Goal: Task Accomplishment & Management: Complete application form

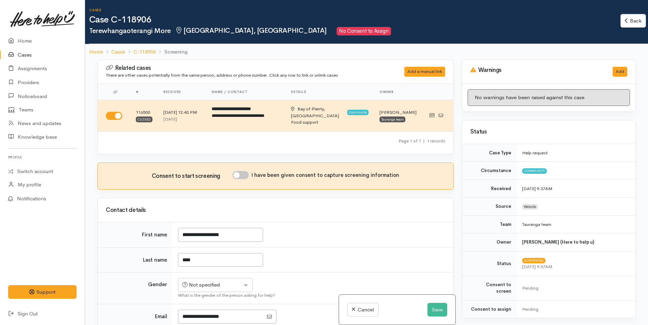
scroll to position [359, 0]
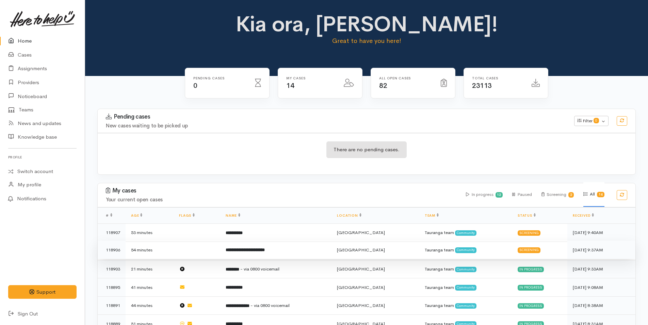
click at [265, 247] on b "**********" at bounding box center [245, 249] width 39 height 4
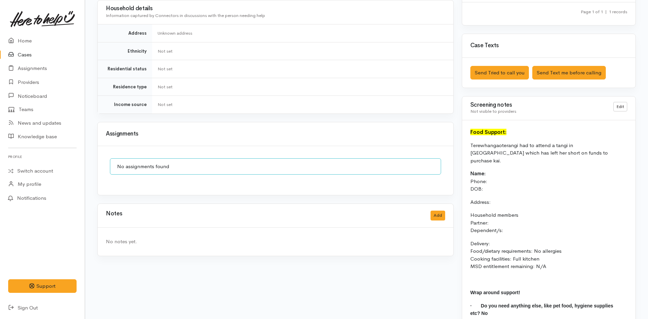
scroll to position [342, 0]
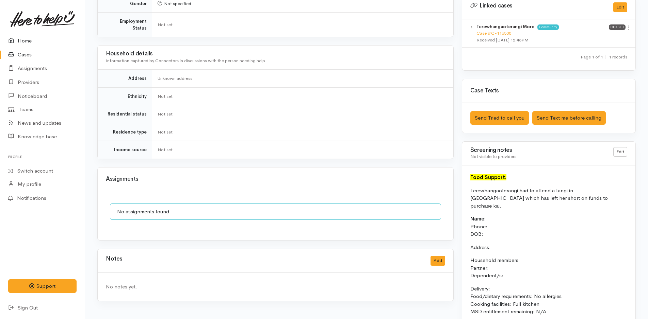
click at [35, 43] on link "Home" at bounding box center [42, 41] width 85 height 14
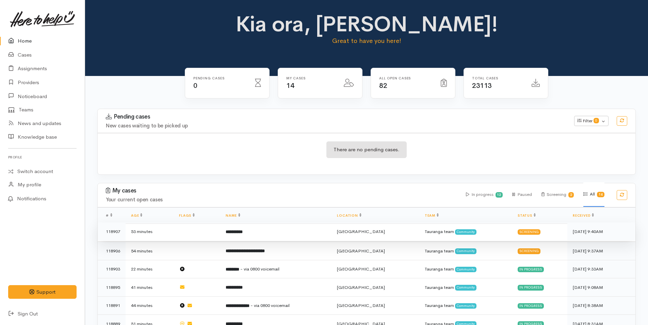
click at [243, 231] on b "**********" at bounding box center [234, 231] width 17 height 4
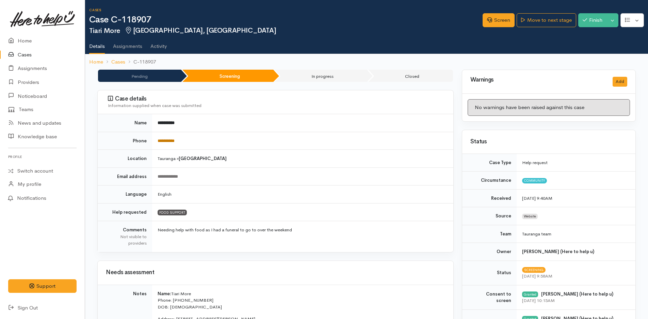
click at [159, 142] on link "**********" at bounding box center [165, 141] width 17 height 4
click at [488, 19] on icon at bounding box center [489, 19] width 5 height 5
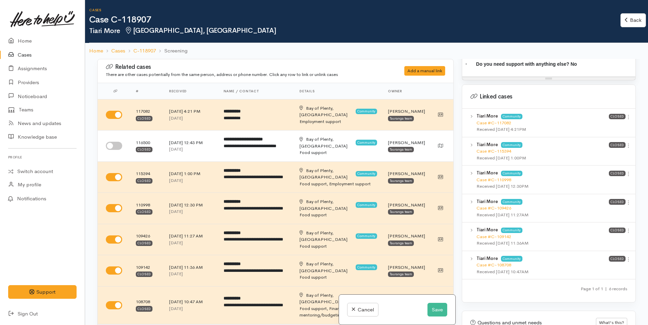
scroll to position [424, 0]
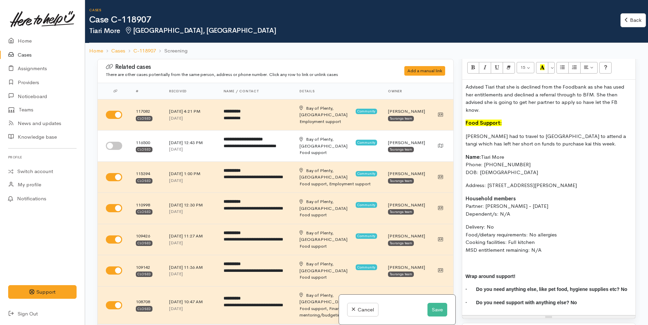
click at [497, 110] on p "Advised Tiari that she is declined from the Foodbank as she has used her entitl…" at bounding box center [548, 98] width 166 height 31
click at [429, 312] on button "Save" at bounding box center [437, 309] width 20 height 14
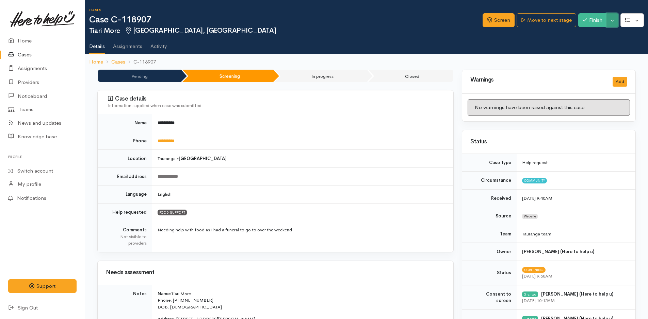
click at [615, 21] on button "Toggle Dropdown" at bounding box center [612, 20] width 12 height 14
click at [576, 47] on icon at bounding box center [574, 46] width 4 height 5
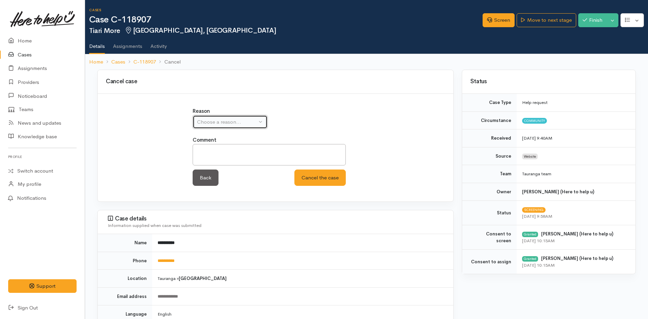
click at [208, 122] on div "Choose a reason..." at bounding box center [227, 122] width 60 height 8
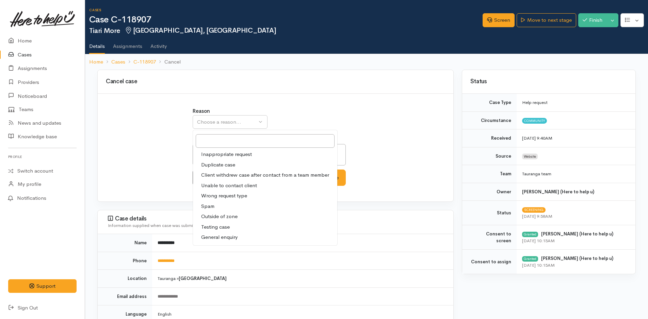
click at [232, 174] on span "Client withdrew case after contact from a team member" at bounding box center [265, 175] width 128 height 8
select select "3"
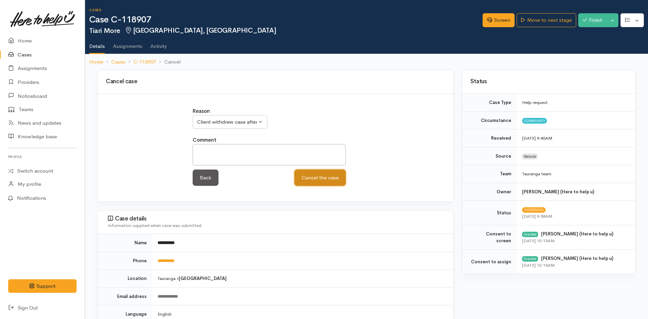
click at [317, 176] on button "Cancel the case" at bounding box center [319, 178] width 51 height 17
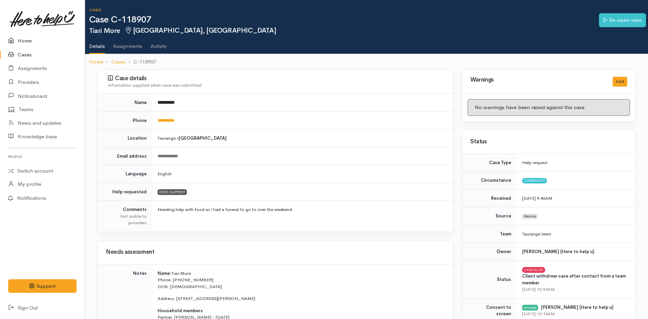
click at [30, 44] on link "Home" at bounding box center [42, 41] width 85 height 14
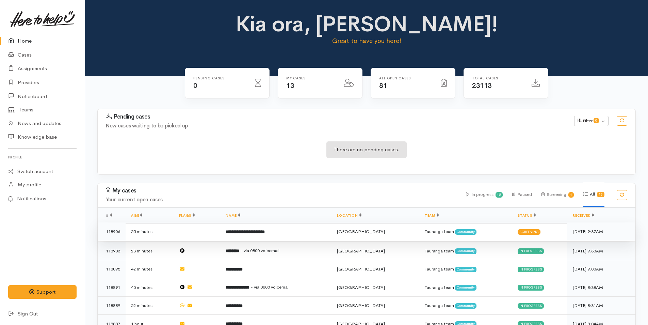
click at [298, 228] on td "**********" at bounding box center [275, 231] width 111 height 18
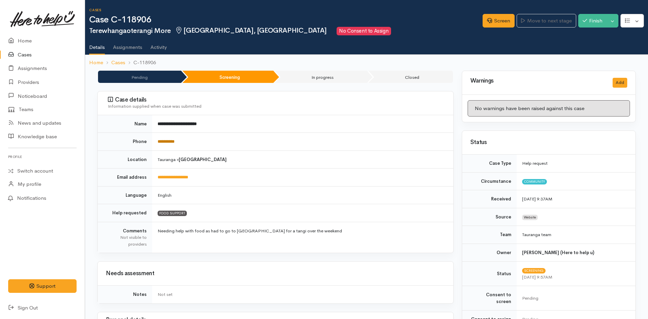
click at [174, 143] on link "**********" at bounding box center [165, 141] width 17 height 4
click at [506, 23] on link "Screen" at bounding box center [498, 21] width 32 height 14
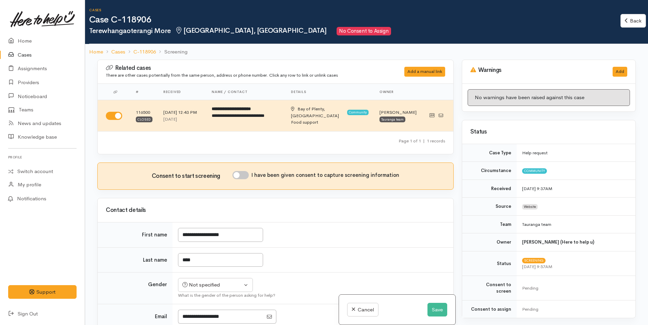
click at [243, 177] on input "I have been given consent to capture screening information" at bounding box center [240, 175] width 16 height 8
checkbox input "true"
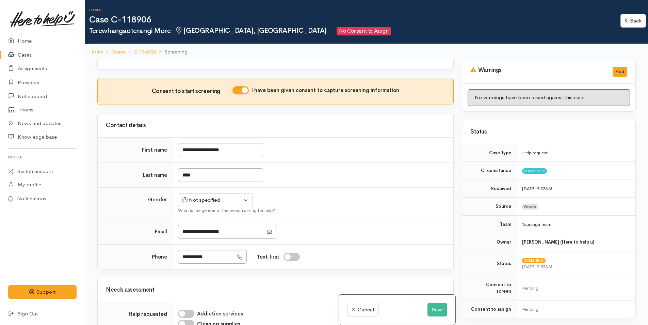
scroll to position [102, 0]
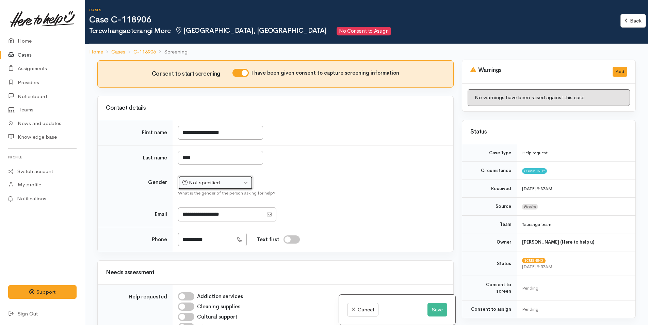
click at [215, 184] on div "Not specified" at bounding box center [212, 183] width 60 height 8
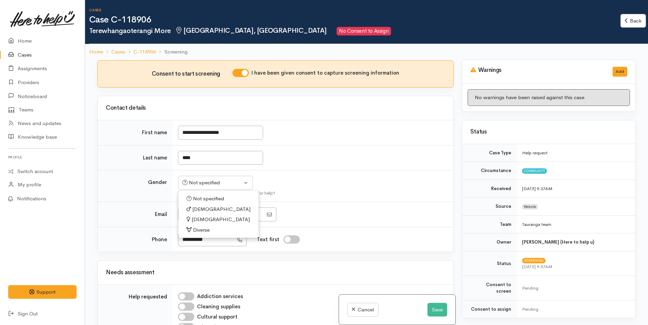
click at [198, 218] on span "Female" at bounding box center [221, 219] width 58 height 8
select select "Female"
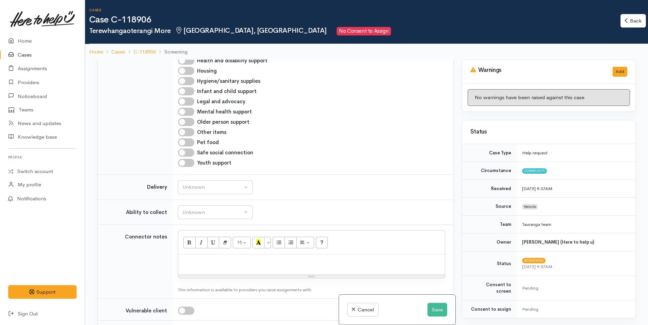
scroll to position [510, 0]
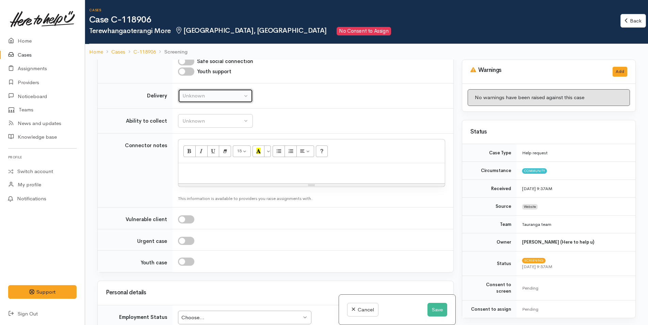
click at [206, 94] on div "Unknown" at bounding box center [212, 96] width 60 height 8
click at [191, 163] on span "No" at bounding box center [189, 159] width 7 height 8
select select "1"
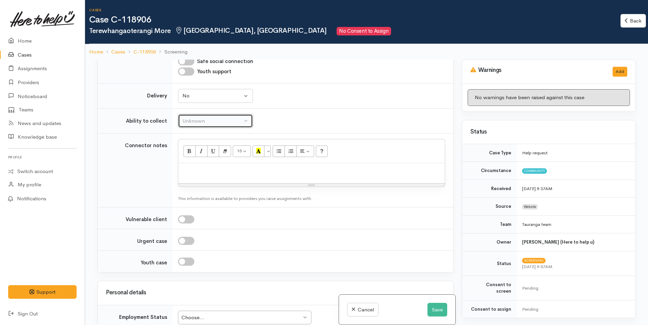
click at [197, 124] on div "Unknown" at bounding box center [212, 121] width 60 height 8
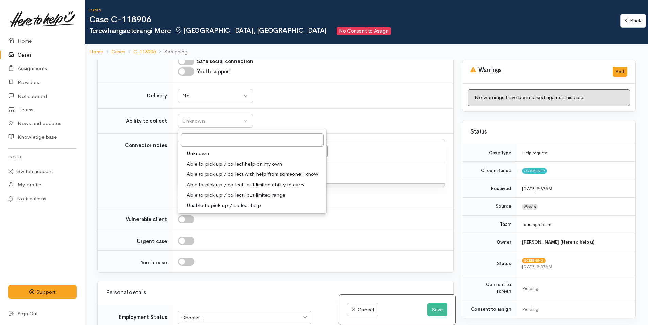
click at [199, 165] on span "Able to pick up / collect help on my own" at bounding box center [234, 164] width 96 height 8
select select "2"
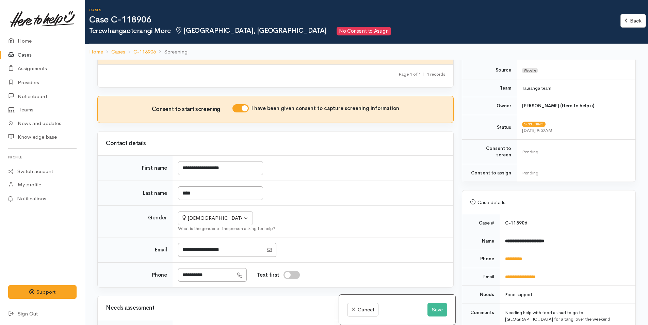
scroll to position [68, 0]
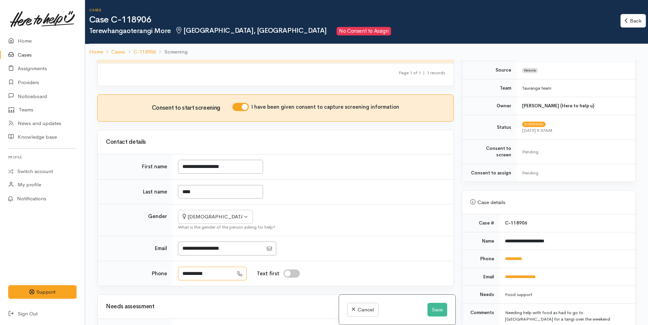
click at [203, 272] on input "**********" at bounding box center [205, 273] width 55 height 14
type input "**********"
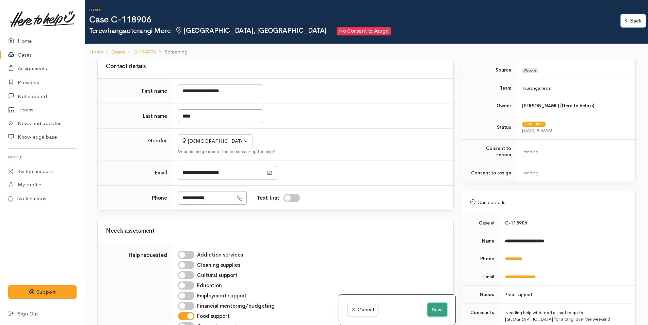
click at [432, 313] on button "Save" at bounding box center [437, 309] width 20 height 14
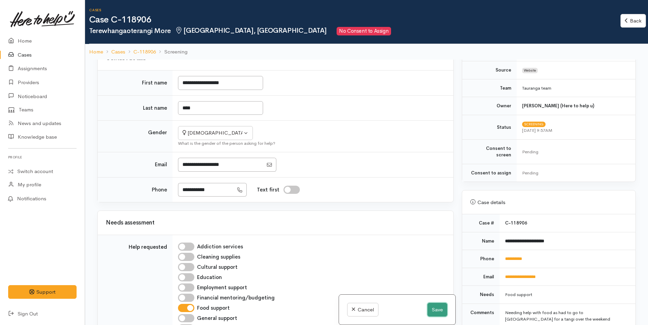
scroll to position [152, 0]
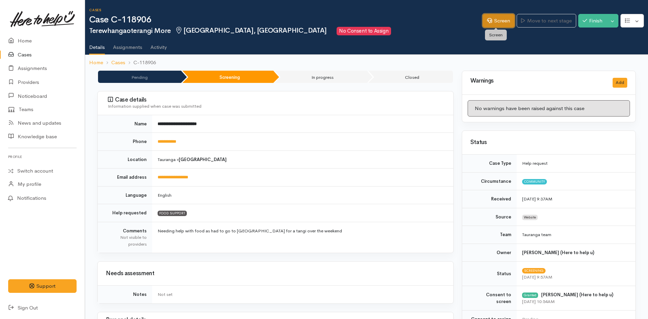
click at [484, 24] on link "Screen" at bounding box center [498, 21] width 32 height 14
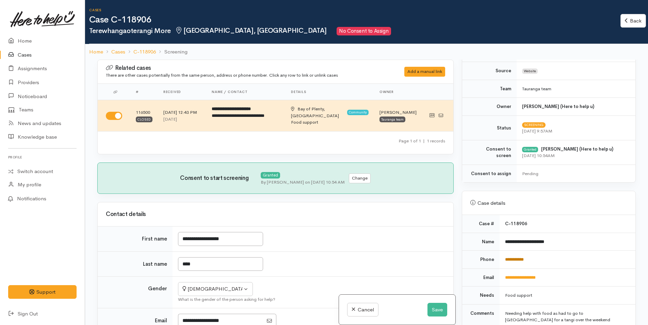
scroll to position [136, 0]
click at [523, 260] on link "**********" at bounding box center [514, 258] width 19 height 4
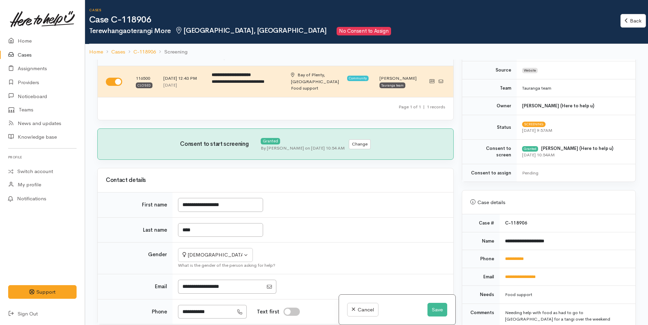
scroll to position [68, 0]
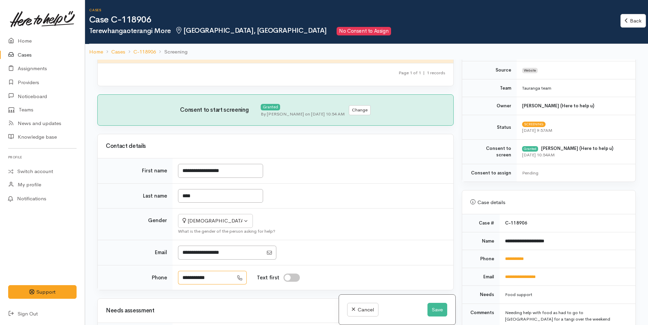
click at [202, 276] on input "**********" at bounding box center [205, 277] width 55 height 14
type input "**********"
click at [430, 312] on button "Save" at bounding box center [437, 309] width 20 height 14
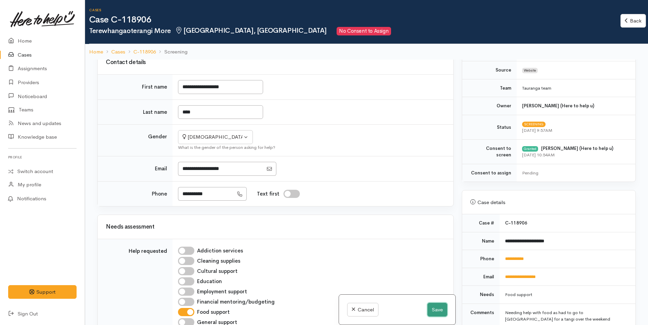
scroll to position [152, 0]
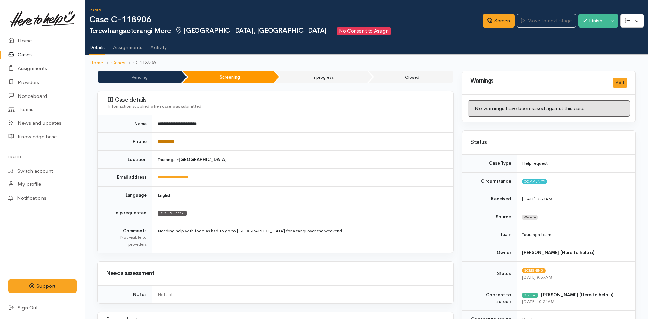
click at [163, 139] on link "**********" at bounding box center [165, 141] width 17 height 4
click at [498, 15] on link "Screen" at bounding box center [498, 21] width 32 height 14
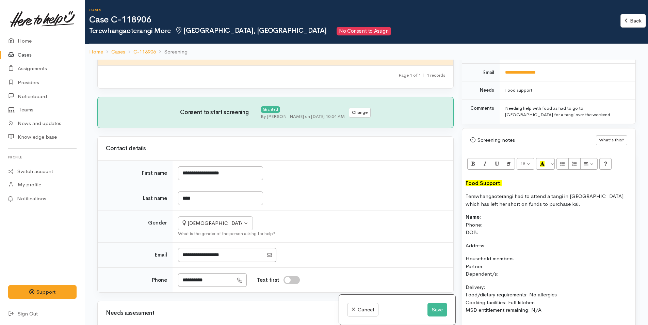
scroll to position [170, 0]
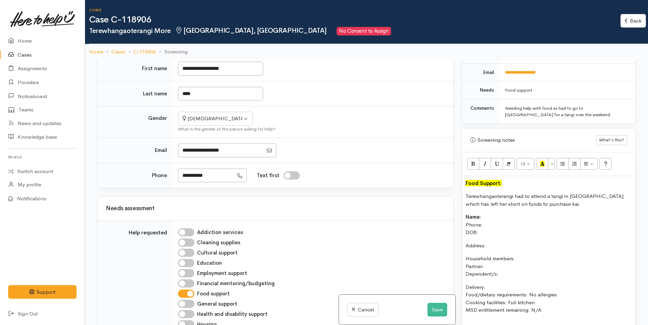
click at [494, 215] on p "Name: Phone: DOB:" at bounding box center [548, 224] width 166 height 23
click at [489, 234] on p "Name: Terewhanga Phone: DOB:" at bounding box center [548, 224] width 166 height 23
click at [495, 227] on p "Name: Terewhangaoterangi More Phone: DOB: 07/08/2007" at bounding box center [548, 224] width 166 height 23
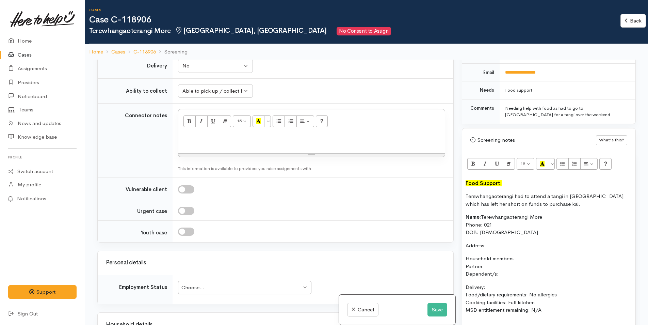
scroll to position [646, 0]
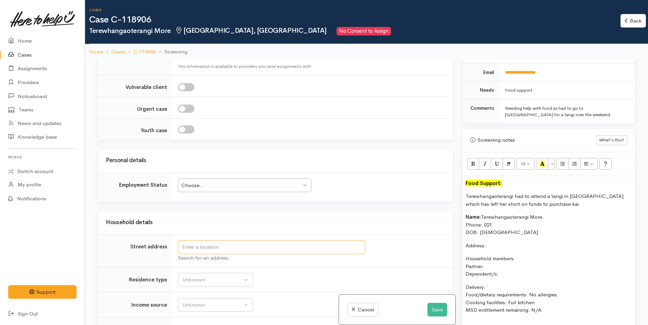
click at [202, 249] on input "text" at bounding box center [271, 247] width 187 height 14
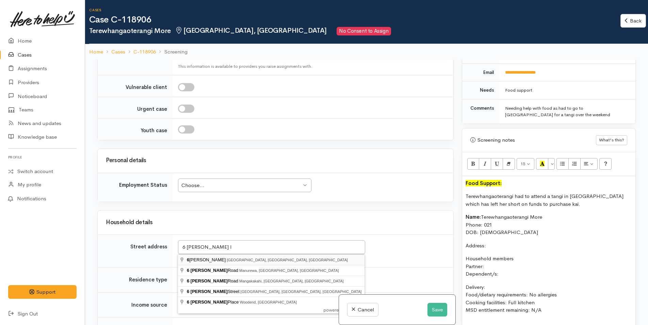
type input "6 Clayton Ln, Tauranga South, Tauranga, New Zealand"
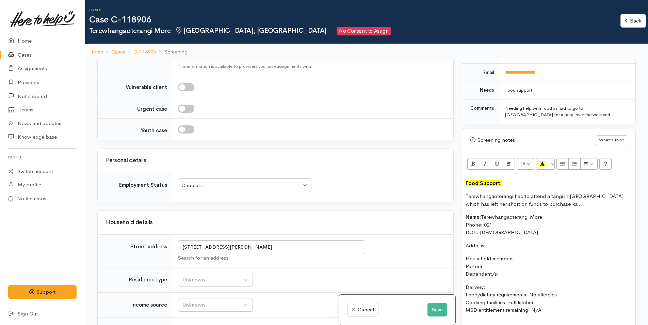
scroll to position [571, 0]
drag, startPoint x: 303, startPoint y: 243, endPoint x: 168, endPoint y: 242, distance: 135.4
click at [168, 242] on tr "Street address 6 Clayton Ln, Tauranga South, Tauranga, New Zealand Search for a…" at bounding box center [275, 250] width 355 height 33
click at [500, 244] on p "Address:" at bounding box center [548, 246] width 166 height 8
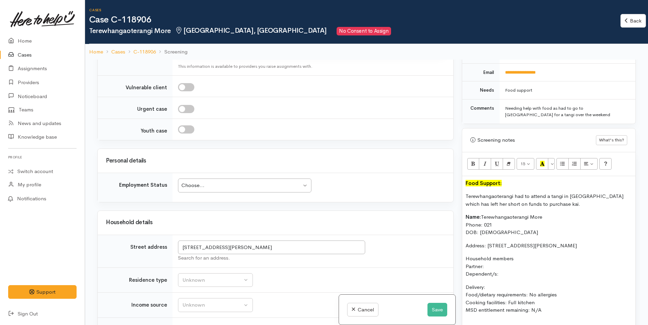
click at [499, 222] on p "Name: Terewhangaoterangi More Phone: 021 DOB: 07/08/2007" at bounding box center [548, 224] width 166 height 23
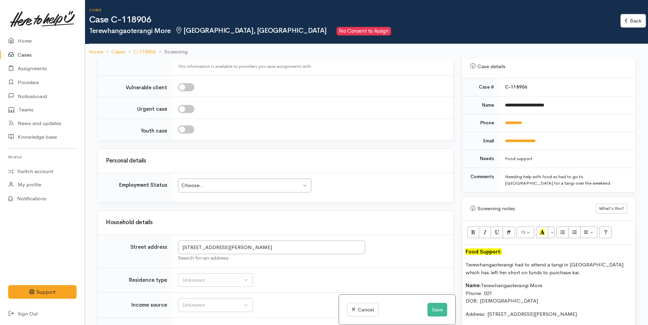
scroll to position [272, 0]
click at [231, 183] on div "Choose..." at bounding box center [241, 185] width 120 height 8
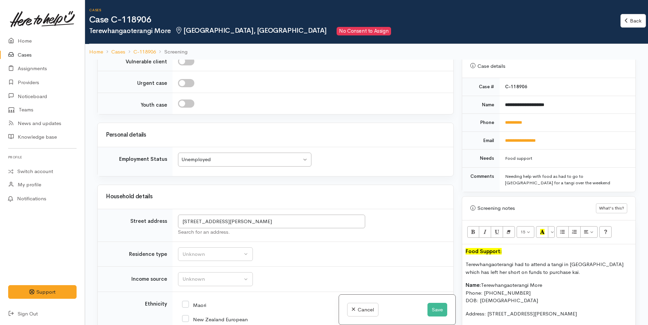
scroll to position [779, 0]
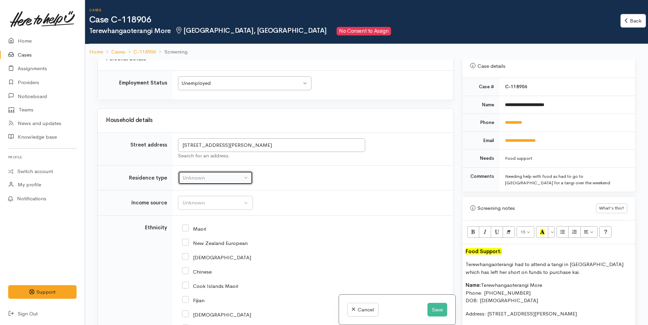
click at [182, 175] on div "Unknown" at bounding box center [212, 178] width 60 height 8
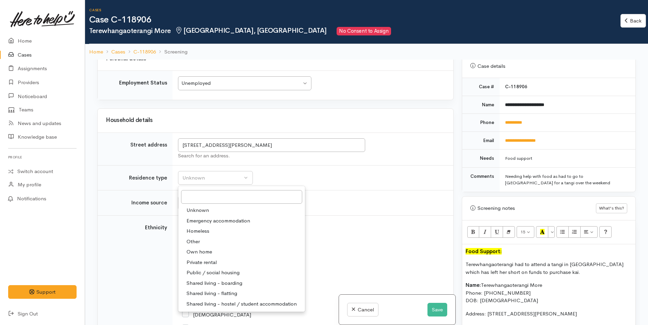
drag, startPoint x: 220, startPoint y: 283, endPoint x: 200, endPoint y: 242, distance: 46.3
click at [220, 283] on span "Shared living - boarding" at bounding box center [214, 283] width 56 height 8
select select "4"
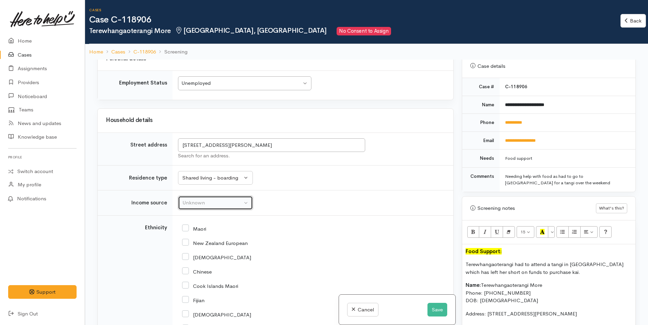
click at [188, 204] on div "Unknown" at bounding box center [212, 203] width 60 height 8
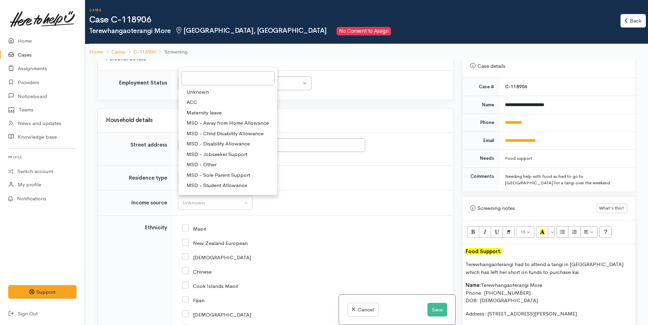
click at [210, 153] on span "MSD - Jobseeker Support" at bounding box center [216, 154] width 61 height 8
select select "4"
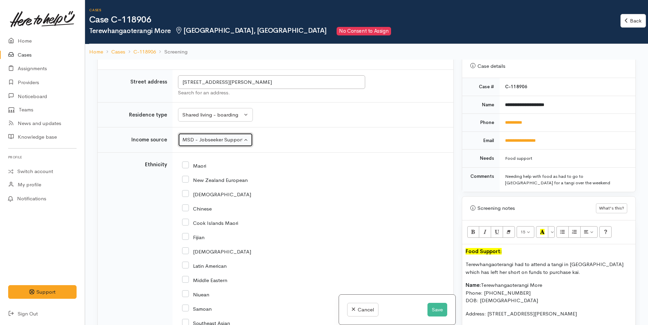
scroll to position [915, 0]
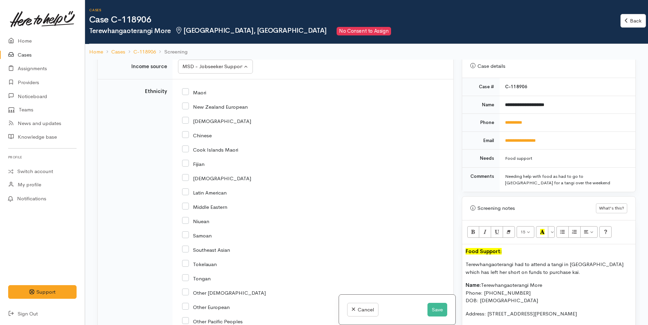
click at [186, 92] on input "Maori" at bounding box center [194, 92] width 24 height 6
checkbox input "true"
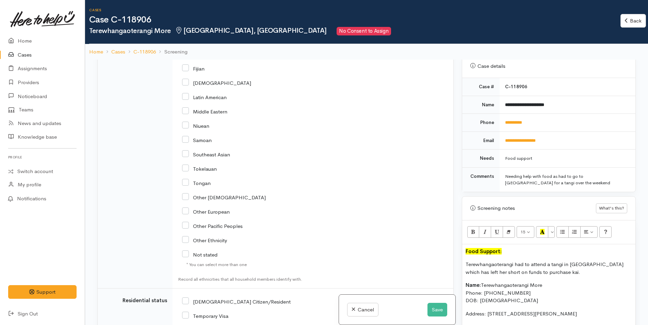
scroll to position [1155, 0]
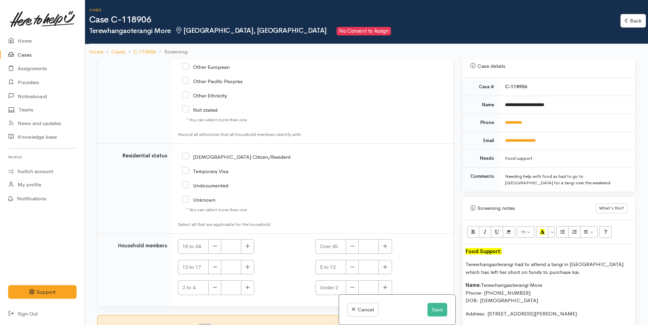
click at [185, 152] on icon at bounding box center [185, 155] width 7 height 7
click at [187, 157] on input "NZ Citizen/Resident" at bounding box center [236, 156] width 109 height 6
checkbox input "true"
click at [250, 246] on icon "button" at bounding box center [247, 245] width 4 height 5
type input "1"
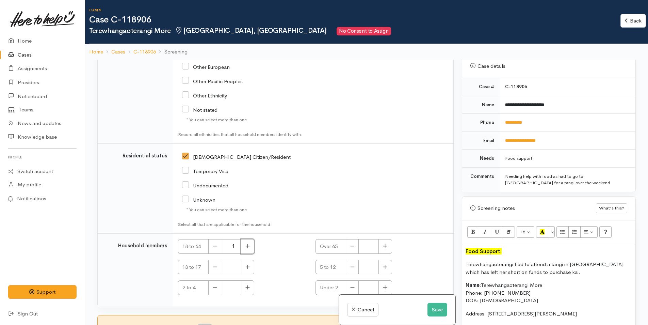
scroll to position [60, 0]
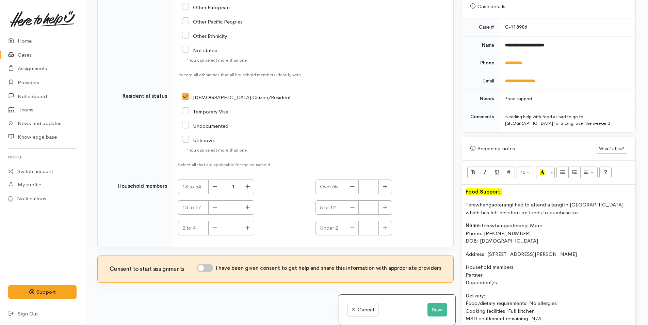
click at [204, 267] on input "I have been given consent to get help and share this information with appropria…" at bounding box center [205, 268] width 16 height 8
checkbox input "true"
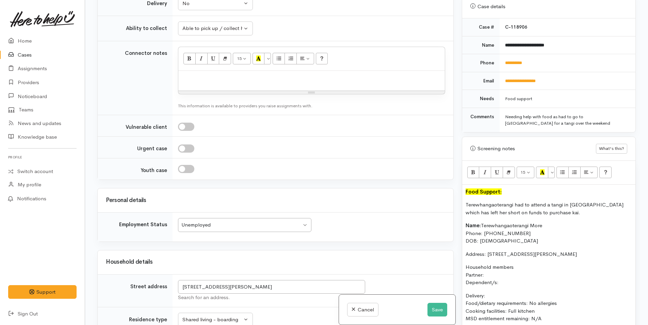
scroll to position [374, 0]
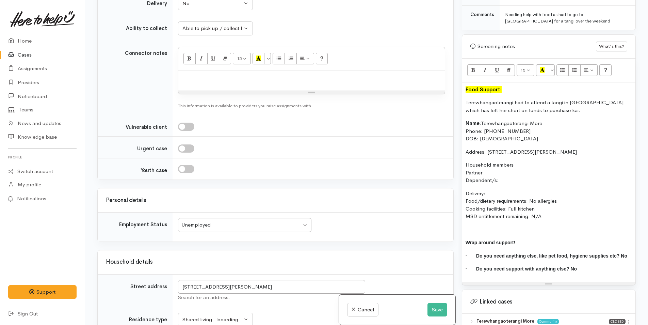
click at [494, 172] on p "Household members Partner: Dependent/s:" at bounding box center [548, 172] width 166 height 23
click at [514, 182] on p "Household members Partner: N/A Dependent/s:" at bounding box center [548, 172] width 166 height 23
click at [501, 191] on p "Delivery: Food/dietary requirements: No allergies Cooking facilities: Full kitc…" at bounding box center [548, 204] width 166 height 31
drag, startPoint x: 546, startPoint y: 216, endPoint x: 444, endPoint y: 116, distance: 143.1
click at [444, 116] on div "Related cases There are other cases potentially from the same person, address o…" at bounding box center [366, 162] width 546 height 325
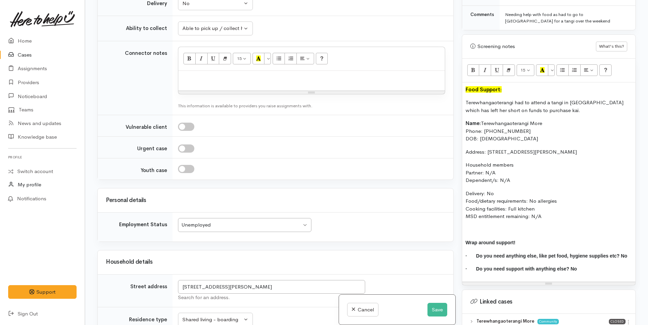
copy div "Name: Terewhangaoterangi More Phone: 0221229807 DOB: 07/08/2007 Address: 6 Clay…"
click at [211, 82] on div at bounding box center [311, 81] width 266 height 20
paste div
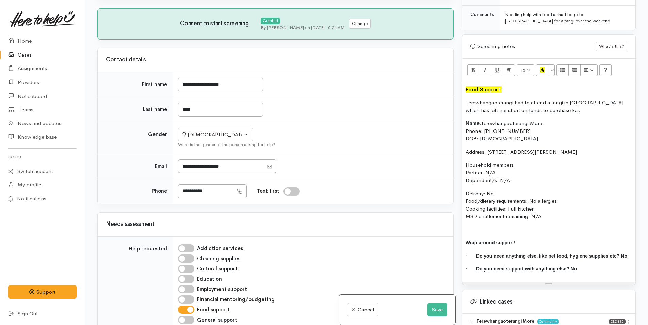
scroll to position [0, 0]
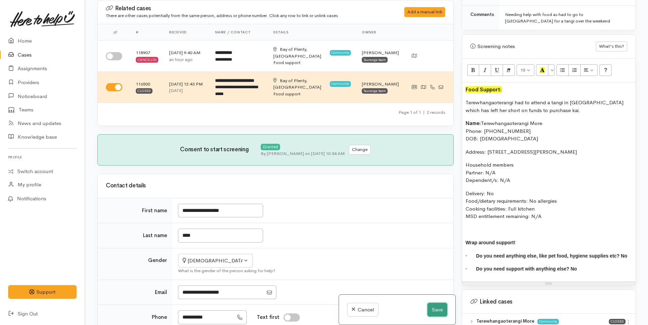
click at [437, 308] on button "Save" at bounding box center [437, 309] width 20 height 14
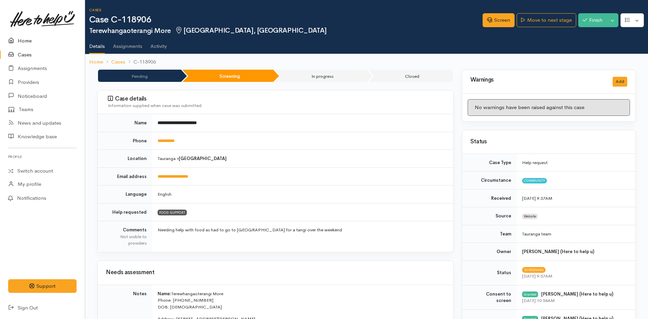
click at [29, 42] on link "Home" at bounding box center [42, 41] width 85 height 14
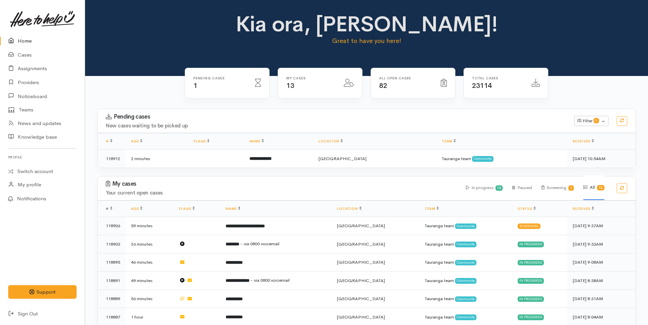
click at [17, 40] on icon at bounding box center [13, 41] width 10 height 9
click at [35, 52] on link "Cases" at bounding box center [42, 55] width 85 height 14
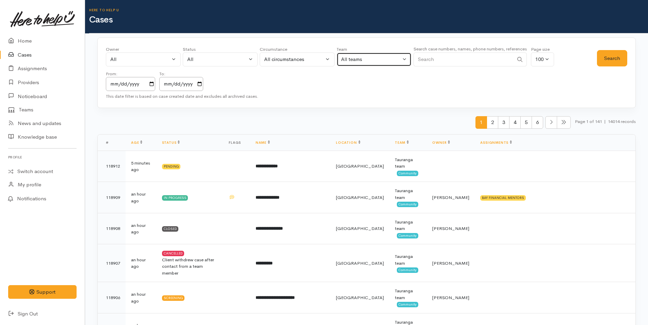
click at [361, 56] on div "All teams" at bounding box center [371, 59] width 60 height 8
click at [158, 60] on div "All" at bounding box center [140, 59] width 60 height 8
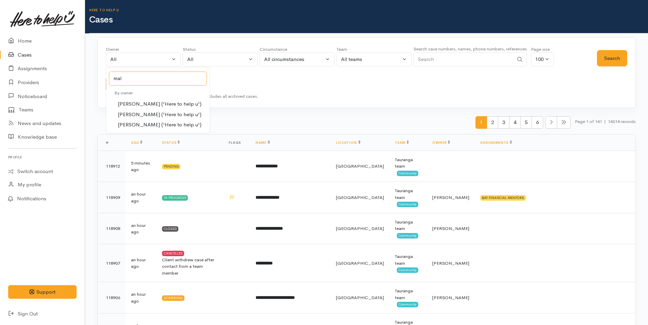
type input "mal"
click at [143, 113] on span "Malia Stowers ('Here to help u')" at bounding box center [160, 115] width 84 height 8
select select "1613"
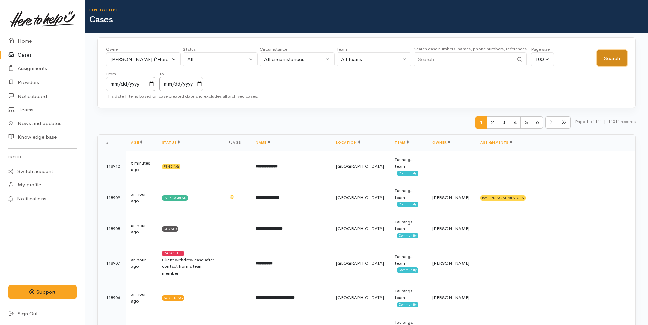
click at [610, 59] on button "Search" at bounding box center [612, 58] width 30 height 17
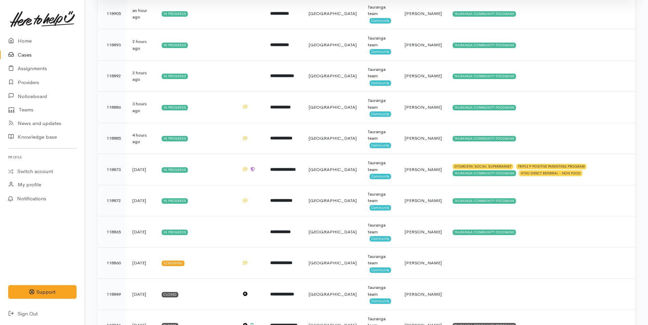
scroll to position [306, 0]
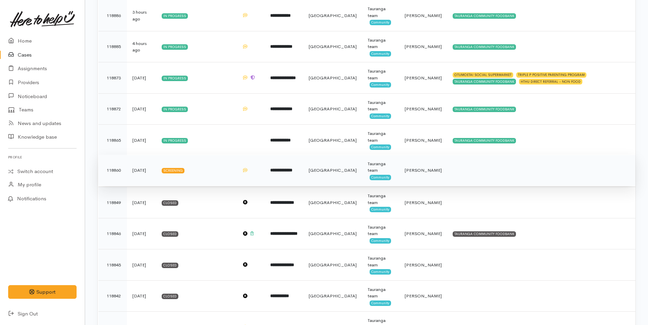
click at [285, 172] on b "**********" at bounding box center [281, 170] width 22 height 4
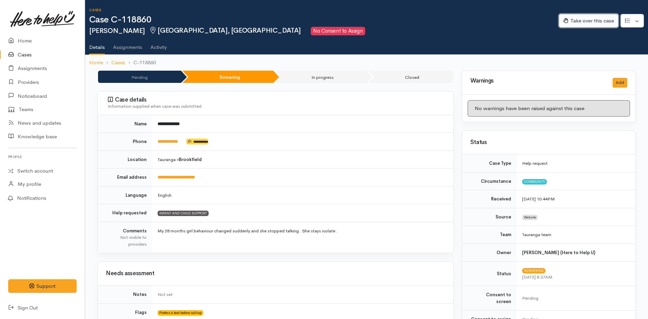
click at [586, 20] on button "Take over this case" at bounding box center [589, 21] width 60 height 14
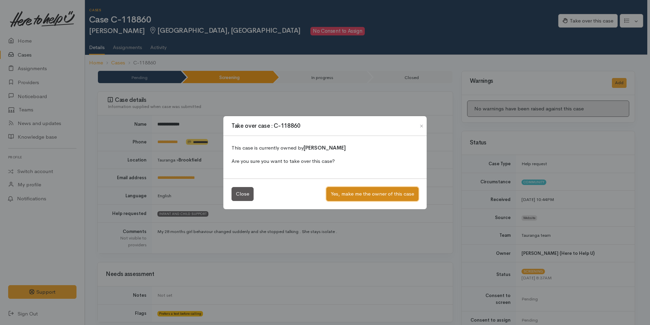
click at [338, 188] on button "Yes, make me the owner of this case" at bounding box center [373, 194] width 92 height 14
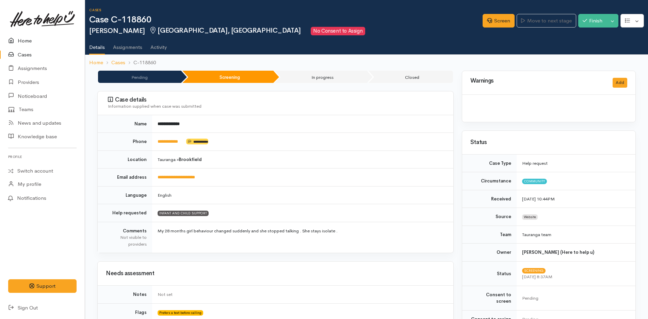
click at [14, 38] on icon at bounding box center [13, 41] width 10 height 9
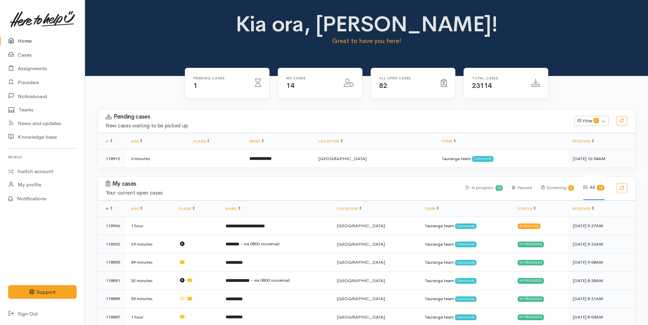
click at [22, 38] on link "Home" at bounding box center [42, 41] width 85 height 14
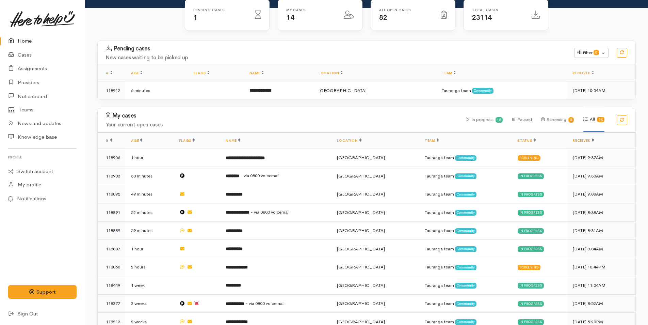
scroll to position [167, 0]
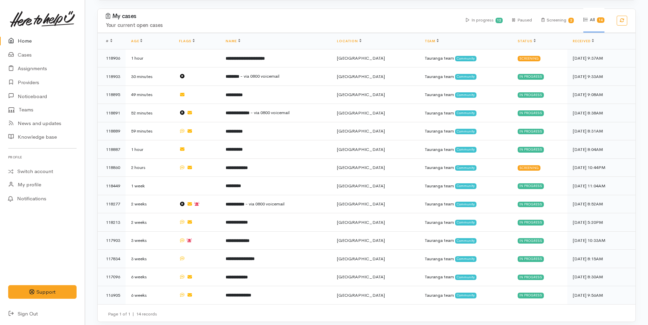
click at [29, 39] on link "Home" at bounding box center [42, 41] width 85 height 14
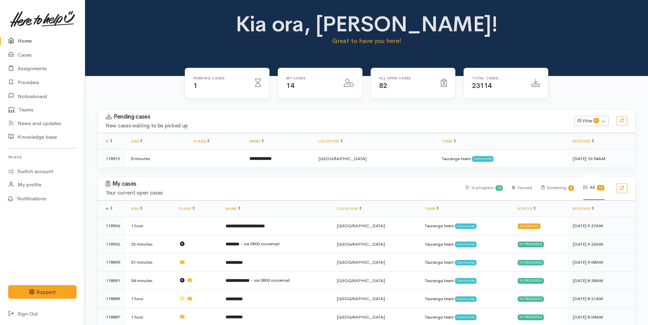
click at [18, 43] on link "Home" at bounding box center [42, 41] width 85 height 14
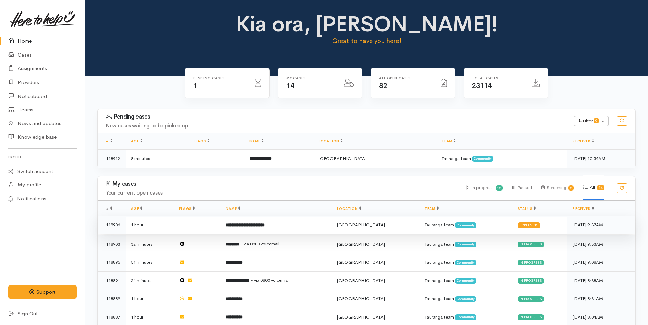
click at [385, 219] on td "[GEOGRAPHIC_DATA]" at bounding box center [374, 224] width 87 height 18
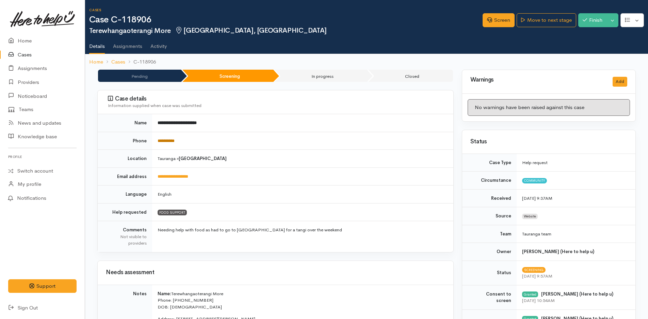
click at [174, 140] on link "**********" at bounding box center [165, 141] width 17 height 4
click at [496, 17] on link "Screen" at bounding box center [498, 20] width 32 height 14
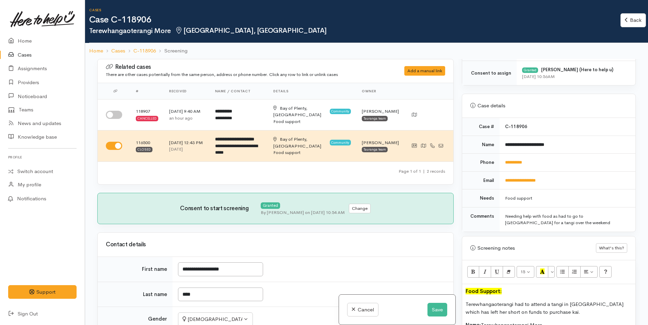
scroll to position [408, 0]
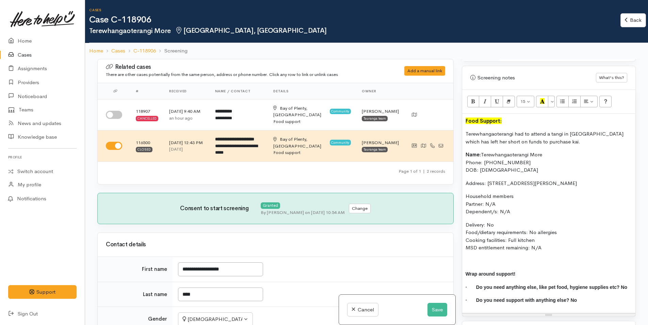
click at [465, 121] on font "Food Support:" at bounding box center [483, 120] width 36 height 6
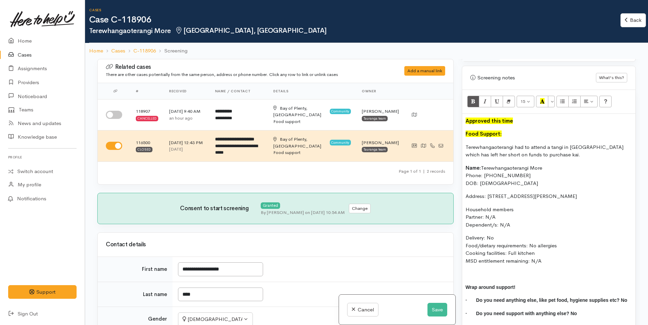
click at [540, 120] on p "Approved this time" at bounding box center [548, 121] width 166 height 8
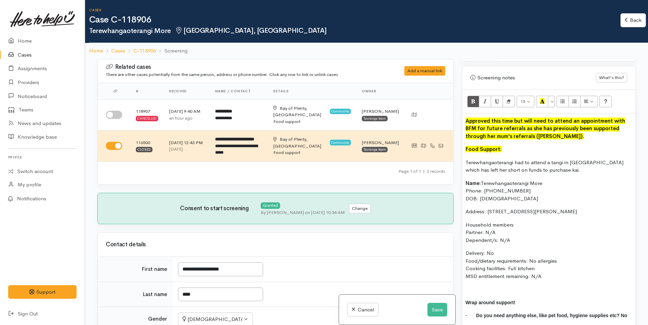
drag, startPoint x: 582, startPoint y: 137, endPoint x: 461, endPoint y: 101, distance: 126.1
click at [450, 116] on div "Related cases There are other cases potentially from the same person, address o…" at bounding box center [366, 221] width 546 height 325
click at [468, 99] on button "Bold (CTRL+B)" at bounding box center [473, 102] width 12 height 12
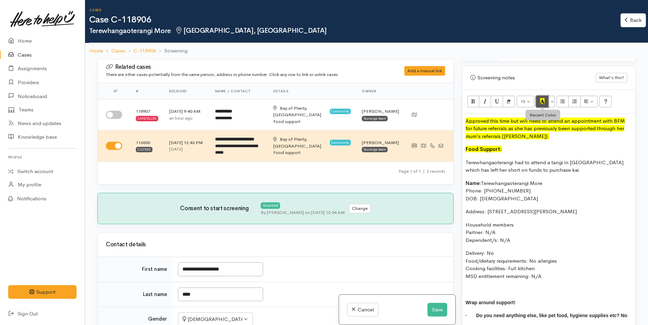
click at [543, 101] on icon "Recent Color" at bounding box center [542, 101] width 4 height 6
click at [550, 101] on button "More Color" at bounding box center [551, 102] width 7 height 12
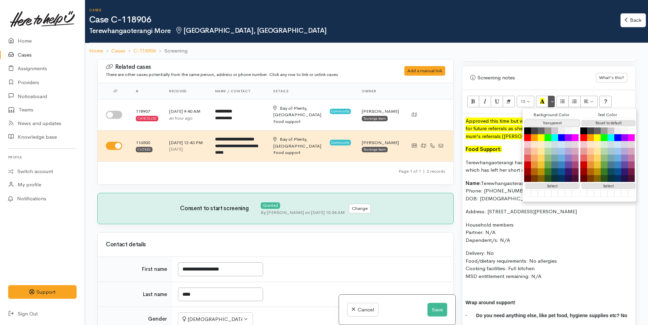
click at [547, 123] on button "Transparent" at bounding box center [552, 123] width 54 height 6
click at [504, 131] on p "Approved this time but will need to attend an appointment with BFM for future r…" at bounding box center [548, 128] width 166 height 23
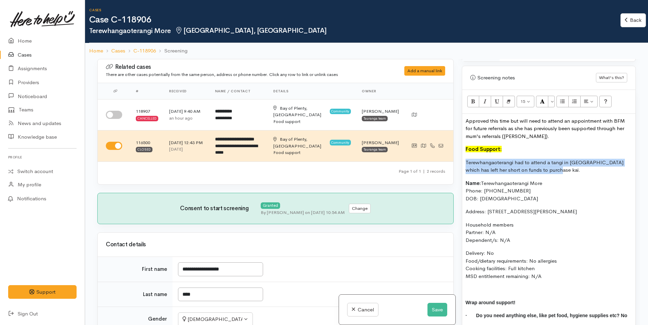
drag, startPoint x: 537, startPoint y: 168, endPoint x: 457, endPoint y: 163, distance: 80.4
click at [457, 163] on div "Related cases There are other cases potentially from the same person, address o…" at bounding box center [366, 221] width 546 height 325
copy p "Terewhangaoterangi had to attend a tangi in Auckland which has left her short o…"
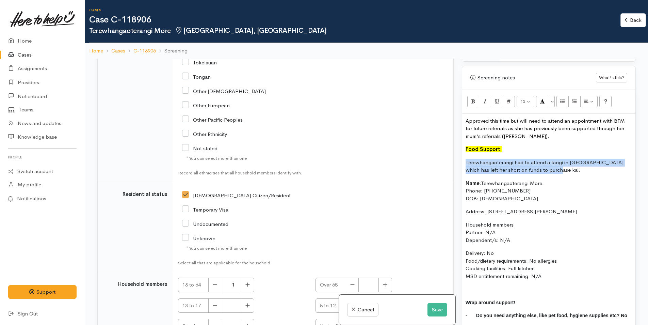
scroll to position [1275, 0]
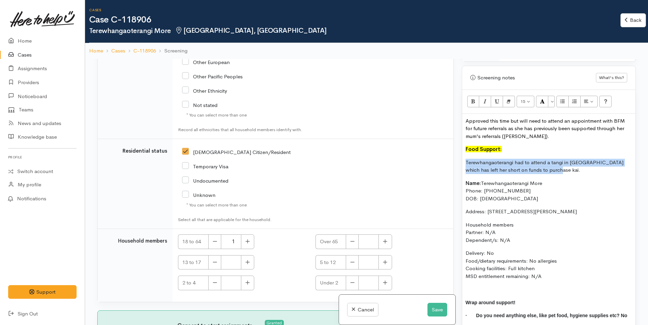
click at [561, 167] on p "Terewhangaoterangi had to attend a tangi in Auckland which has left her short o…" at bounding box center [548, 166] width 166 height 15
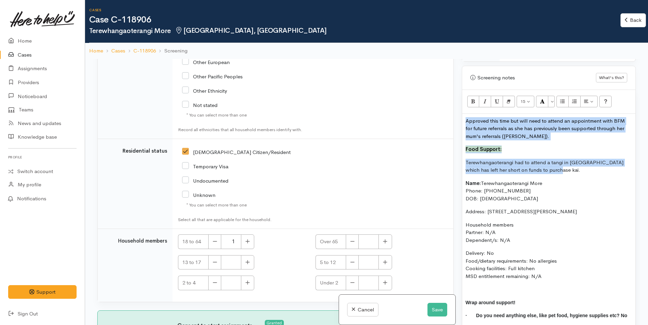
drag, startPoint x: 553, startPoint y: 170, endPoint x: 464, endPoint y: 119, distance: 103.2
click at [464, 119] on div "Approved this time but will need to attend an appointment with BFM for future r…" at bounding box center [548, 228] width 173 height 228
copy div "Approved this time but will need to attend an appointment with BFM for future r…"
click at [428, 305] on button "Save" at bounding box center [437, 309] width 20 height 14
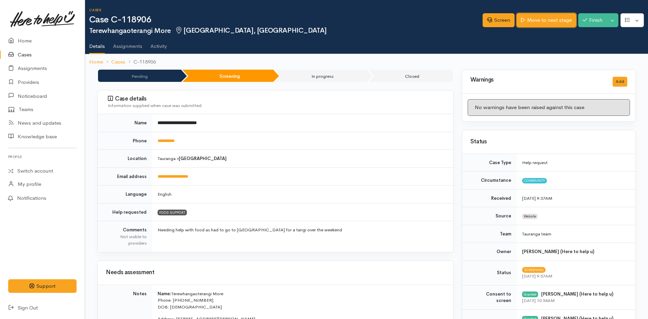
click at [532, 25] on link "Move to next stage" at bounding box center [545, 20] width 59 height 14
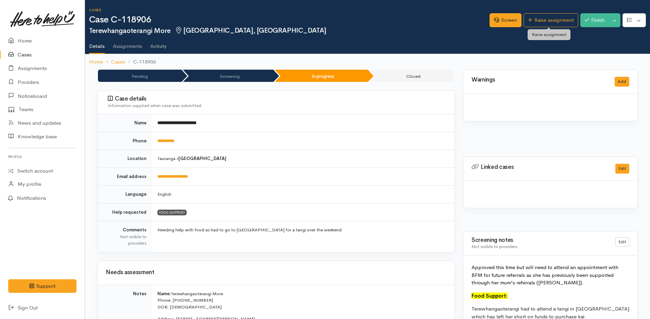
click at [536, 22] on link "Raise assignment" at bounding box center [551, 20] width 55 height 14
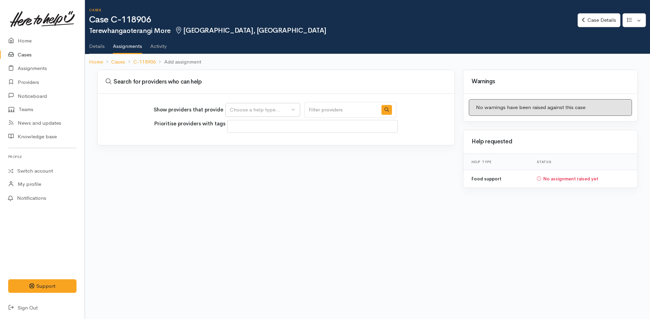
select select
click at [278, 116] on button "Choose a help type..." at bounding box center [263, 110] width 75 height 14
click at [245, 143] on span "Food support" at bounding box center [250, 143] width 32 height 8
select select "3"
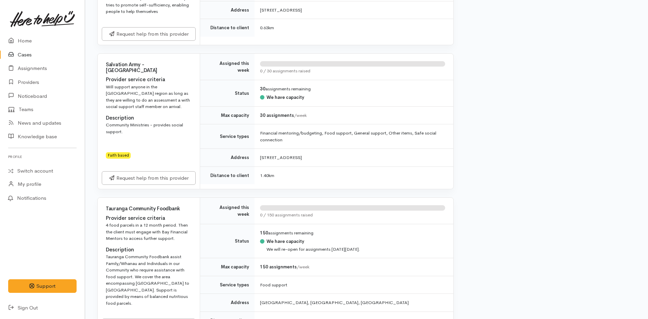
scroll to position [544, 0]
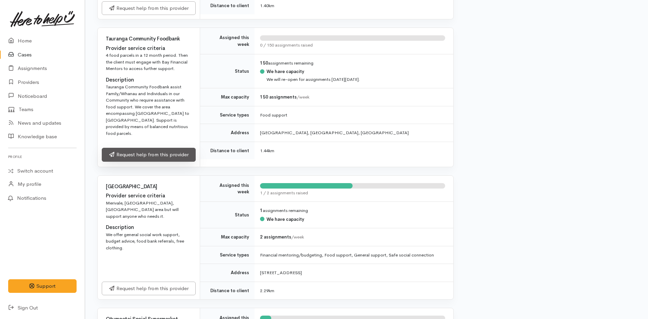
click at [128, 148] on link "Request help from this provider" at bounding box center [149, 155] width 94 height 14
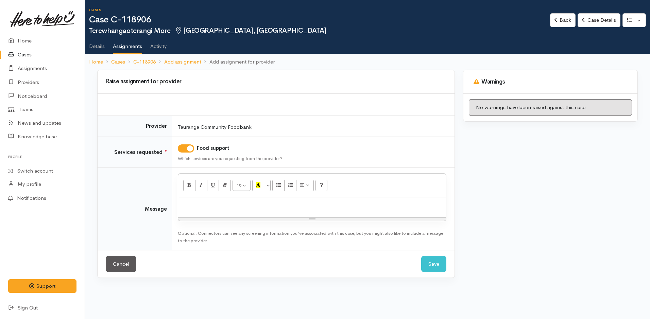
click at [195, 207] on p at bounding box center [312, 205] width 261 height 8
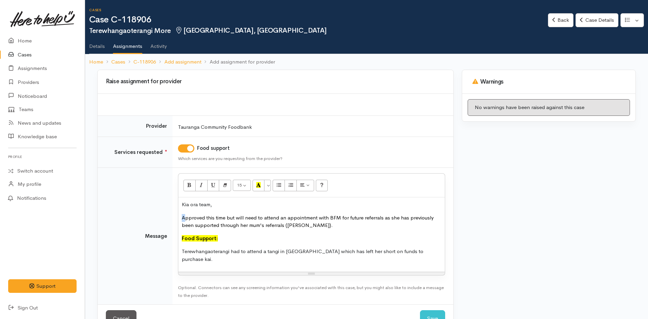
drag, startPoint x: 182, startPoint y: 218, endPoint x: 178, endPoint y: 217, distance: 3.8
click at [178, 217] on div "Kia ora team, Approved this time but will need to attend an appointment with BF…" at bounding box center [311, 235] width 266 height 74
drag, startPoint x: 217, startPoint y: 237, endPoint x: 169, endPoint y: 239, distance: 48.0
click at [169, 239] on tr "Message <p>Kia ora team,</p><p><font color="#000000">Terewhangaoterangi is awar…" at bounding box center [275, 236] width 355 height 137
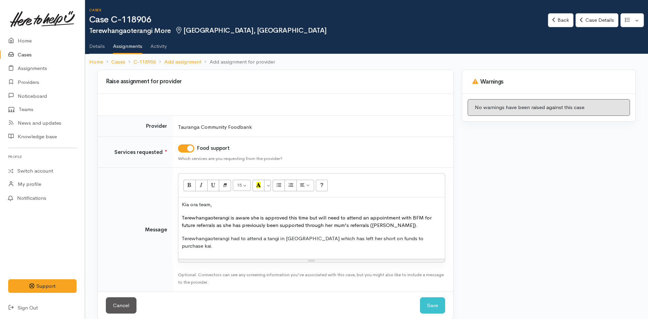
drag, startPoint x: 434, startPoint y: 241, endPoint x: 397, endPoint y: 201, distance: 54.9
click at [434, 241] on p "Terewhangaoterangi had to attend a tangi in [GEOGRAPHIC_DATA] which has left he…" at bounding box center [312, 242] width 260 height 15
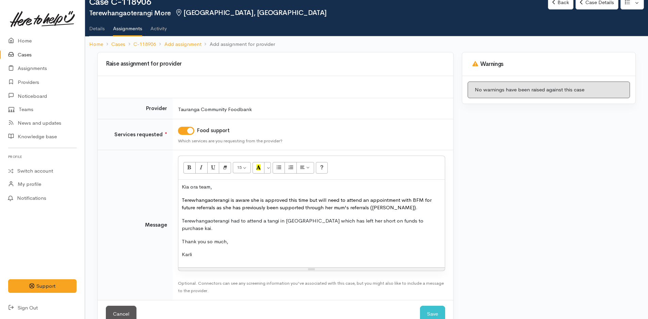
scroll to position [27, 0]
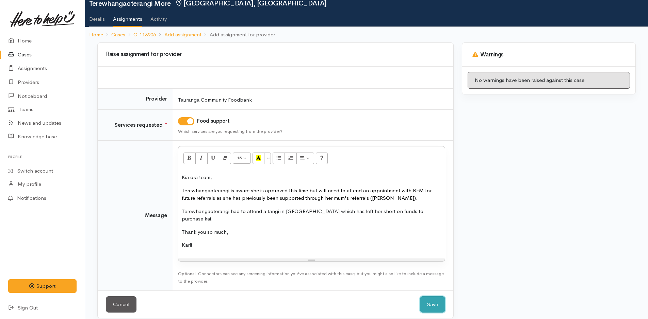
click at [432, 300] on button "Save" at bounding box center [432, 305] width 25 height 17
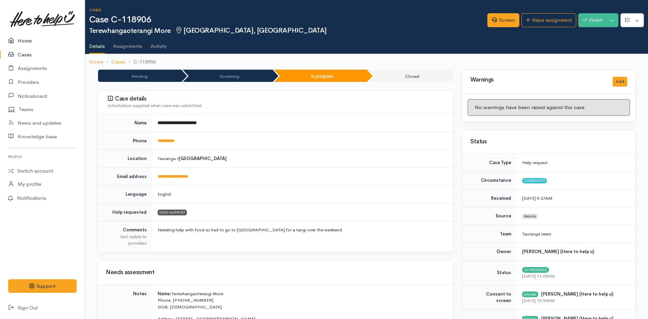
drag, startPoint x: 0, startPoint y: 0, endPoint x: 27, endPoint y: 42, distance: 49.6
click at [27, 42] on link "Home" at bounding box center [42, 41] width 85 height 14
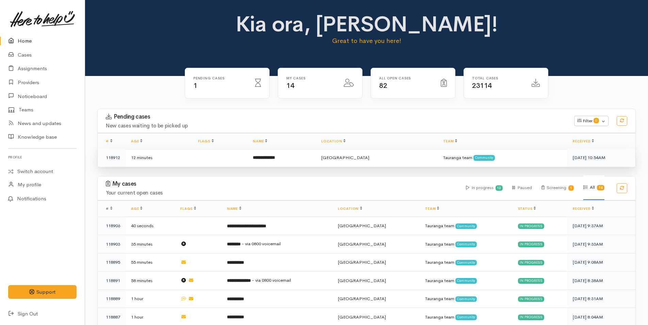
click at [248, 152] on td at bounding box center [220, 157] width 55 height 18
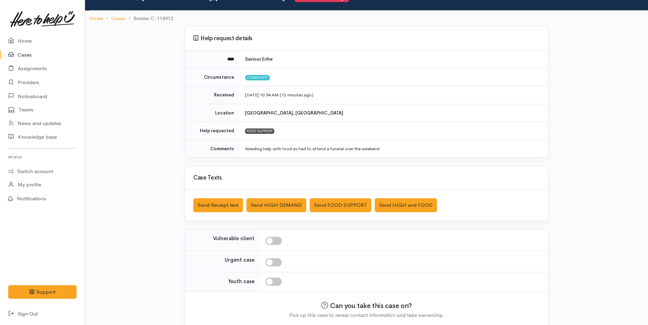
scroll to position [62, 0]
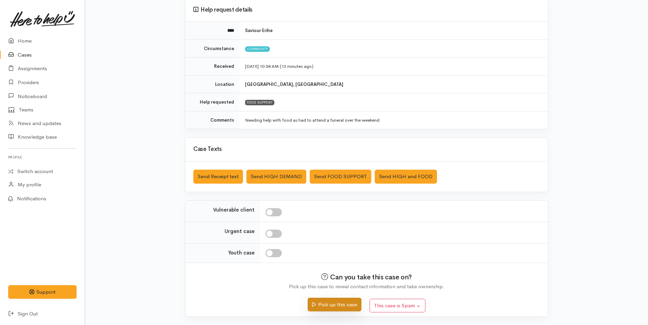
click at [327, 308] on button "Pick up this case" at bounding box center [334, 304] width 53 height 14
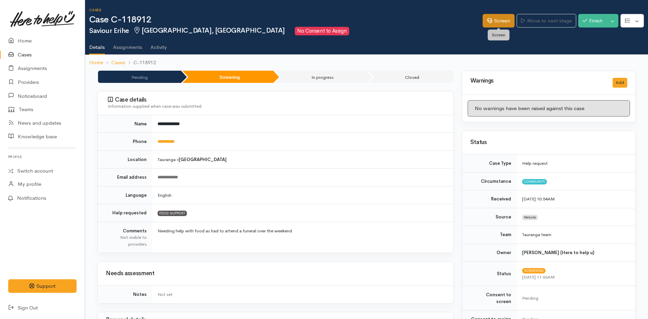
click at [500, 22] on link "Screen" at bounding box center [498, 21] width 32 height 14
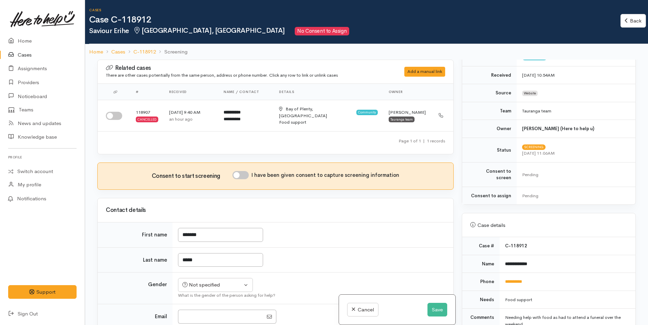
scroll to position [272, 0]
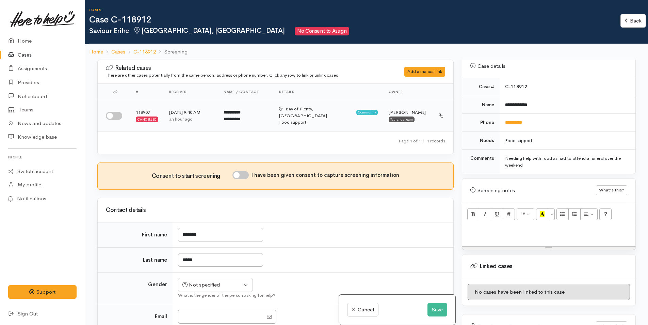
drag, startPoint x: 113, startPoint y: 109, endPoint x: 405, endPoint y: 158, distance: 296.3
click at [113, 112] on input "checkbox" at bounding box center [114, 116] width 16 height 8
checkbox input "true"
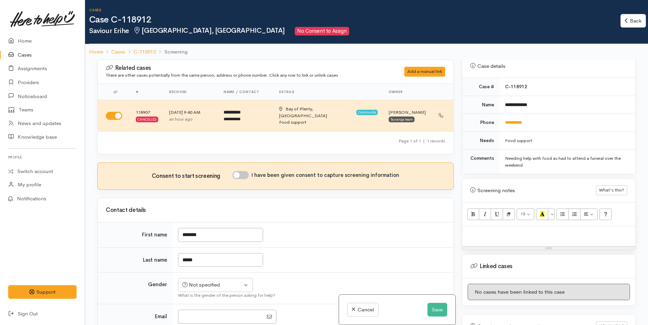
scroll to position [321, 0]
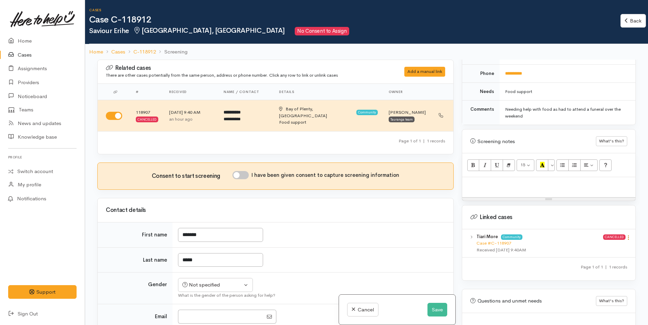
click at [625, 234] on icon at bounding box center [628, 237] width 6 height 6
click at [603, 245] on link "View case" at bounding box center [604, 250] width 54 height 11
click at [512, 181] on p at bounding box center [548, 184] width 166 height 8
paste div
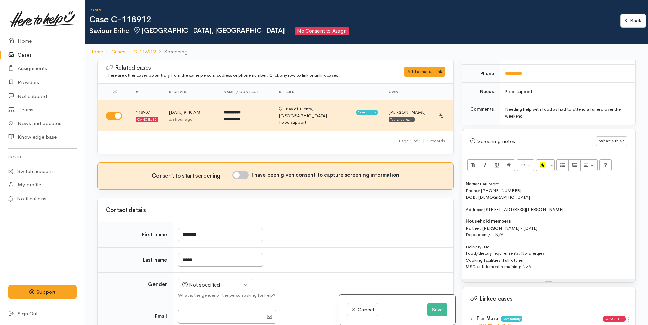
click at [507, 189] on p "Name: Tiari More Phone: 0278027865 DOB: 22/02/2001" at bounding box center [548, 190] width 166 height 20
drag, startPoint x: 541, startPoint y: 221, endPoint x: 513, endPoint y: 222, distance: 27.9
click at [513, 222] on p "Household members Partner: Saviour Erihe - 20/07/2001 Dependent/s: N/A" at bounding box center [548, 228] width 166 height 20
copy p "20/07/2001"
drag, startPoint x: 483, startPoint y: 192, endPoint x: 478, endPoint y: 192, distance: 5.5
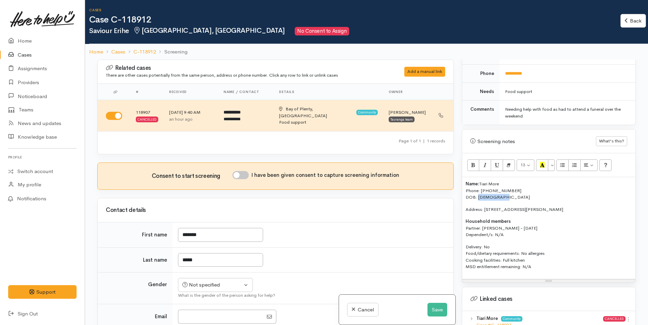
click at [478, 192] on p "Name: Tiari More Phone: 0278027865 DOB: 22/02/2001" at bounding box center [548, 190] width 166 height 20
drag, startPoint x: 506, startPoint y: 177, endPoint x: 480, endPoint y: 177, distance: 25.5
click at [480, 180] on p "Name: Tiari More Phone: 0278027865 DOB: 20/07/2001" at bounding box center [548, 190] width 166 height 20
drag, startPoint x: 544, startPoint y: 219, endPoint x: 482, endPoint y: 222, distance: 62.7
click at [482, 222] on p "Household members Partner: Saviour Erihe - 20/07/2001 Dependent/s: N/A" at bounding box center [548, 228] width 166 height 20
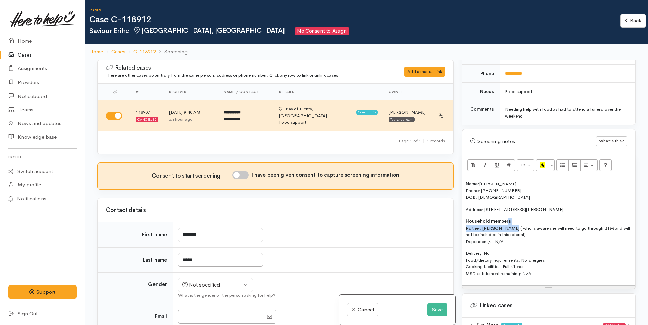
click at [507, 221] on p "Household members Partner: Tiari More ( who is aware she will need to go throug…" at bounding box center [548, 231] width 166 height 27
click at [441, 307] on button "Save" at bounding box center [437, 309] width 20 height 14
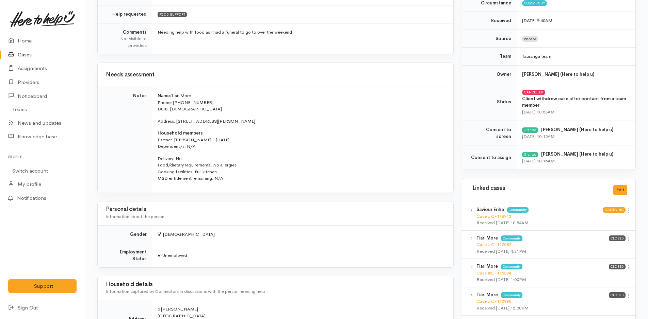
scroll to position [170, 0]
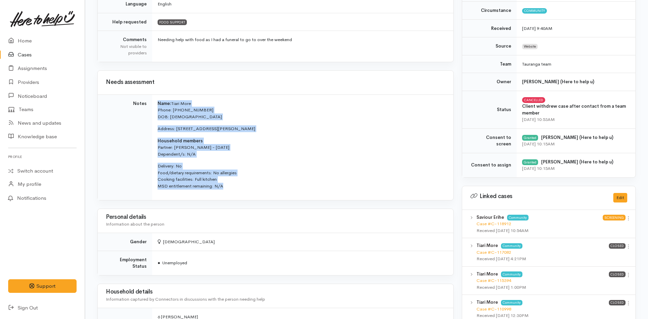
drag, startPoint x: 169, startPoint y: 161, endPoint x: 153, endPoint y: 98, distance: 64.2
click at [153, 98] on td "Name: Tiari More Phone: [PHONE_NUMBER] DOB: [DEMOGRAPHIC_DATA] Address: [STREET…" at bounding box center [302, 148] width 301 height 106
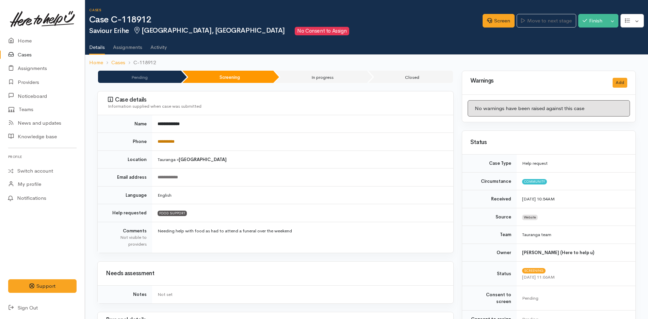
click at [166, 144] on link "**********" at bounding box center [165, 141] width 17 height 4
click at [496, 19] on link "Screen" at bounding box center [498, 21] width 32 height 14
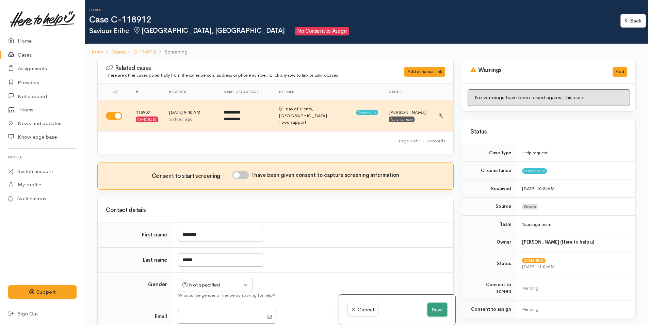
click at [431, 310] on button "Save" at bounding box center [437, 309] width 20 height 14
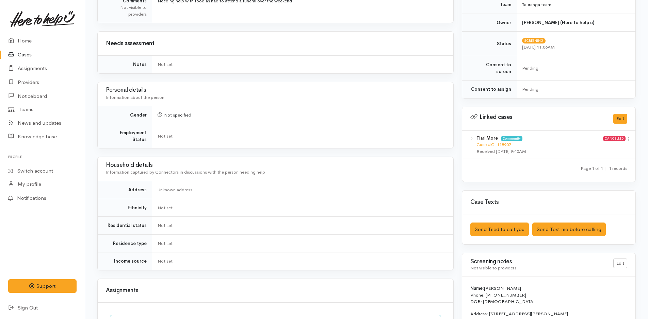
scroll to position [238, 0]
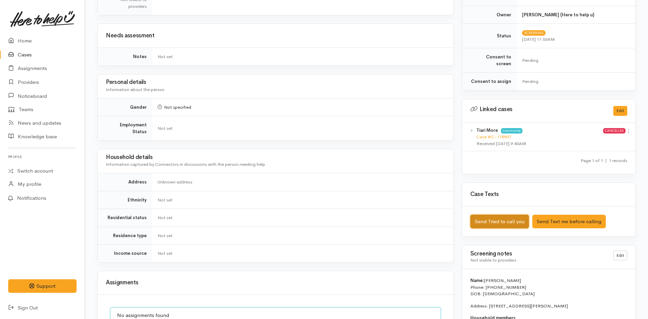
click at [493, 218] on button "Send Tried to call you" at bounding box center [499, 222] width 59 height 14
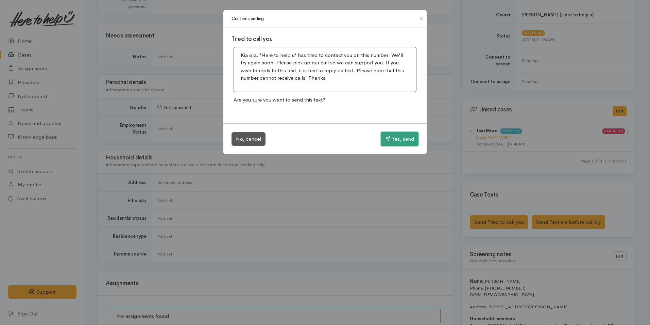
drag, startPoint x: 406, startPoint y: 142, endPoint x: 353, endPoint y: 118, distance: 58.3
click at [406, 142] on button "Yes, send" at bounding box center [400, 139] width 38 height 14
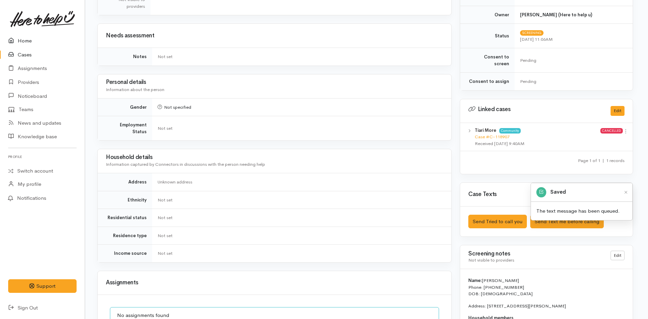
click at [18, 38] on link "Home" at bounding box center [42, 41] width 85 height 14
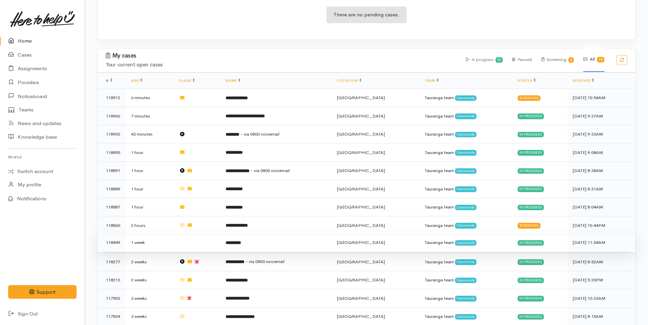
scroll to position [193, 0]
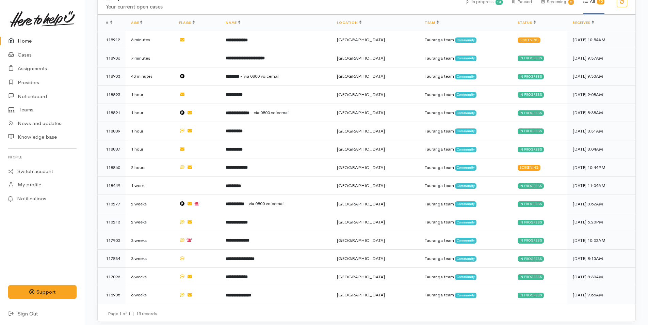
drag, startPoint x: 24, startPoint y: 42, endPoint x: 28, endPoint y: 43, distance: 3.5
click at [24, 42] on link "Home" at bounding box center [42, 41] width 85 height 14
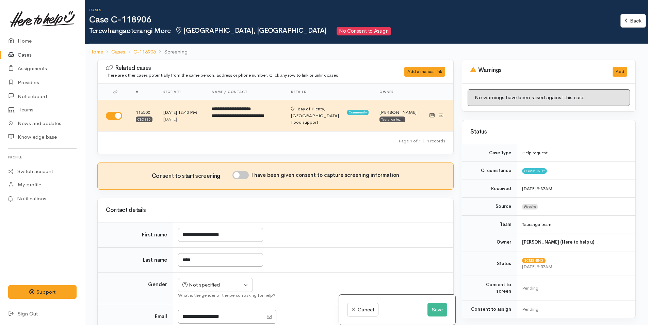
scroll to position [359, 0]
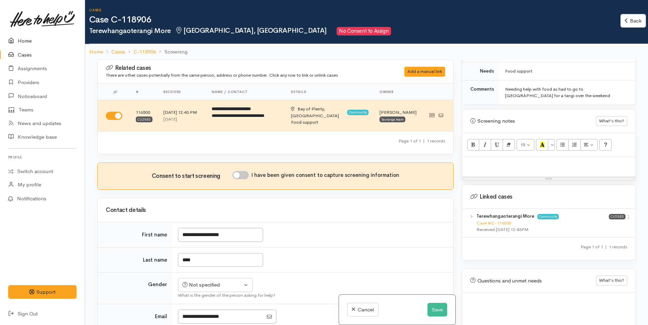
drag, startPoint x: 24, startPoint y: 37, endPoint x: 0, endPoint y: 55, distance: 29.9
click at [24, 37] on link "Home" at bounding box center [42, 41] width 85 height 14
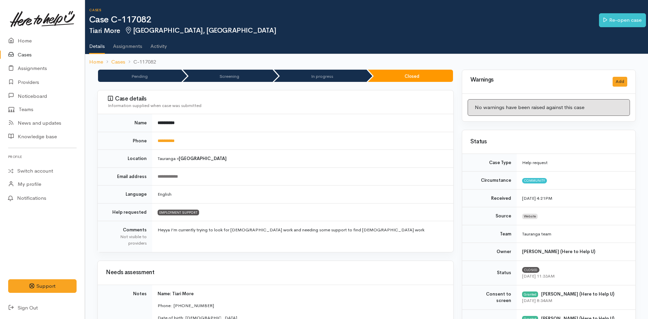
scroll to position [170, 0]
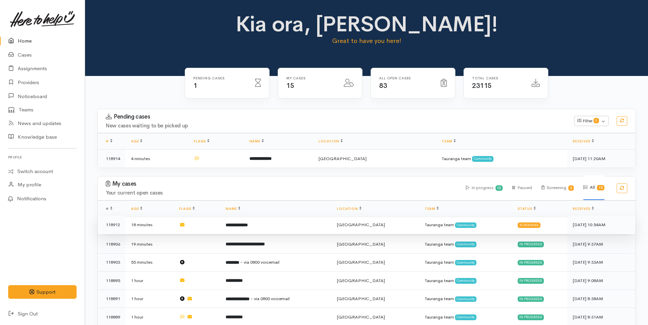
click at [268, 225] on td "**********" at bounding box center [275, 224] width 111 height 18
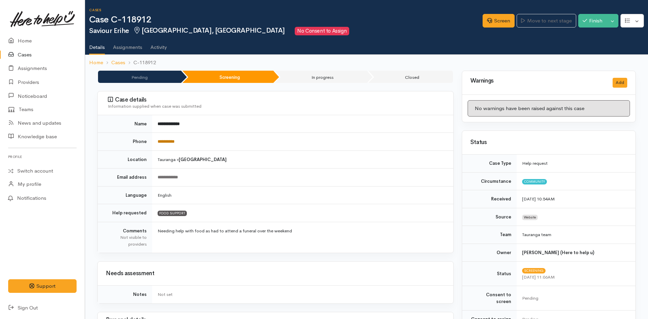
click at [175, 140] on link "**********" at bounding box center [165, 141] width 17 height 4
click at [498, 17] on link "Screen" at bounding box center [498, 21] width 32 height 14
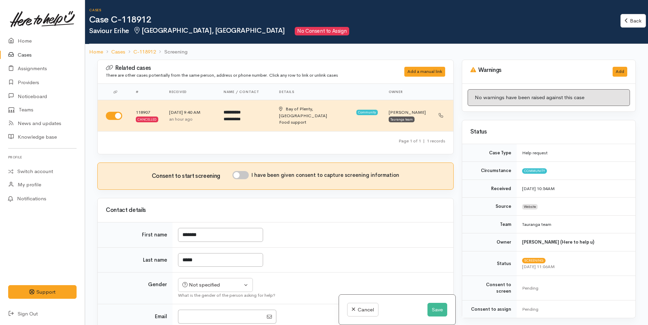
click at [242, 171] on input "I have been given consent to capture screening information" at bounding box center [240, 175] width 16 height 8
checkbox input "true"
click at [200, 281] on div "Not specified" at bounding box center [212, 285] width 60 height 8
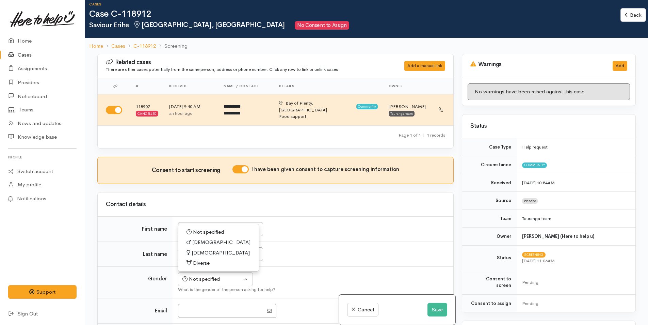
click at [199, 238] on span "[DEMOGRAPHIC_DATA]" at bounding box center [221, 242] width 58 height 8
select select "[DEMOGRAPHIC_DATA]"
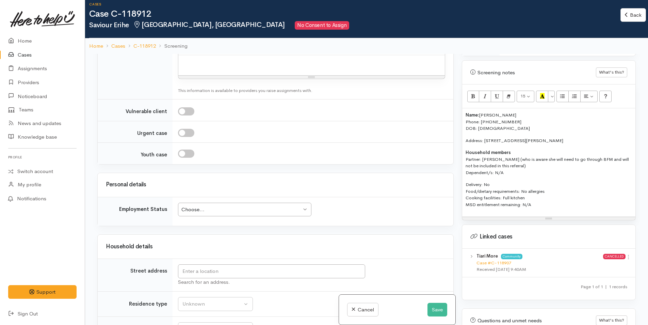
scroll to position [297, 0]
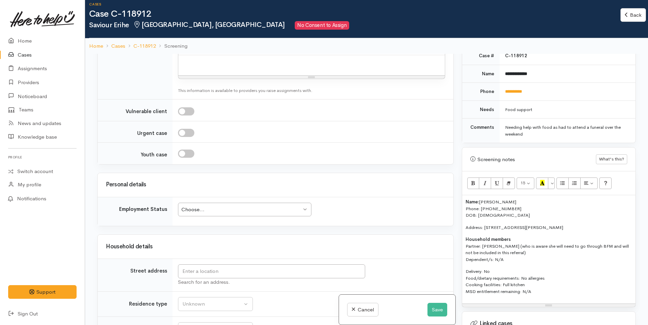
click at [464, 195] on div "Name: Savoiur Erihe Phone: 0278027865 DOB: 20/07/2001 Address: 6 Clayton Ln, Ta…" at bounding box center [548, 249] width 173 height 108
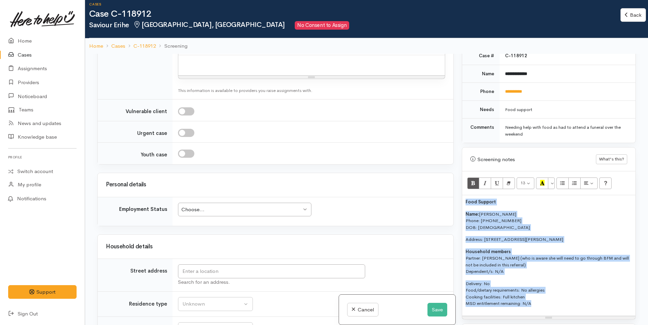
drag, startPoint x: 520, startPoint y: 297, endPoint x: 463, endPoint y: 188, distance: 122.8
click at [462, 195] on div "Food Support Name: Savoiur Erihe Phone: 0278027865 DOB: 20/07/2001 Address: 6 C…" at bounding box center [548, 255] width 173 height 120
click at [550, 179] on button "More Color" at bounding box center [551, 183] width 7 height 12
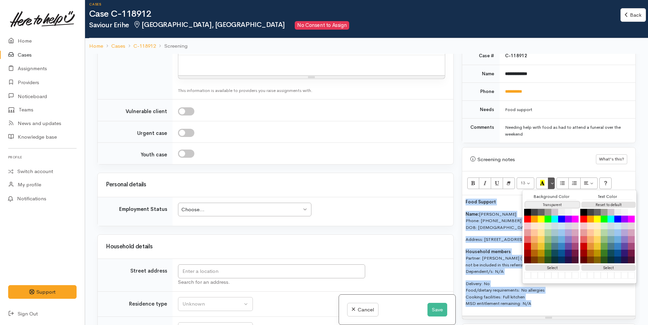
click at [547, 201] on button "Transparent" at bounding box center [552, 204] width 54 height 6
click at [600, 201] on button "Reset to default" at bounding box center [608, 204] width 54 height 6
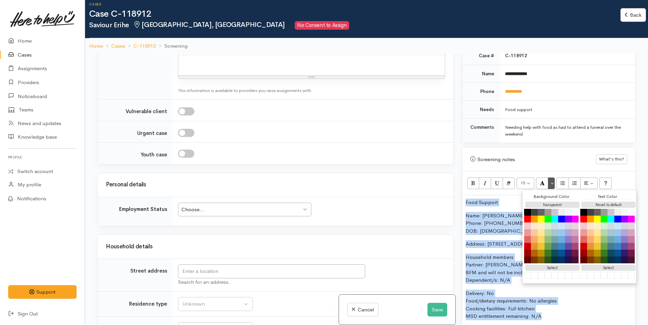
click at [499, 214] on p "Name: Savoiur Erihe Phone: 0278027865 DOB: 20/07/2001" at bounding box center [548, 223] width 166 height 23
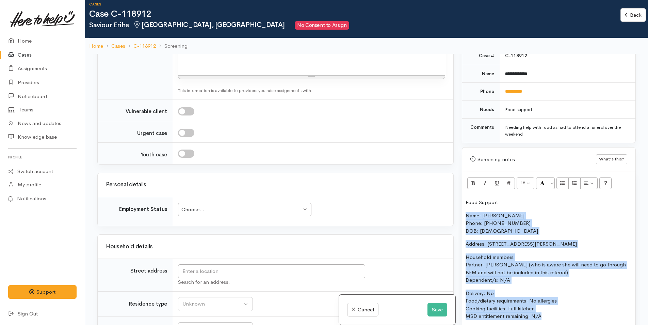
drag, startPoint x: 561, startPoint y: 314, endPoint x: 450, endPoint y: 209, distance: 152.8
click at [450, 209] on div "Related cases There are other cases potentially from the same person, address o…" at bounding box center [366, 216] width 546 height 325
copy div "Name: Savoiur Erihe Phone: 0278027865 DOB: 20/07/2001 Address: 6 Clayton Ln, Ta…"
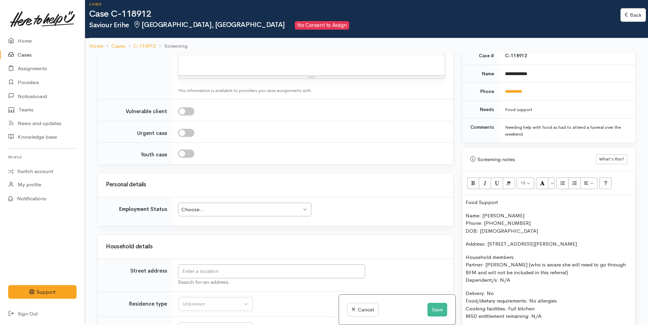
click at [520, 195] on div "Food Support Name: Savoiur Erihe Phone: 0278027865 DOB: 20/07/2001 Address: 6 C…" at bounding box center [548, 262] width 173 height 134
drag, startPoint x: 421, startPoint y: 186, endPoint x: 507, endPoint y: 177, distance: 86.9
click at [383, 179] on div "Related cases There are other cases potentially from the same person, address o…" at bounding box center [366, 216] width 546 height 325
click at [473, 180] on icon "Bold (CTRL+B)" at bounding box center [473, 183] width 4 height 6
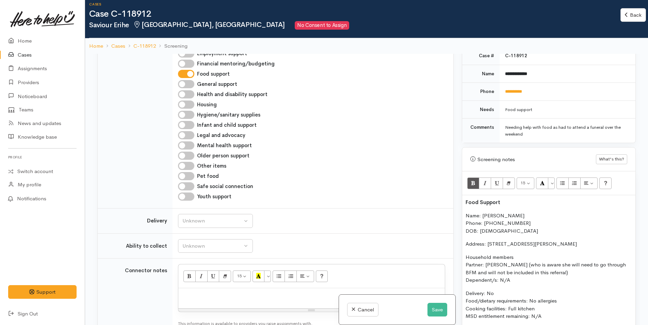
scroll to position [408, 0]
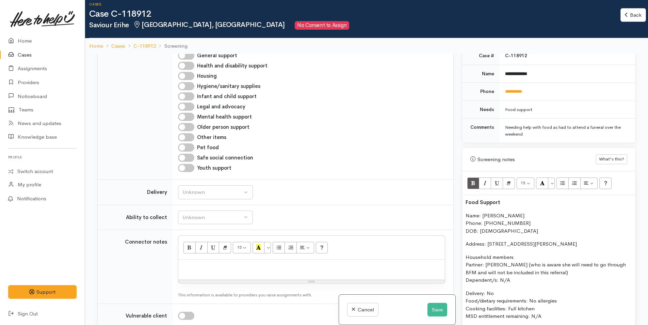
click at [195, 263] on p at bounding box center [312, 267] width 260 height 8
paste div
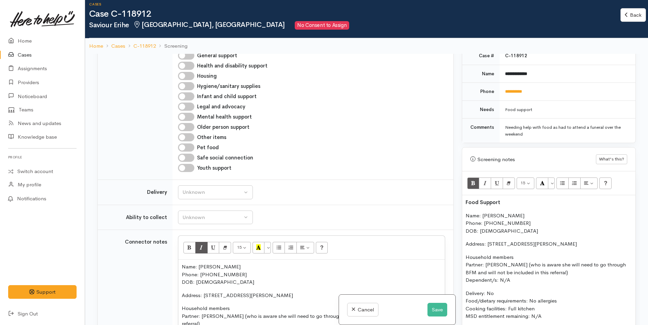
scroll to position [37, 0]
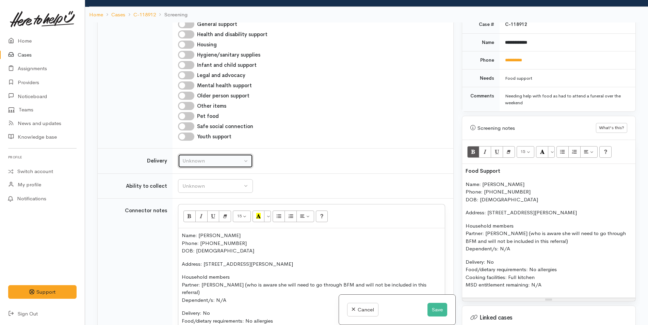
click at [205, 157] on div "Unknown" at bounding box center [212, 161] width 60 height 8
drag, startPoint x: 195, startPoint y: 219, endPoint x: 199, endPoint y: 188, distance: 31.6
click at [195, 219] on link "No" at bounding box center [215, 224] width 74 height 11
select select "1"
click at [199, 187] on td "Unknown Able to pick up / collect help on my own Able to pick up / collect with…" at bounding box center [312, 185] width 281 height 25
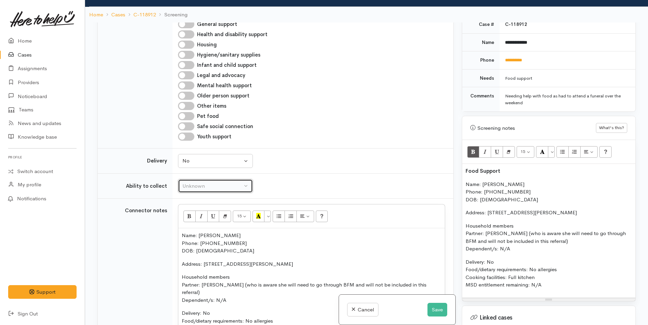
click at [193, 182] on div "Unknown" at bounding box center [212, 186] width 60 height 8
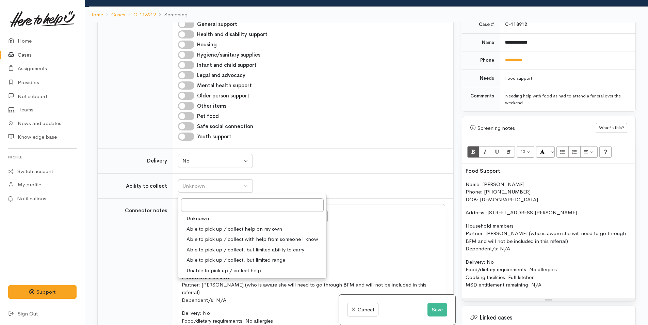
drag, startPoint x: 216, startPoint y: 222, endPoint x: 226, endPoint y: 242, distance: 22.5
click at [216, 225] on span "Able to pick up / collect help on my own" at bounding box center [234, 229] width 96 height 8
select select "2"
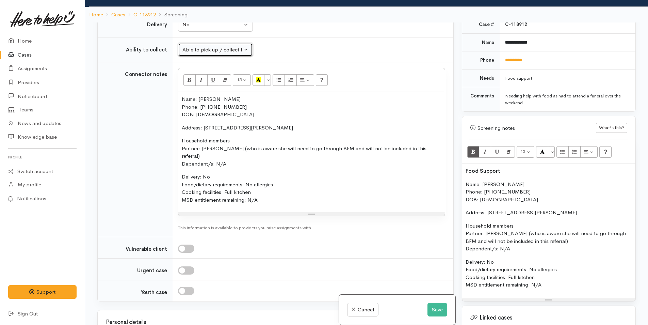
scroll to position [680, 0]
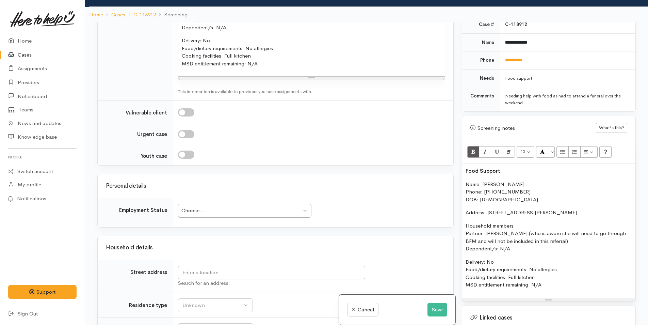
click at [190, 206] on div "Choose..." at bounding box center [241, 210] width 120 height 8
drag, startPoint x: 197, startPoint y: 280, endPoint x: 208, endPoint y: 232, distance: 48.5
click at [200, 279] on div "Search for an address." at bounding box center [311, 283] width 267 height 8
click at [201, 265] on input "text" at bounding box center [271, 272] width 187 height 14
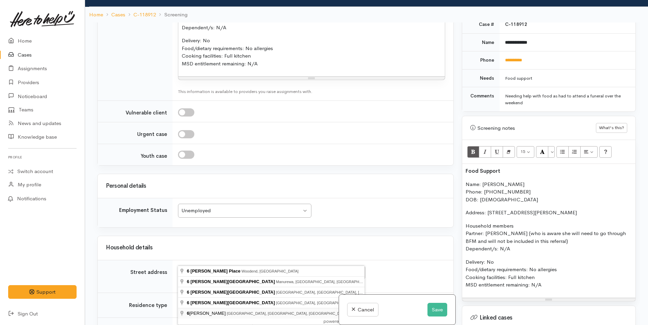
type input "6 Clayton Ln, Tauranga South, Tauranga, New Zealand"
drag, startPoint x: 213, startPoint y: 314, endPoint x: 210, endPoint y: 312, distance: 3.7
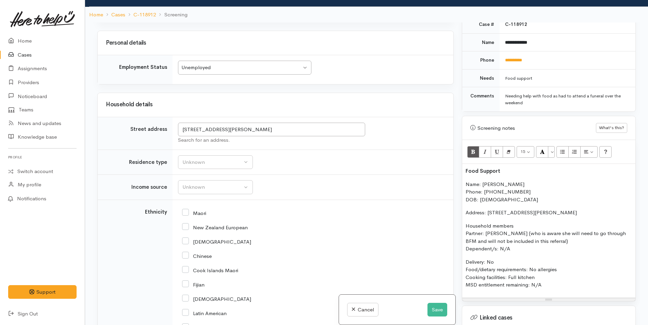
scroll to position [879, 0]
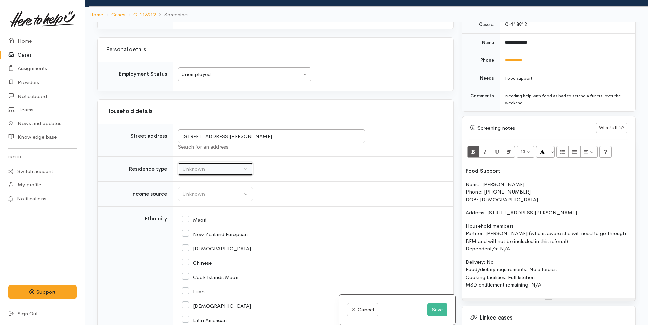
click at [196, 165] on div "Unknown" at bounding box center [212, 169] width 60 height 8
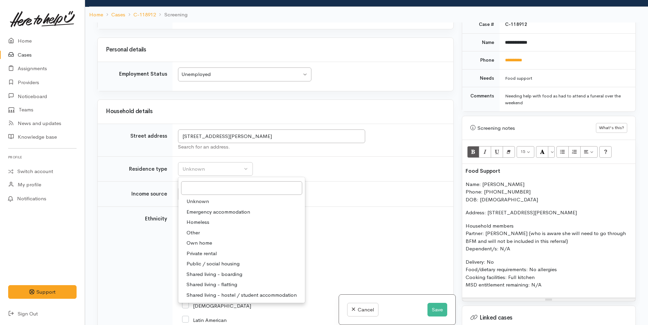
click at [205, 249] on span "Private rental" at bounding box center [201, 253] width 30 height 8
select select "2"
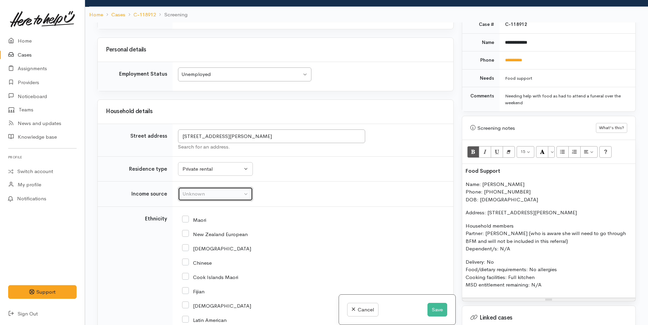
click at [198, 190] on div "Unknown" at bounding box center [212, 194] width 60 height 8
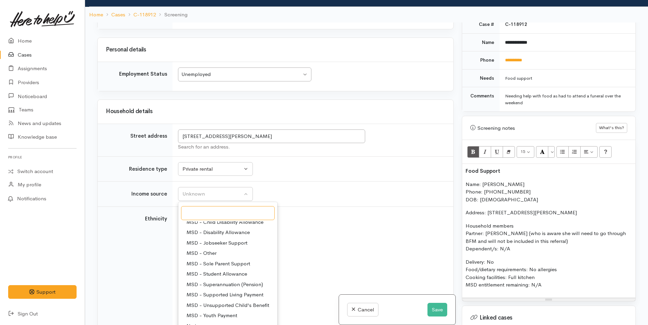
scroll to position [34, 0]
click at [215, 251] on span "MSD - Jobseeker Support" at bounding box center [216, 255] width 61 height 8
select select "4"
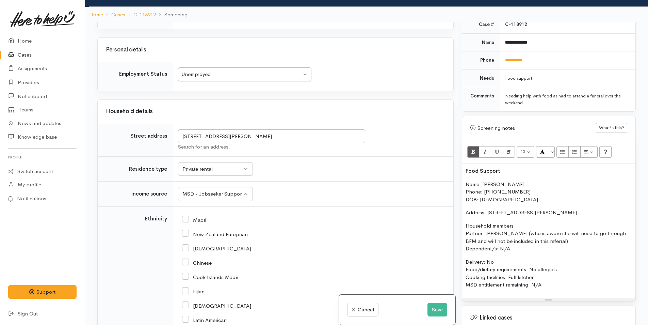
click at [187, 216] on input "Maori" at bounding box center [194, 219] width 24 height 6
checkbox input "true"
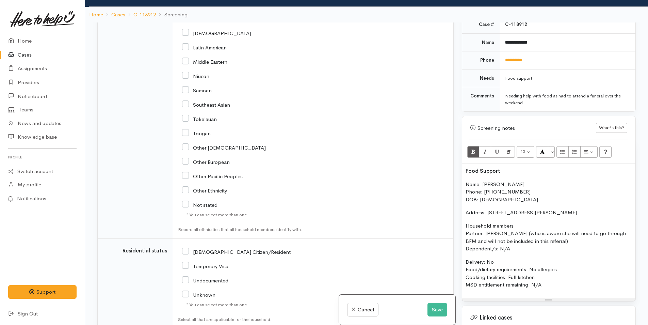
click at [183, 248] on input "[DEMOGRAPHIC_DATA] Citizen/Resident" at bounding box center [236, 251] width 109 height 6
checkbox input "true"
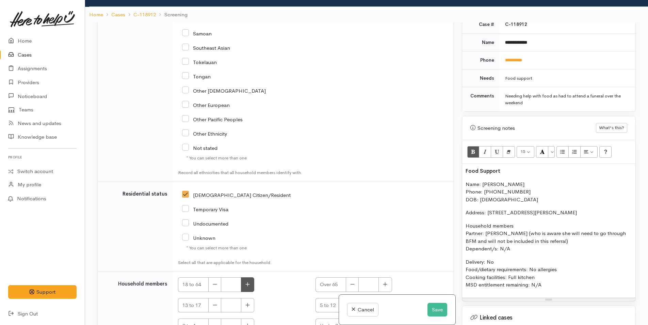
scroll to position [1269, 0]
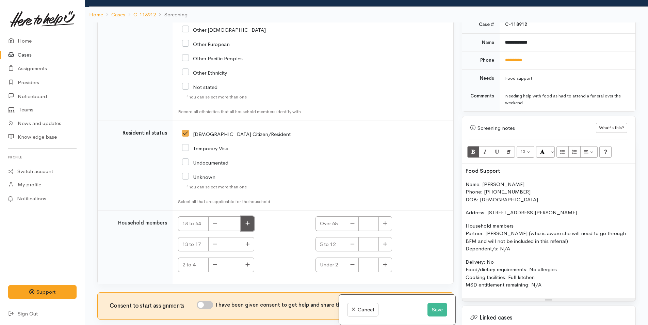
click at [248, 221] on icon "button" at bounding box center [248, 223] width 4 height 4
type input "1"
drag, startPoint x: 204, startPoint y: 289, endPoint x: 266, endPoint y: 147, distance: 154.9
click at [206, 300] on input "I have been given consent to get help and share this information with appropria…" at bounding box center [205, 304] width 16 height 8
checkbox input "true"
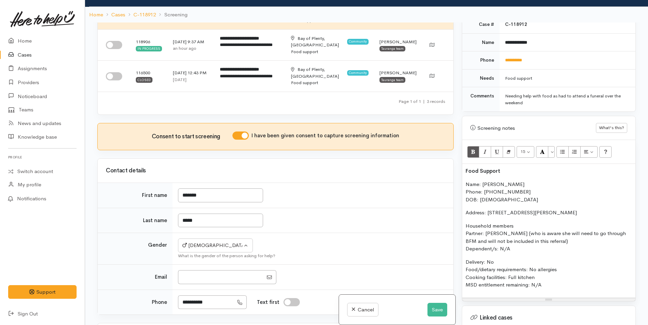
scroll to position [0, 0]
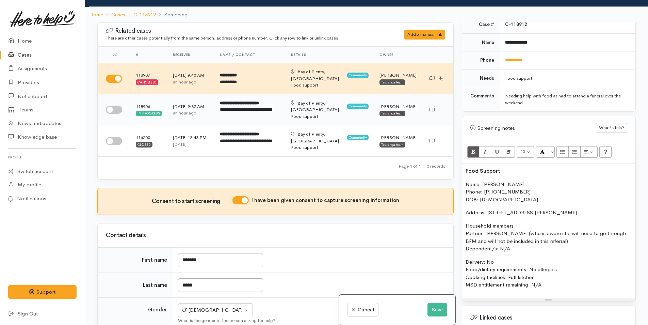
click at [110, 105] on input "checkbox" at bounding box center [114, 109] width 16 height 8
click at [117, 105] on input "checkbox" at bounding box center [114, 109] width 16 height 8
checkbox input "false"
drag, startPoint x: 477, startPoint y: 163, endPoint x: 415, endPoint y: 160, distance: 61.6
click at [408, 162] on div "Related cases There are other cases potentially from the same person, address o…" at bounding box center [366, 184] width 546 height 325
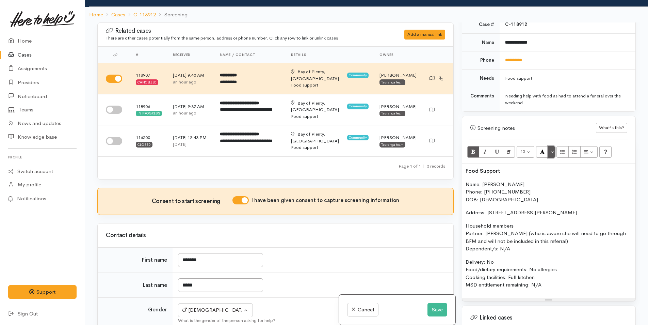
click at [552, 146] on button "More Color" at bounding box center [551, 152] width 7 height 12
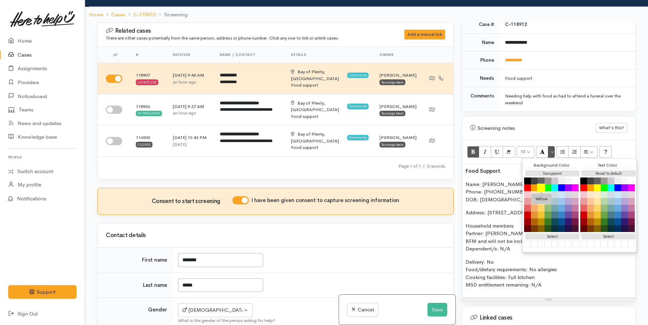
click at [540, 183] on button "Yellow" at bounding box center [541, 187] width 8 height 8
click at [464, 177] on div "Food Support Name: Savoiur Erihe Phone: 0278027865 DOB: 20/07/2001 Address: 6 C…" at bounding box center [548, 231] width 173 height 134
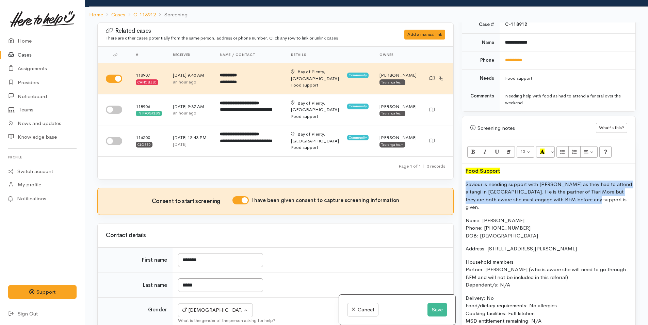
drag, startPoint x: 588, startPoint y: 194, endPoint x: 453, endPoint y: 171, distance: 137.7
click at [453, 171] on div "Related cases There are other cases potentially from the same person, address o…" at bounding box center [366, 184] width 546 height 325
copy p "Saviour is needing support with kai as they had to attend a tangi in Auckland. …"
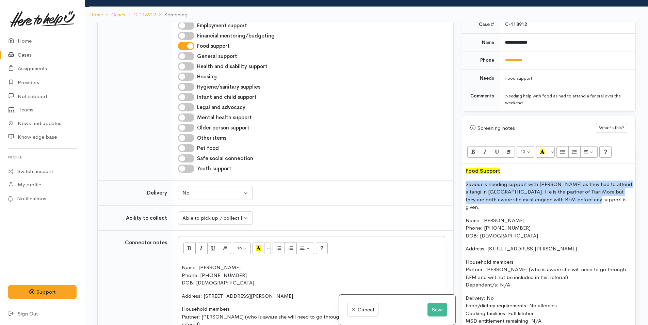
scroll to position [510, 0]
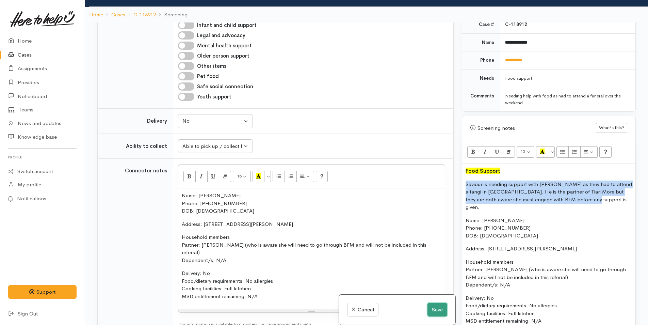
click at [427, 308] on button "Save" at bounding box center [437, 309] width 20 height 14
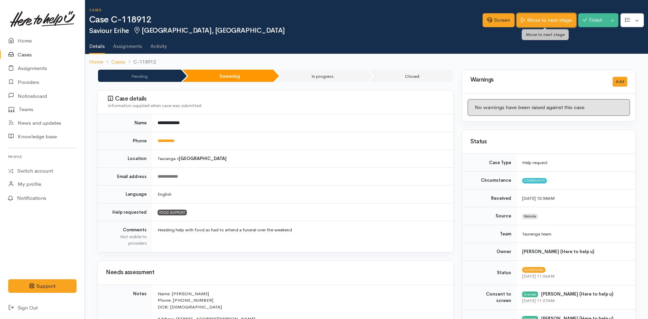
click at [560, 24] on link "Move to next stage" at bounding box center [545, 20] width 59 height 14
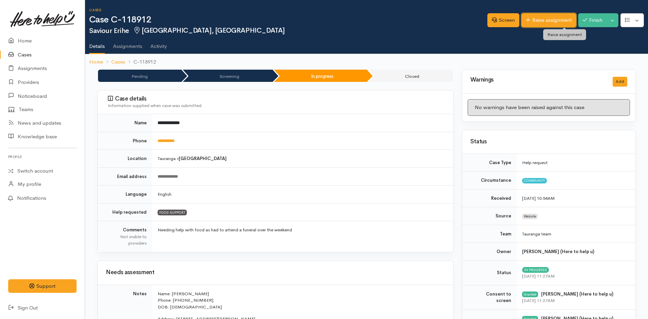
click at [559, 22] on link "Raise assignment" at bounding box center [548, 20] width 55 height 14
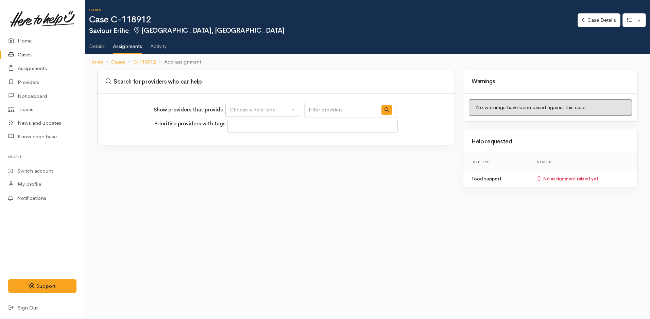
select select
click at [234, 109] on div "Choose a help type..." at bounding box center [260, 110] width 60 height 8
click at [246, 147] on div "Food support" at bounding box center [263, 134] width 75 height 33
click at [250, 111] on div "Choose a help type..." at bounding box center [260, 110] width 60 height 8
click at [244, 140] on span "Food support" at bounding box center [250, 143] width 32 height 8
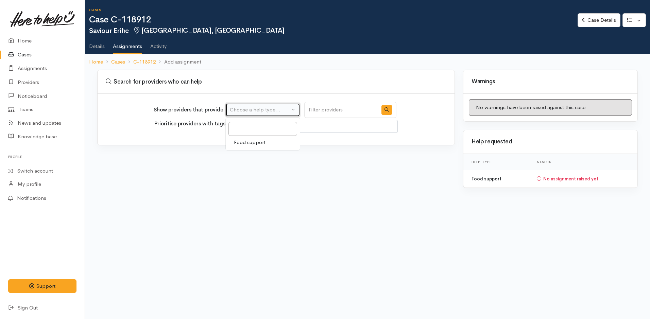
select select "3"
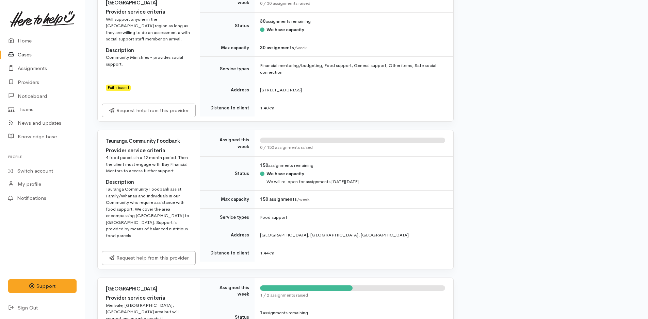
scroll to position [442, 0]
click at [133, 250] on link "Request help from this provider" at bounding box center [149, 257] width 94 height 14
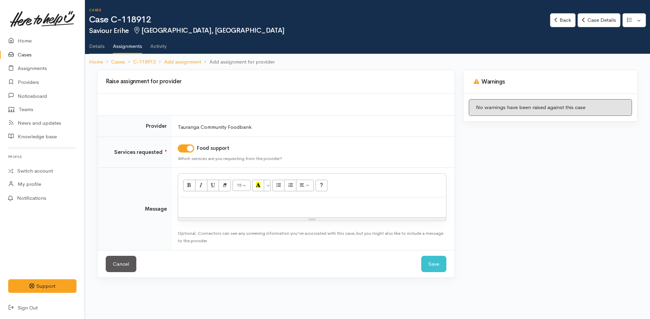
click at [219, 198] on div at bounding box center [312, 208] width 268 height 20
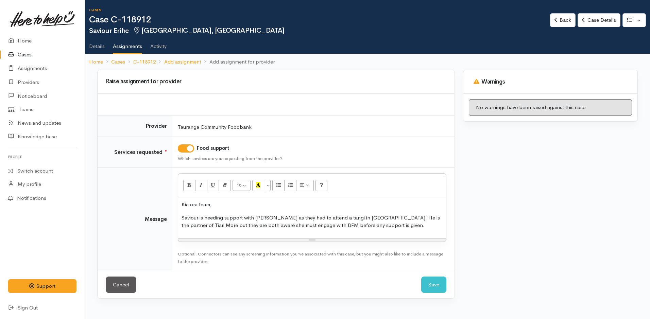
click at [261, 203] on p "Kia ora team," at bounding box center [312, 205] width 261 height 8
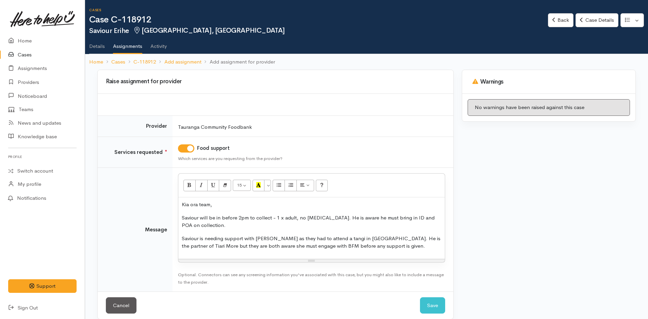
click at [387, 251] on div "Kia ora team, Saviour will be in before 2pm to collect - 1 x adult, no food all…" at bounding box center [311, 229] width 266 height 62
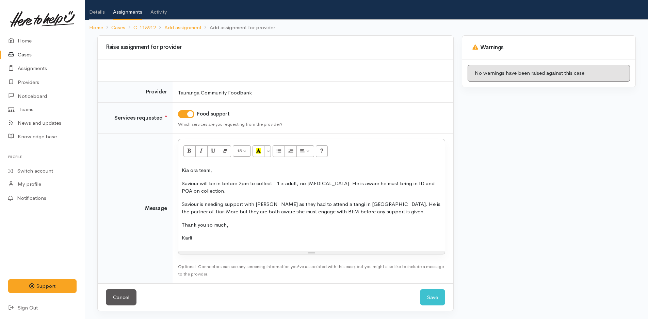
scroll to position [35, 0]
click at [432, 294] on button "Save" at bounding box center [432, 297] width 25 height 17
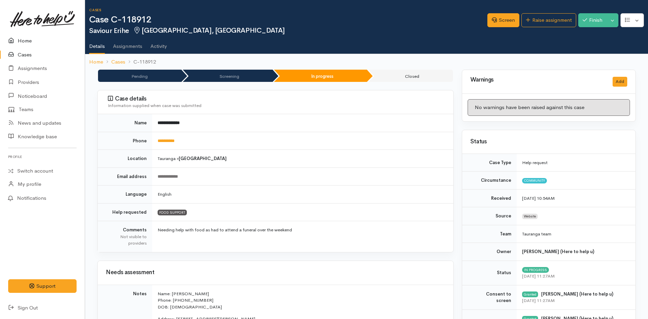
drag, startPoint x: 25, startPoint y: 37, endPoint x: 2, endPoint y: 43, distance: 23.5
click at [25, 37] on link "Home" at bounding box center [42, 41] width 85 height 14
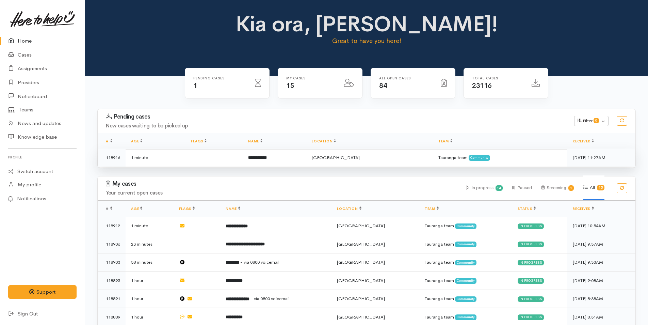
click at [273, 153] on td "**********" at bounding box center [275, 157] width 64 height 18
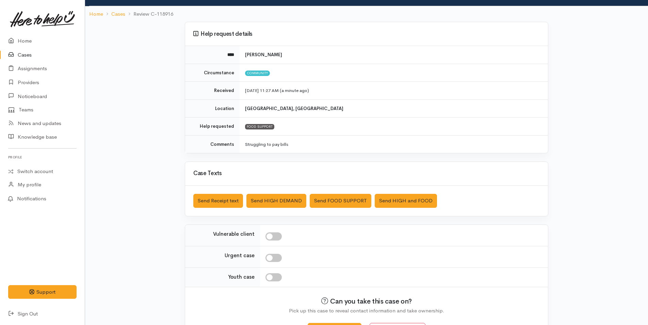
scroll to position [62, 0]
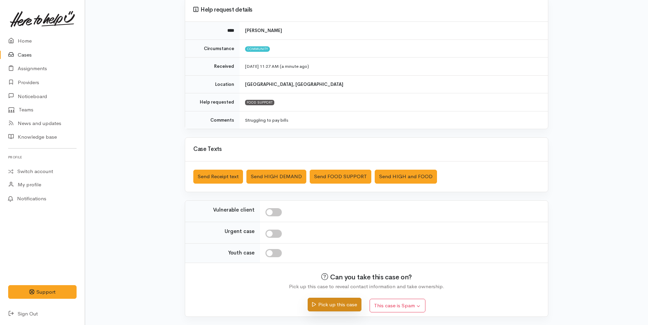
click at [334, 308] on button "Pick up this case" at bounding box center [334, 304] width 53 height 14
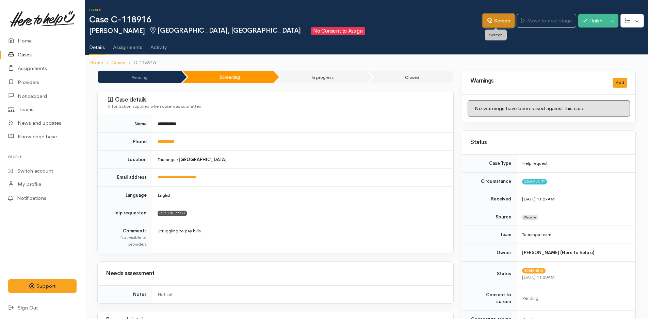
click at [501, 21] on link "Screen" at bounding box center [498, 21] width 32 height 14
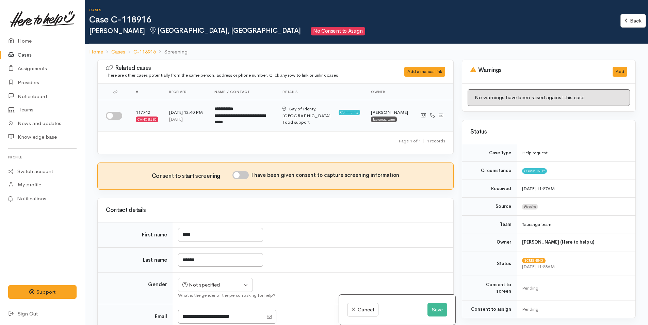
click at [113, 117] on input "checkbox" at bounding box center [114, 116] width 16 height 8
checkbox input "true"
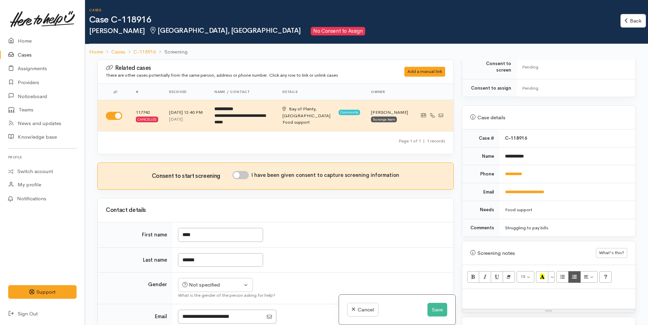
scroll to position [272, 0]
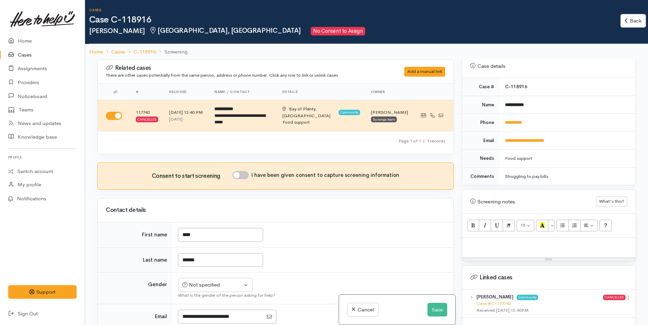
click at [625, 295] on icon at bounding box center [628, 298] width 6 height 6
click at [598, 305] on link "View case" at bounding box center [604, 310] width 54 height 11
click at [491, 243] on div at bounding box center [548, 247] width 173 height 20
paste div
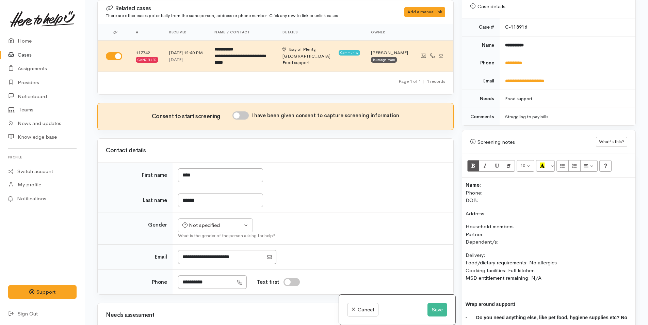
scroll to position [274, 0]
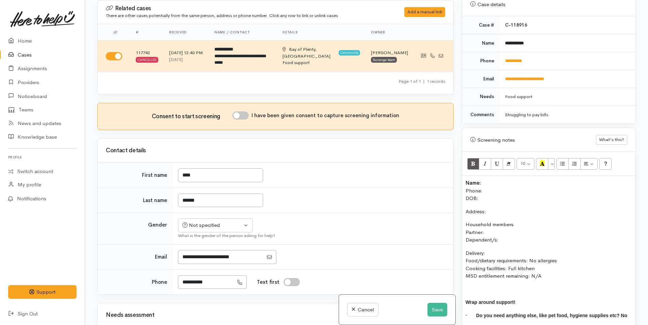
click at [485, 179] on p "Name: Phone: DOB:" at bounding box center [548, 190] width 166 height 23
click at [500, 181] on p "Name: Rick Torpey Phone: DOB:" at bounding box center [548, 190] width 166 height 23
click at [522, 59] on link "**********" at bounding box center [513, 61] width 17 height 4
click at [208, 235] on div "What is the gender of the person asking for help?" at bounding box center [311, 235] width 267 height 7
click at [206, 223] on div "Not specified" at bounding box center [212, 225] width 60 height 8
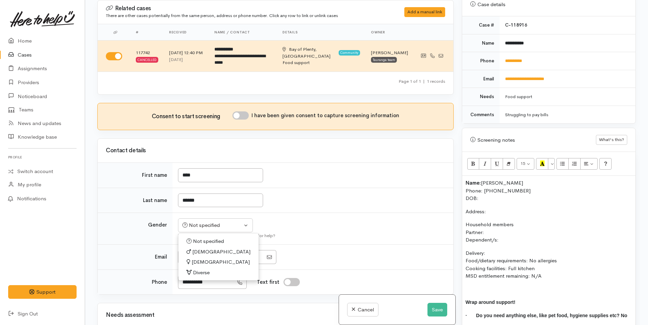
click at [198, 252] on span "[DEMOGRAPHIC_DATA]" at bounding box center [221, 252] width 58 height 8
select select "[DEMOGRAPHIC_DATA]"
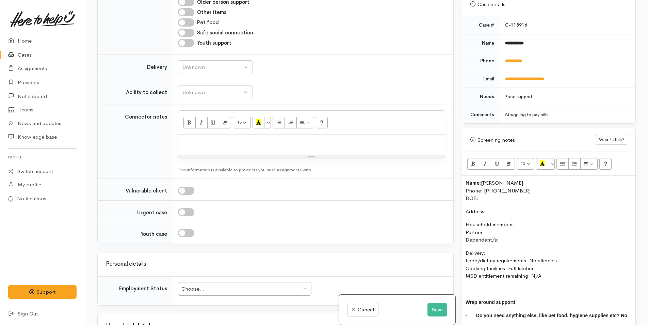
scroll to position [544, 0]
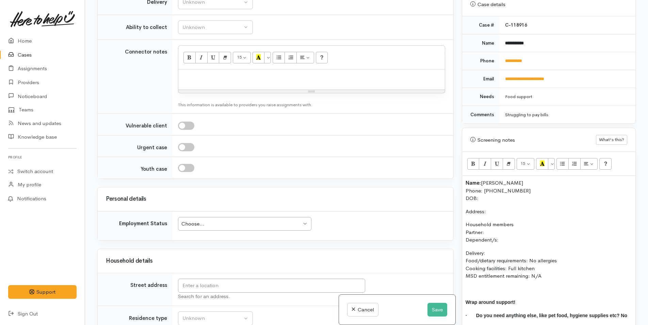
click at [201, 221] on div "Choose..." at bounding box center [241, 224] width 120 height 8
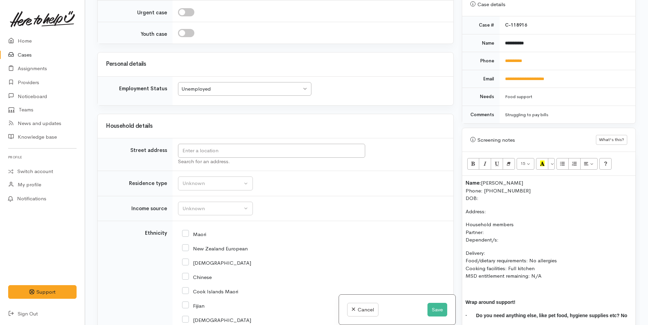
scroll to position [748, 0]
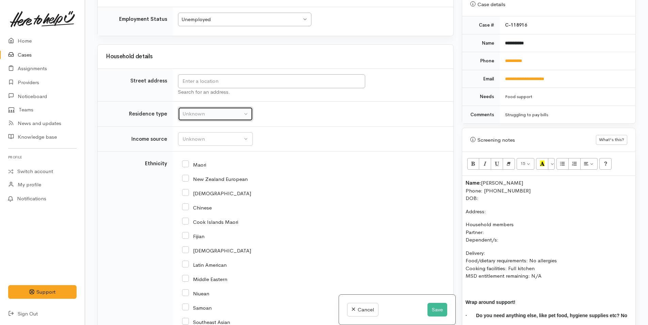
click at [193, 114] on div "Unknown" at bounding box center [212, 114] width 60 height 8
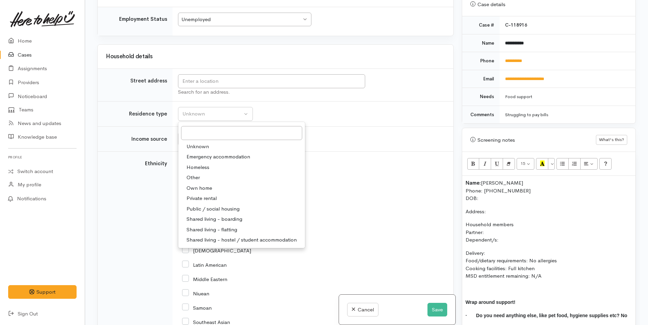
click at [206, 197] on span "Private rental" at bounding box center [201, 198] width 30 height 8
select select "2"
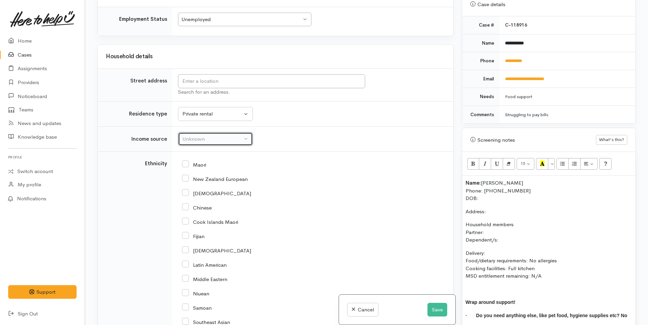
click at [205, 139] on div "Unknown" at bounding box center [212, 139] width 60 height 8
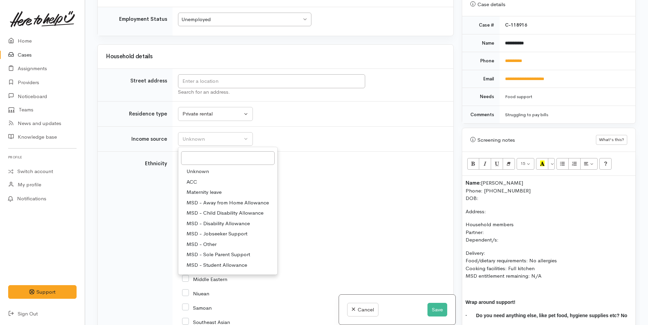
click at [210, 233] on span "MSD - Jobseeker Support" at bounding box center [216, 234] width 61 height 8
select select "4"
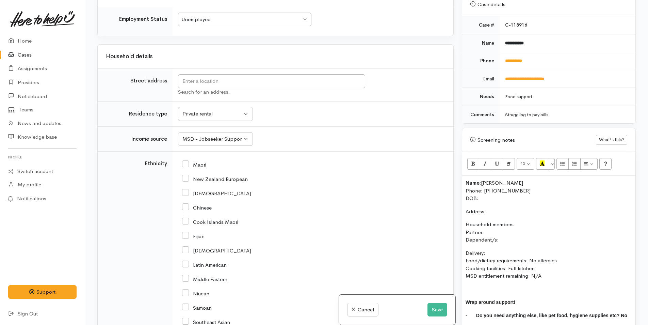
click at [188, 177] on input "New Zealand European" at bounding box center [215, 178] width 66 height 6
checkbox input "true"
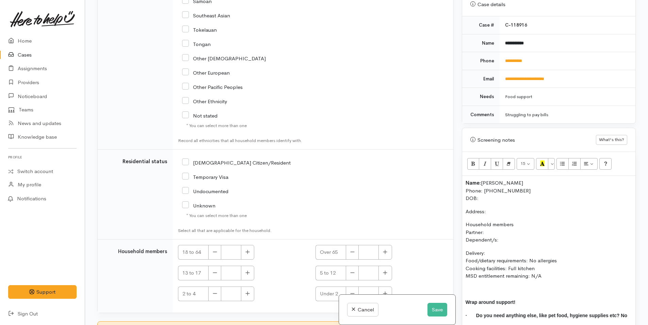
click at [187, 162] on input "NZ Citizen/Resident" at bounding box center [236, 162] width 109 height 6
checkbox input "true"
click at [243, 253] on button "button" at bounding box center [247, 252] width 13 height 15
type input "1"
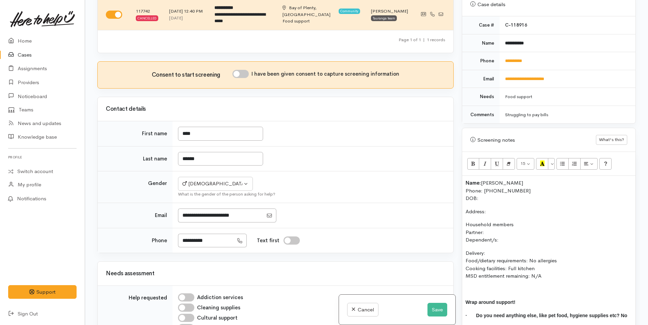
scroll to position [0, 0]
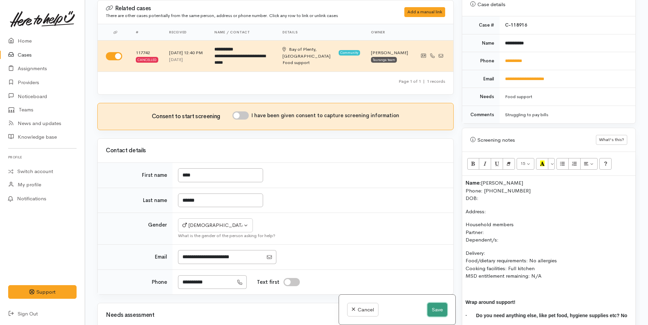
click at [437, 312] on button "Save" at bounding box center [437, 309] width 20 height 14
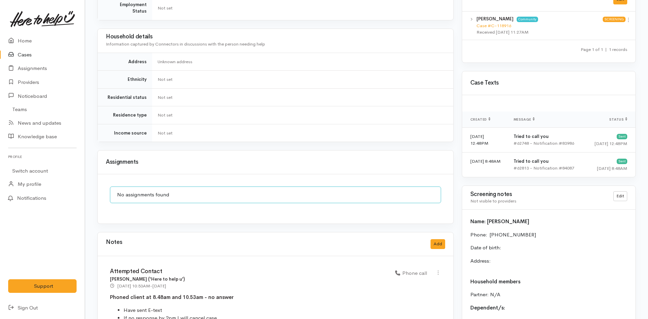
scroll to position [490, 0]
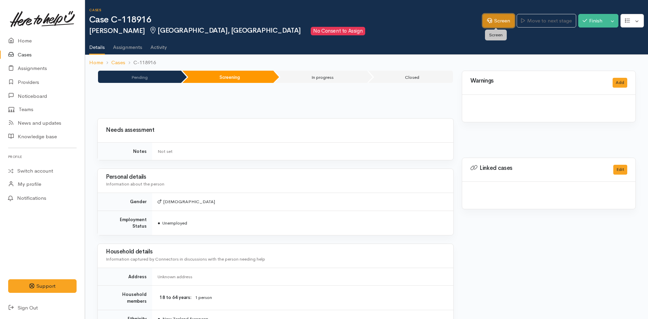
drag, startPoint x: 502, startPoint y: 22, endPoint x: 483, endPoint y: 29, distance: 20.4
click at [502, 22] on link "Screen" at bounding box center [498, 21] width 32 height 14
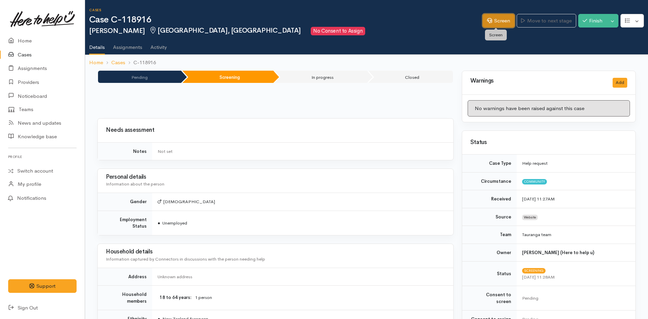
click at [497, 19] on link "Screen" at bounding box center [498, 21] width 32 height 14
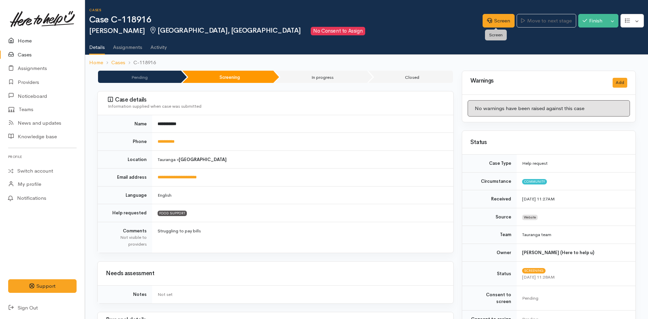
click at [27, 38] on link "Home" at bounding box center [42, 41] width 85 height 14
click at [29, 38] on link "Home" at bounding box center [42, 41] width 85 height 14
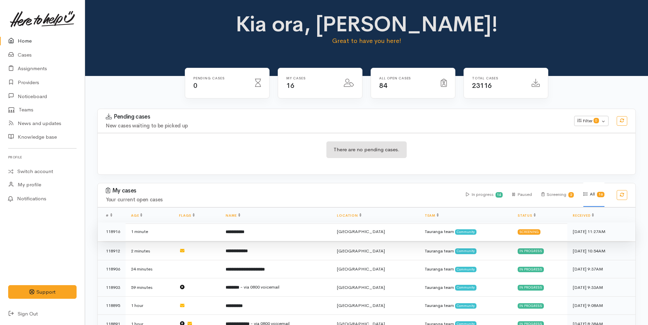
click at [244, 231] on b "**********" at bounding box center [235, 231] width 19 height 4
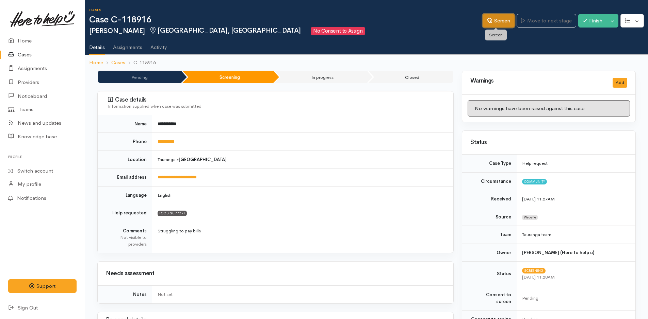
click at [499, 25] on link "Screen" at bounding box center [498, 21] width 32 height 14
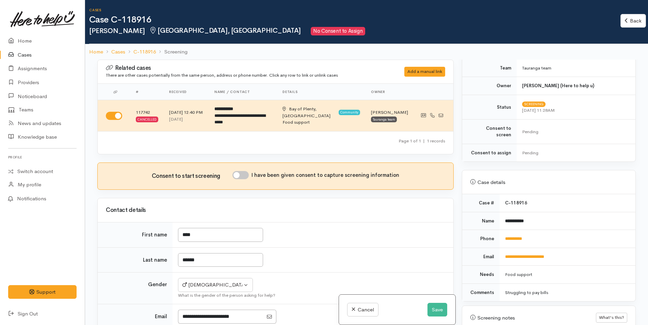
scroll to position [170, 0]
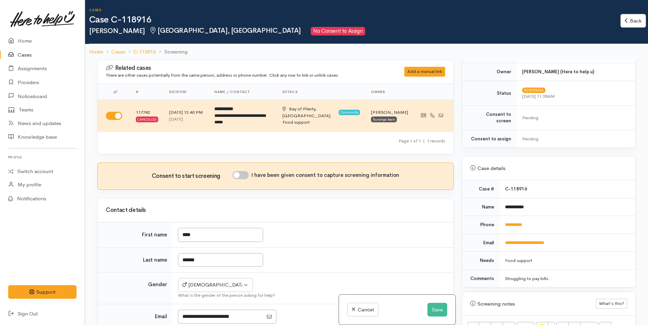
click at [245, 175] on input "I have been given consent to capture screening information" at bounding box center [240, 175] width 16 height 8
checkbox input "true"
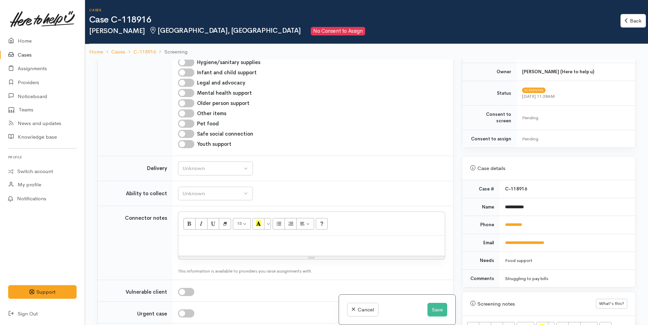
scroll to position [544, 0]
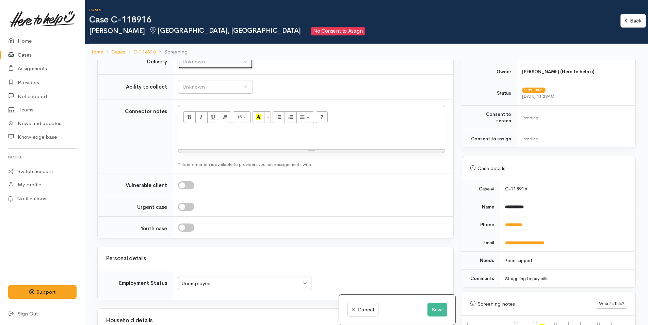
click at [187, 62] on div "Unknown" at bounding box center [212, 62] width 60 height 8
drag, startPoint x: 188, startPoint y: 125, endPoint x: 193, endPoint y: 86, distance: 39.5
click at [188, 125] on span "No" at bounding box center [189, 125] width 7 height 8
select select "1"
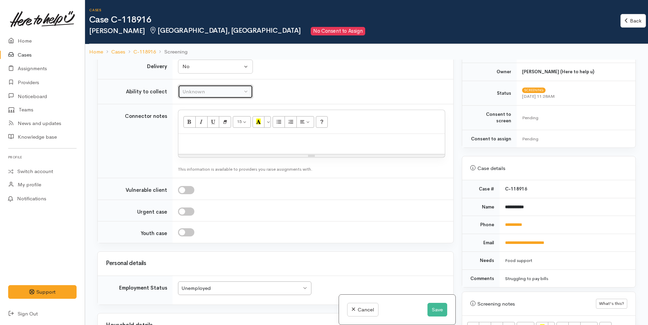
click at [198, 88] on div "Unknown" at bounding box center [212, 92] width 60 height 8
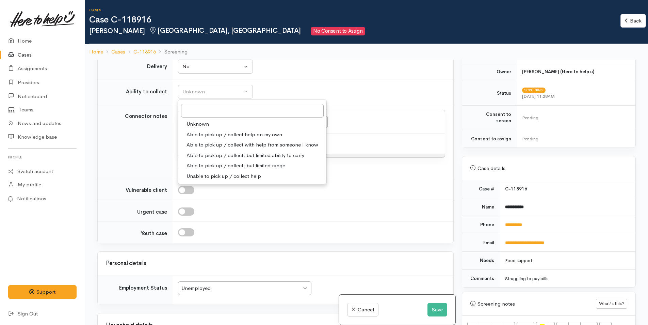
click at [201, 136] on span "Able to pick up / collect help on my own" at bounding box center [234, 135] width 96 height 8
select select "2"
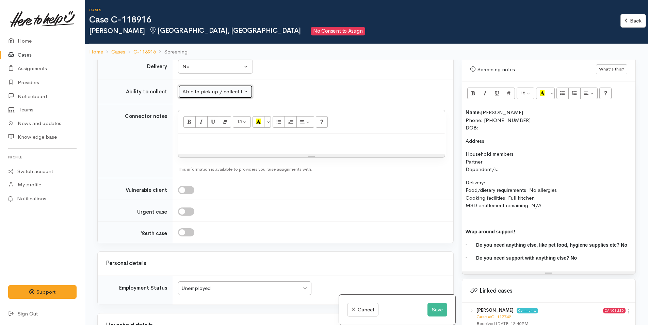
scroll to position [374, 0]
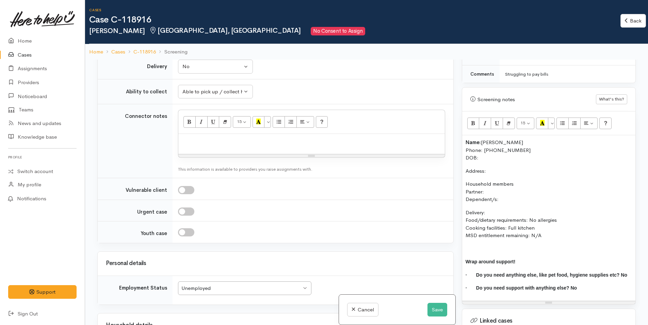
click at [481, 150] on p "Name: Rick Torpey Phone: 0224739119 DOB:" at bounding box center [548, 149] width 166 height 23
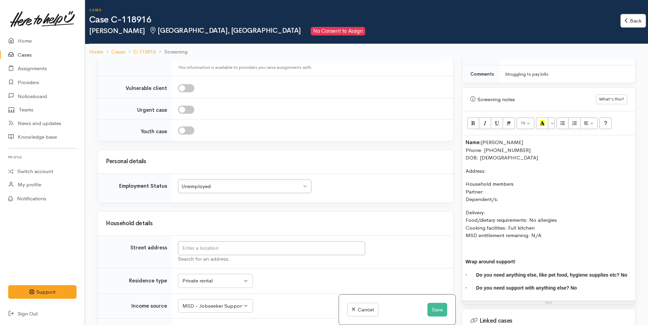
scroll to position [642, 0]
click at [202, 252] on input "text" at bounding box center [271, 248] width 187 height 14
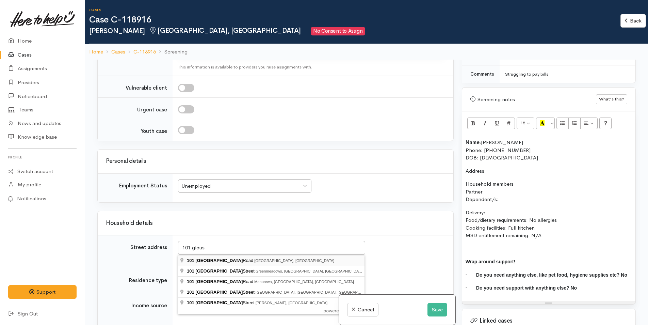
type input "101 Gloucester Road, Mount Maunganui, New Zealand"
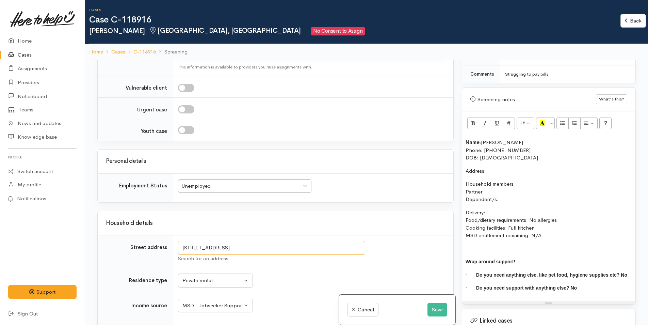
drag, startPoint x: 322, startPoint y: 248, endPoint x: 143, endPoint y: 255, distance: 179.8
click at [143, 255] on tr "Street address 101 Gloucester Road, Mount Maunganui, New Zealand Search for an …" at bounding box center [275, 251] width 355 height 33
click at [529, 167] on p "Address:" at bounding box center [548, 171] width 166 height 8
click at [205, 183] on div "Unemployed" at bounding box center [241, 186] width 120 height 8
click at [240, 146] on div "Related cases There are other cases potentially from the same person, address o…" at bounding box center [275, 222] width 364 height 325
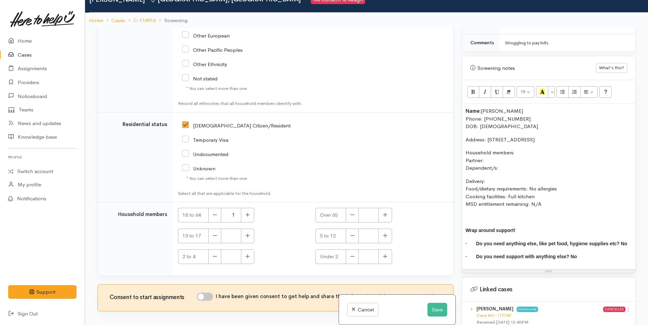
scroll to position [60, 0]
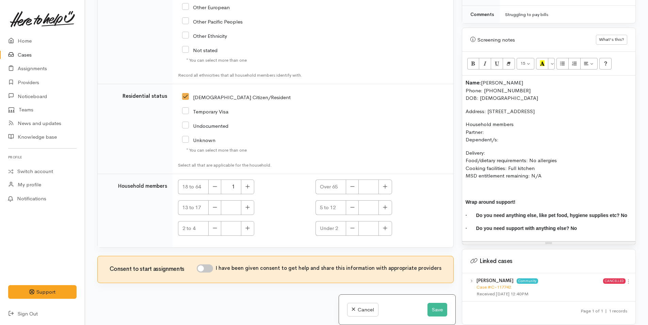
click at [209, 273] on div "I have been given consent to get help and share this information with appropria…" at bounding box center [319, 269] width 245 height 10
click at [209, 270] on input "I have been given consent to get help and share this information with appropria…" at bounding box center [205, 268] width 16 height 8
checkbox input "true"
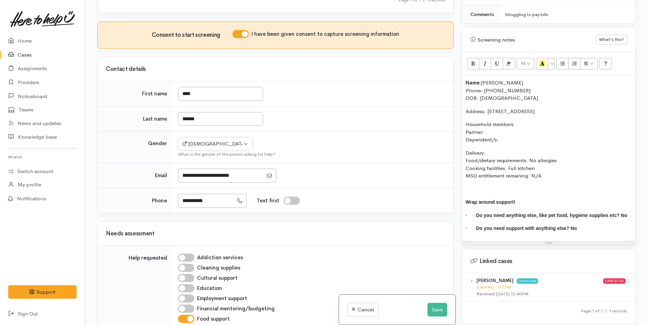
scroll to position [65, 0]
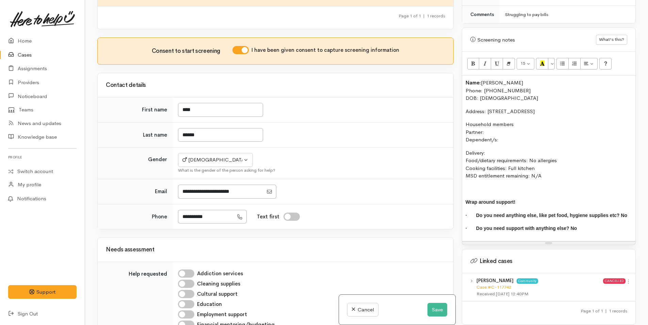
click at [505, 123] on p "Household members Partner: Dependent/s:" at bounding box center [548, 131] width 166 height 23
click at [530, 133] on p "Household members Partner: N/A Dependent/s:" at bounding box center [548, 131] width 166 height 23
click at [487, 149] on p "Delivery: Food/dietary requirements: No allergies Cooking facilities: Full kitc…" at bounding box center [548, 164] width 166 height 31
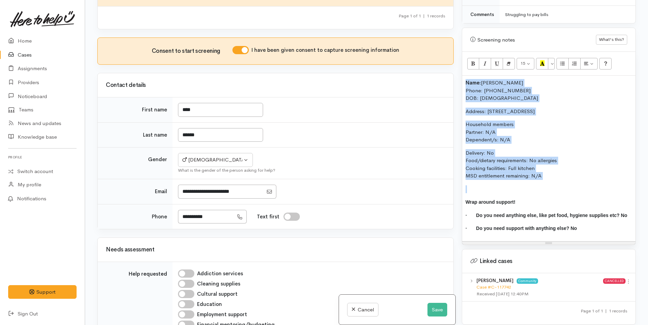
drag, startPoint x: 555, startPoint y: 174, endPoint x: 453, endPoint y: 76, distance: 141.5
click at [453, 76] on div "Related cases There are other cases potentially from the same person, address o…" at bounding box center [366, 162] width 546 height 325
copy div "Name: Rick Torpey Phone: 0224739119 DOB: 04/11/1988 Address: 101 Gloucester Roa…"
click at [437, 315] on button "Save" at bounding box center [437, 309] width 20 height 14
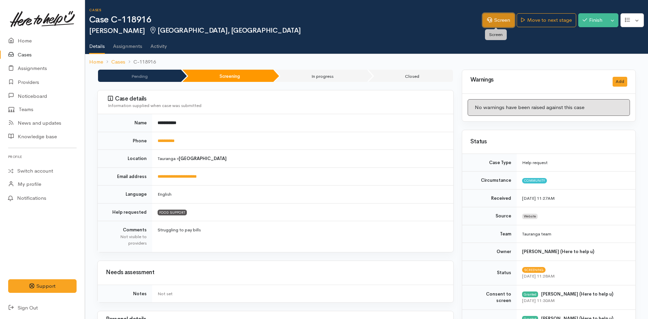
click at [497, 21] on link "Screen" at bounding box center [498, 20] width 32 height 14
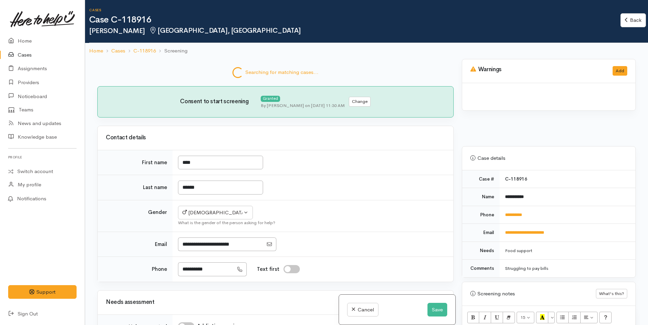
scroll to position [390, 0]
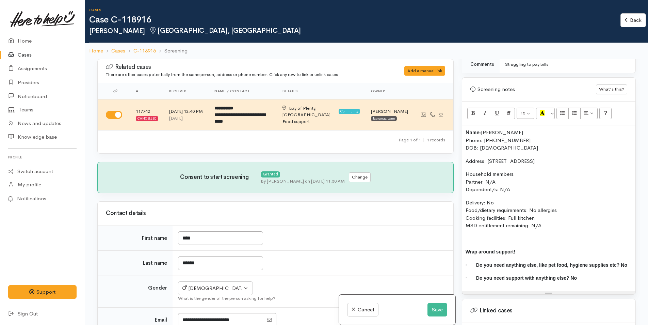
click at [466, 130] on b "Name:" at bounding box center [472, 132] width 15 height 6
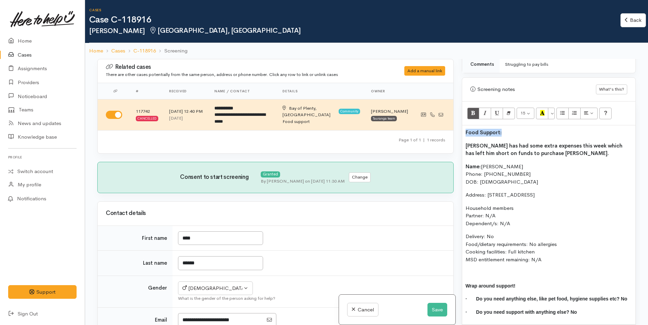
drag, startPoint x: 515, startPoint y: 133, endPoint x: 464, endPoint y: 132, distance: 50.7
click at [464, 133] on div "Food Support: [PERSON_NAME] has had some extra expenses this week which has lef…" at bounding box center [548, 224] width 173 height 199
click at [541, 111] on icon "Recent Color" at bounding box center [542, 113] width 4 height 6
click at [551, 153] on p "[PERSON_NAME] has had some extra expenses this week which has left him short on…" at bounding box center [548, 149] width 166 height 15
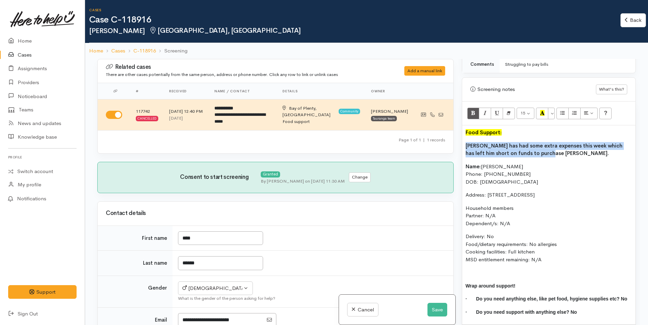
drag, startPoint x: 547, startPoint y: 153, endPoint x: 463, endPoint y: 144, distance: 83.9
click at [463, 145] on div "Food Support: [PERSON_NAME] has had some extra expenses this week which has lef…" at bounding box center [548, 224] width 173 height 199
click at [471, 108] on button "Bold (CTRL+B)" at bounding box center [473, 113] width 12 height 12
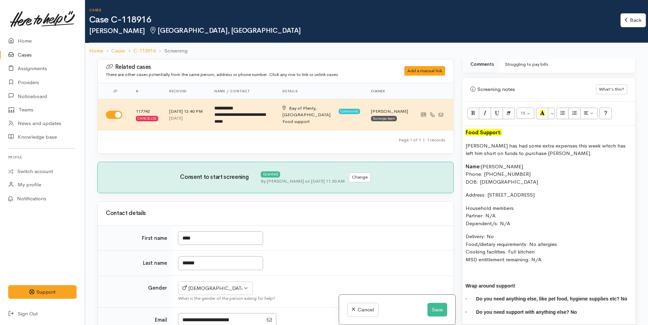
click at [488, 162] on div "Food Support: [PERSON_NAME] has had some extra expenses this week which has lef…" at bounding box center [548, 224] width 173 height 199
click at [439, 307] on button "Save" at bounding box center [437, 309] width 20 height 14
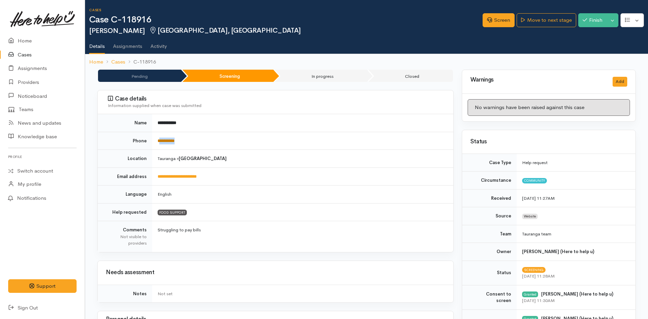
drag, startPoint x: 197, startPoint y: 137, endPoint x: 160, endPoint y: 139, distance: 37.2
click at [160, 139] on td "**********" at bounding box center [302, 141] width 301 height 18
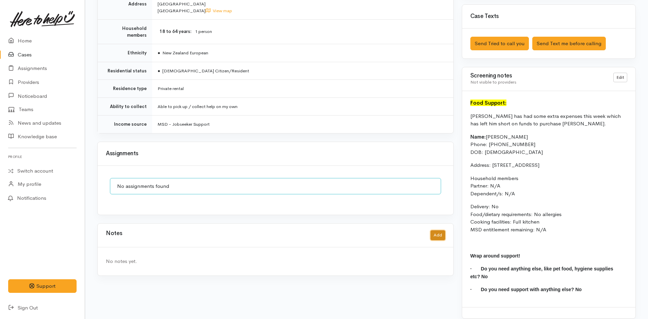
click at [443, 231] on button "Add" at bounding box center [437, 236] width 15 height 10
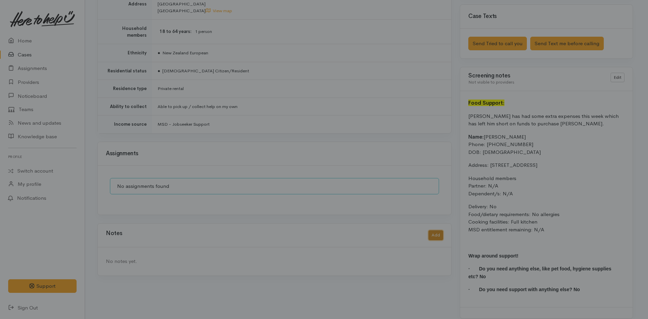
scroll to position [417, 0]
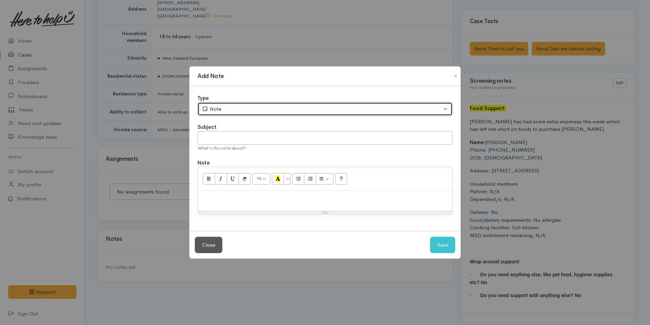
click at [226, 104] on button "Note" at bounding box center [325, 109] width 255 height 14
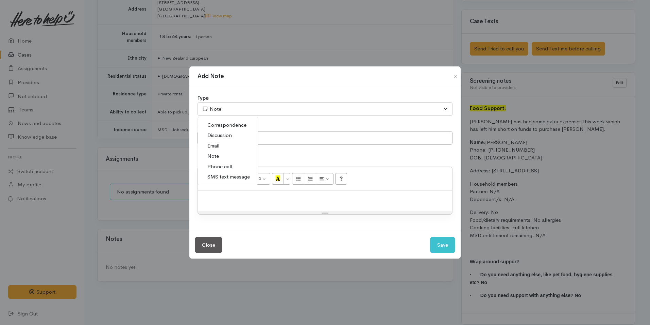
click at [225, 176] on span "SMS text message" at bounding box center [229, 177] width 43 height 8
select select "5"
click at [231, 129] on div "Subject" at bounding box center [325, 127] width 255 height 8
click at [232, 137] on input "text" at bounding box center [325, 138] width 255 height 14
type input "Provider details"
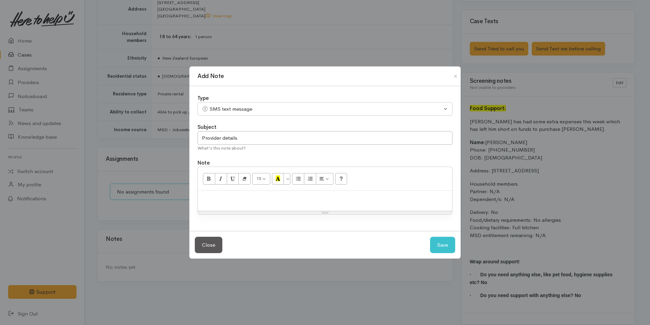
paste div
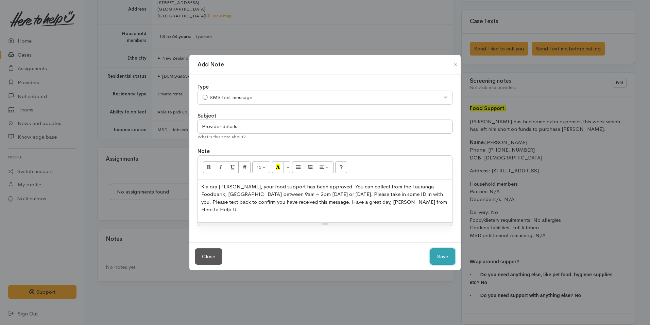
click at [444, 249] on button "Save" at bounding box center [442, 256] width 25 height 17
select select "1"
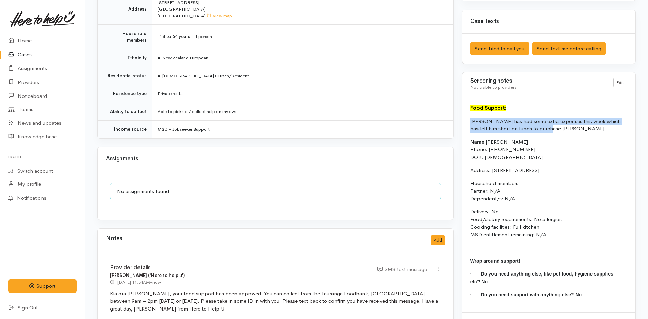
drag, startPoint x: 538, startPoint y: 130, endPoint x: 469, endPoint y: 121, distance: 69.2
click at [469, 121] on div "Food Support: Rick has had some extra expenses this week which has left him sho…" at bounding box center [548, 204] width 173 height 216
copy p "Rick has had some extra expenses this week which has left him short on funds to…"
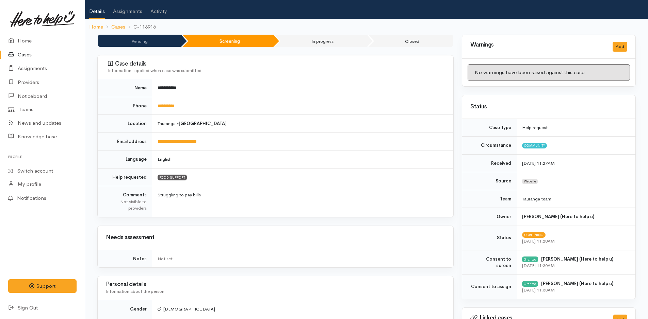
scroll to position [0, 0]
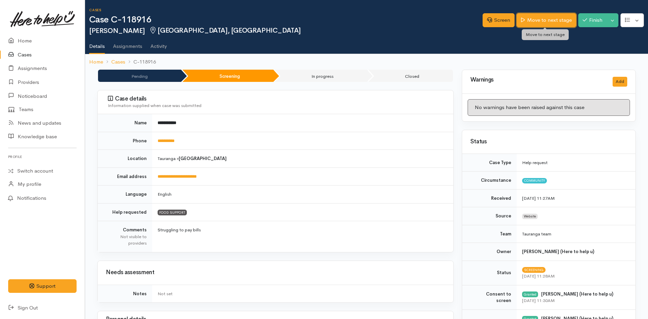
click at [539, 23] on link "Move to next stage" at bounding box center [545, 20] width 59 height 14
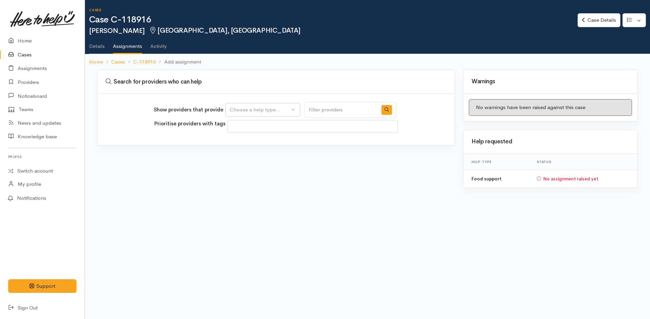
select select
click at [253, 112] on div "Choose a help type..." at bounding box center [260, 110] width 60 height 8
click at [253, 144] on span "Food support" at bounding box center [250, 143] width 32 height 8
select select "3"
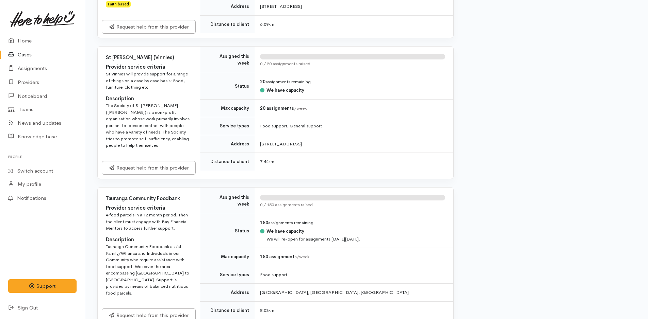
scroll to position [884, 0]
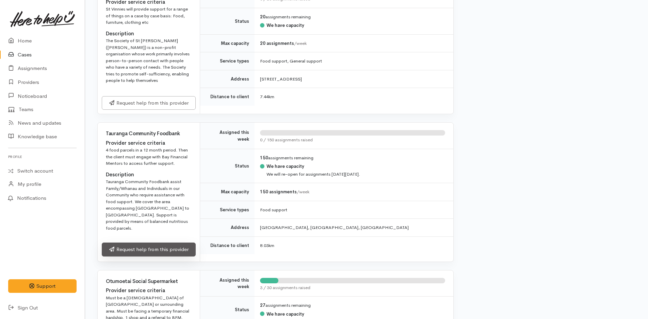
click at [150, 255] on link "Request help from this provider" at bounding box center [149, 250] width 94 height 14
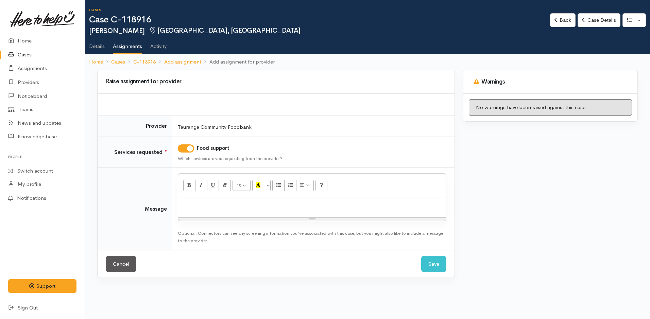
click at [264, 214] on div at bounding box center [312, 208] width 268 height 20
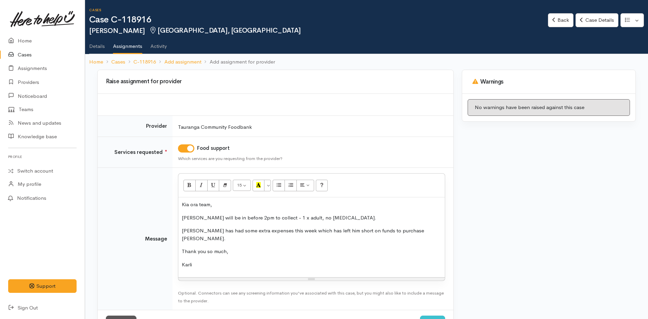
click at [350, 216] on p "Rick will be in before 2pm to collect - 1 x adult, no food allergies." at bounding box center [312, 218] width 260 height 8
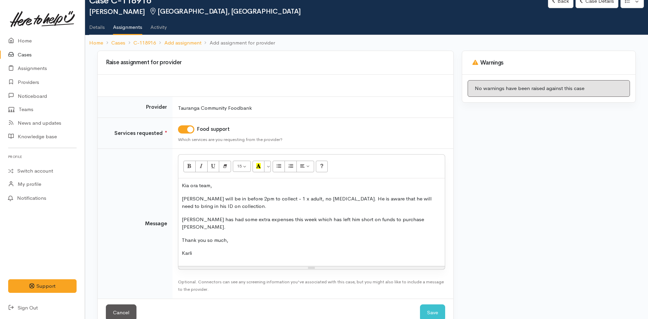
scroll to position [27, 0]
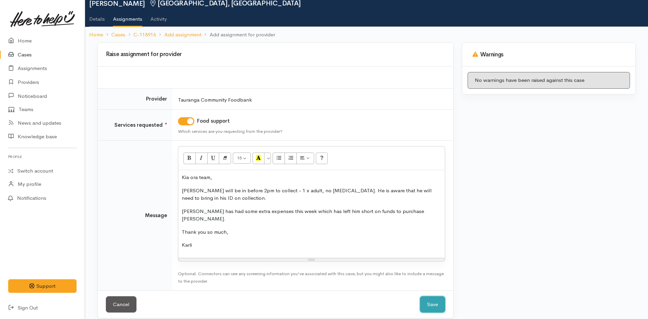
click at [432, 297] on button "Save" at bounding box center [432, 305] width 25 height 17
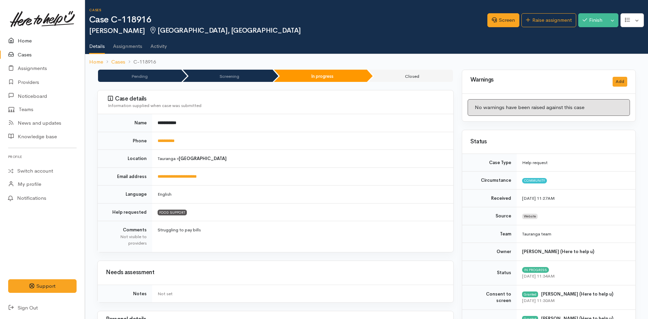
click at [17, 38] on icon at bounding box center [13, 41] width 10 height 9
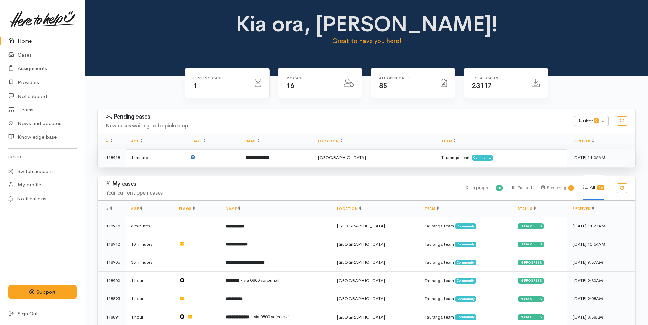
click at [304, 158] on td "**********" at bounding box center [276, 157] width 73 height 18
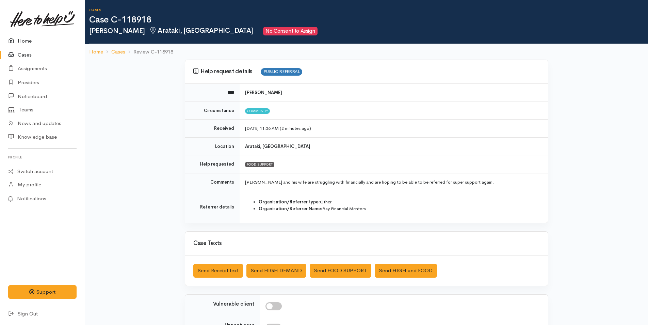
click at [35, 40] on link "Home" at bounding box center [42, 41] width 85 height 14
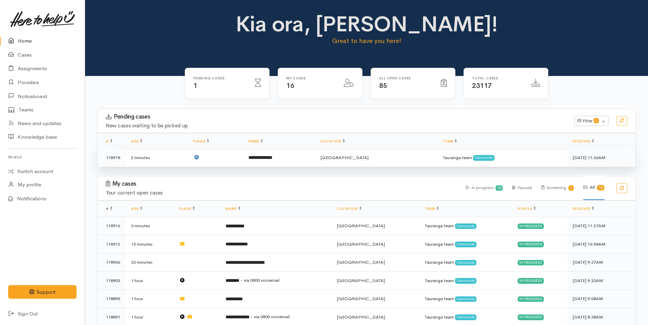
click at [272, 155] on b "**********" at bounding box center [260, 157] width 24 height 4
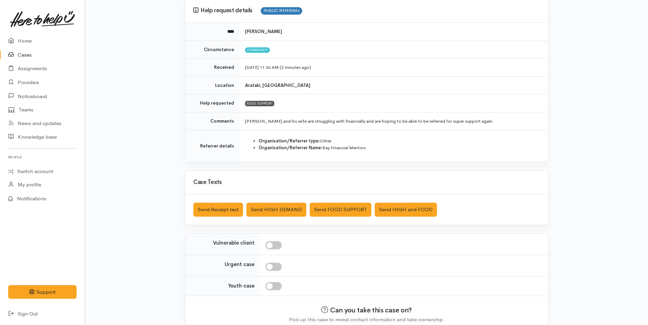
scroll to position [94, 0]
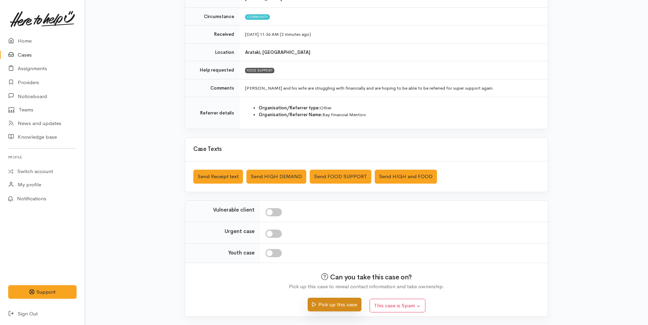
click at [328, 308] on button "Pick up this case" at bounding box center [334, 304] width 53 height 14
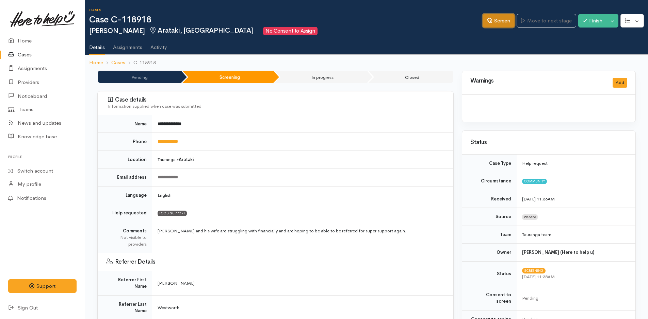
click at [490, 25] on link "Screen" at bounding box center [498, 21] width 32 height 14
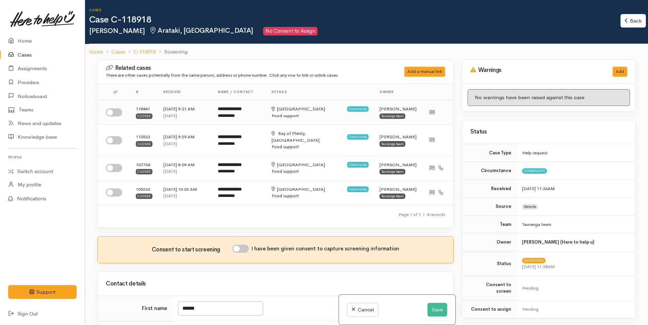
click at [110, 112] on input "checkbox" at bounding box center [114, 112] width 16 height 8
checkbox input "true"
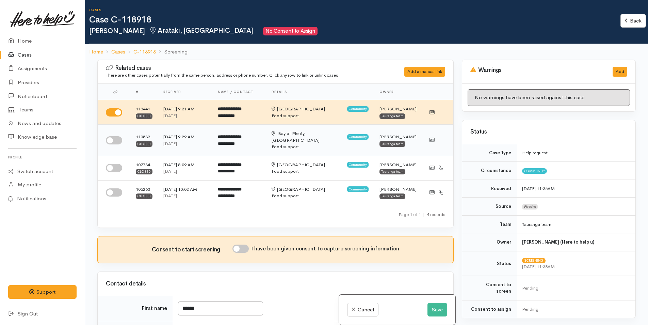
click at [113, 136] on input "checkbox" at bounding box center [114, 140] width 16 height 8
checkbox input "true"
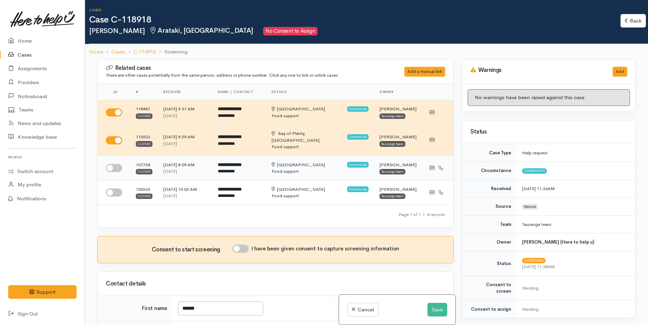
click at [115, 164] on input "checkbox" at bounding box center [114, 168] width 16 height 8
checkbox input "true"
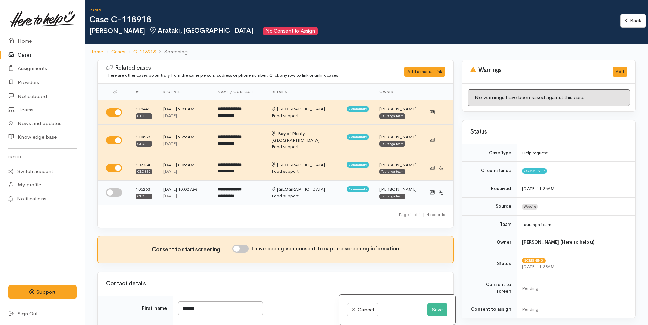
click at [111, 188] on input "checkbox" at bounding box center [114, 192] width 16 height 8
checkbox input "true"
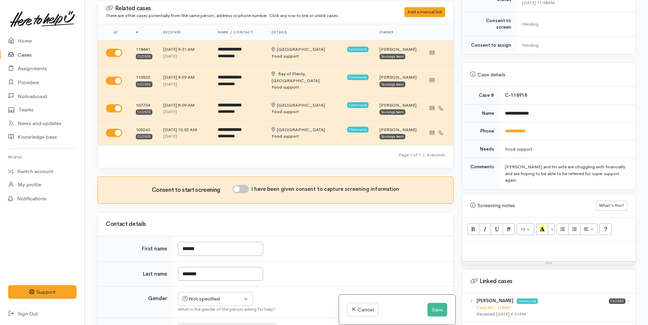
scroll to position [374, 0]
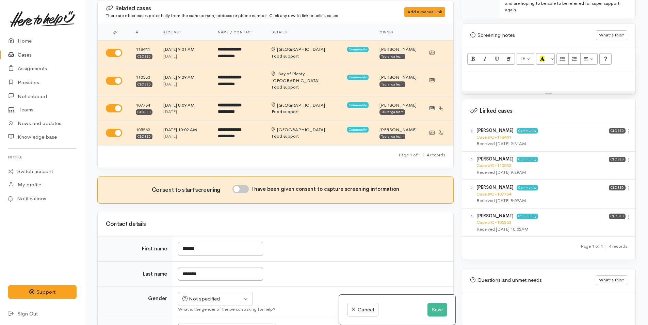
drag, startPoint x: 627, startPoint y: 120, endPoint x: 608, endPoint y: 126, distance: 20.0
click at [627, 128] on icon at bounding box center [628, 131] width 6 height 6
click at [603, 139] on link "View case" at bounding box center [604, 144] width 54 height 11
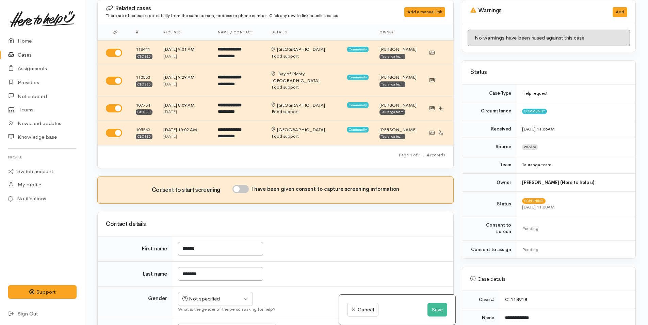
scroll to position [136, 0]
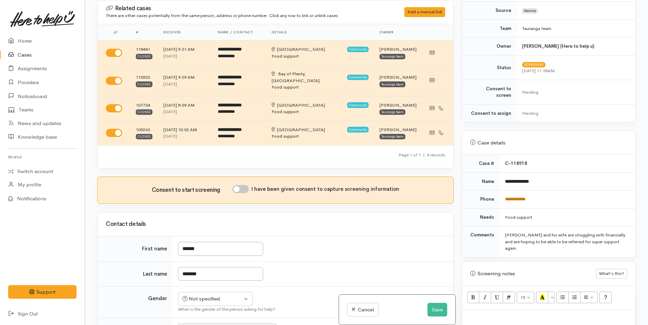
click at [519, 197] on link "**********" at bounding box center [515, 199] width 20 height 4
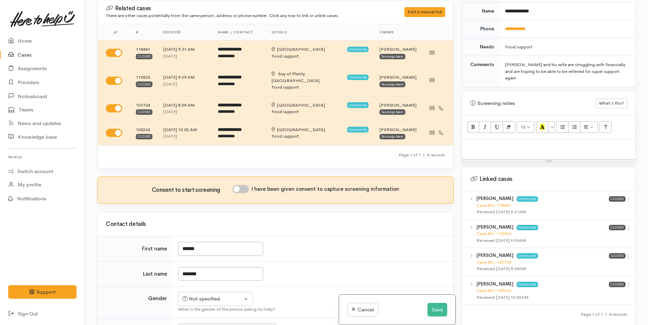
click at [476, 143] on p at bounding box center [548, 147] width 166 height 8
paste div
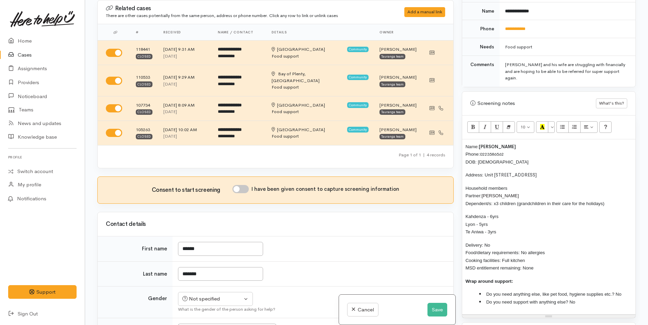
click at [464, 139] on div "Name: Barney Tamanui Phone: 0223586562 DOB: 01/07/1957 Address: U nit 3/56 Mono…" at bounding box center [548, 226] width 173 height 175
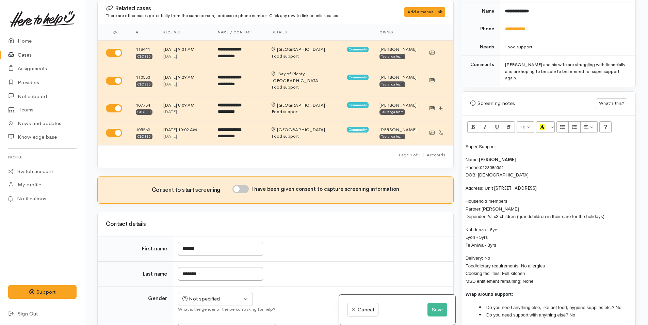
click at [495, 254] on p "Delivery: No Food/dietary requirements: No allergies Cooking facilities: Full k…" at bounding box center [548, 269] width 166 height 31
drag, startPoint x: 499, startPoint y: 234, endPoint x: 462, endPoint y: 213, distance: 42.8
click at [462, 213] on div "Super Support: Name: Barney Tamanui Phone: 0223586562 DOB: 01/07/1957 Address: …" at bounding box center [548, 233] width 173 height 188
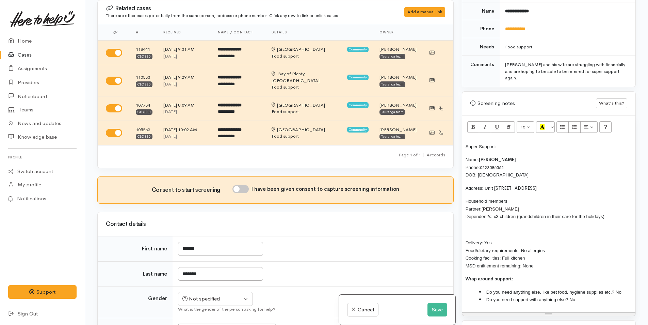
drag, startPoint x: 621, startPoint y: 203, endPoint x: 491, endPoint y: 204, distance: 130.6
click at [491, 204] on p "Household members Partner: Rebecca Tamanui Dependent/s: x3 children (grandchild…" at bounding box center [548, 208] width 166 height 23
click at [470, 226] on p at bounding box center [548, 230] width 166 height 8
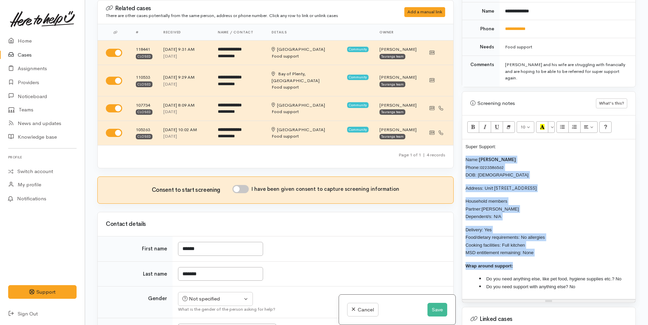
drag, startPoint x: 537, startPoint y: 241, endPoint x: 463, endPoint y: 144, distance: 122.5
click at [463, 144] on div "Super Support: Name: Barney Tamanui Phone: 0223586562 DOB: 01/07/1957 Address: …" at bounding box center [548, 219] width 173 height 160
click at [552, 121] on button "More Color" at bounding box center [551, 127] width 7 height 12
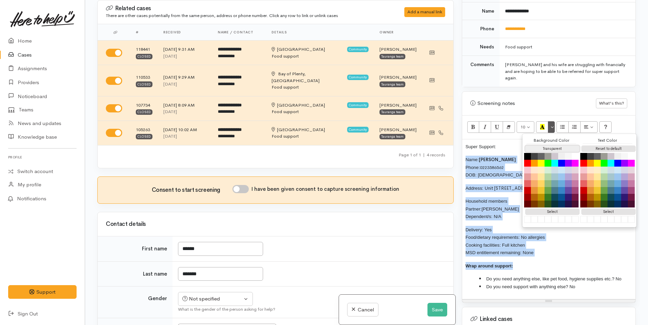
click at [552, 145] on button "Transparent" at bounding box center [552, 148] width 54 height 6
drag, startPoint x: 620, startPoint y: 134, endPoint x: 576, endPoint y: 140, distance: 44.2
click at [620, 145] on button "Reset to default" at bounding box center [608, 148] width 54 height 6
click at [488, 164] on link "0223586562" at bounding box center [495, 167] width 27 height 6
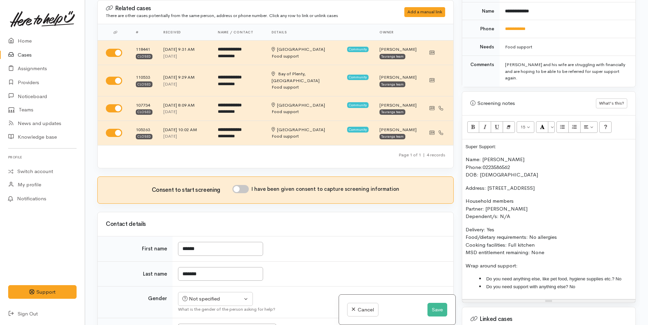
drag, startPoint x: 504, startPoint y: 132, endPoint x: 535, endPoint y: 127, distance: 31.0
click at [462, 139] on div "Super Support: Name: Barney Tamanui Phone: 0223586562 DOB: 01/07/1957 Address: …" at bounding box center [548, 219] width 173 height 160
click at [550, 121] on button "More Color" at bounding box center [551, 127] width 7 height 12
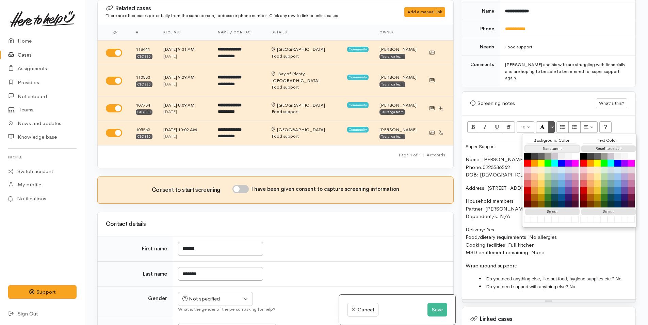
click at [546, 145] on button "Transparent" at bounding box center [552, 148] width 54 height 6
click at [597, 145] on button "Reset to default" at bounding box center [608, 148] width 54 height 6
click at [476, 165] on p "Name: Barney Tamanui Phone: 0223586562 DOB: 01/07/1957" at bounding box center [548, 166] width 166 height 23
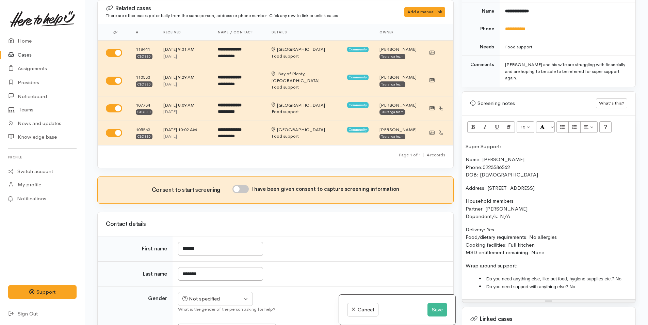
drag, startPoint x: 477, startPoint y: 129, endPoint x: 452, endPoint y: 130, distance: 25.2
click at [452, 130] on div "Related cases There are other cases potentially from the same person, address o…" at bounding box center [366, 162] width 546 height 325
click at [474, 124] on icon "Bold (CTRL+B)" at bounding box center [473, 127] width 4 height 6
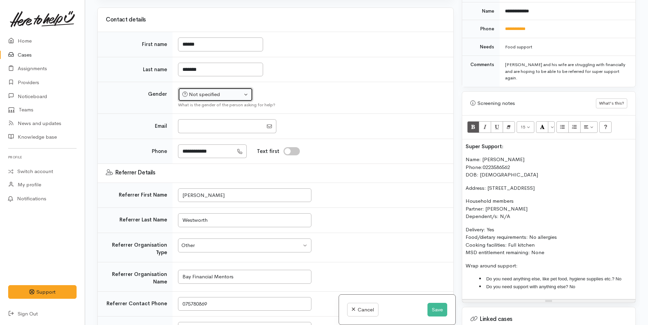
click at [213, 87] on button "Not specified" at bounding box center [215, 94] width 75 height 14
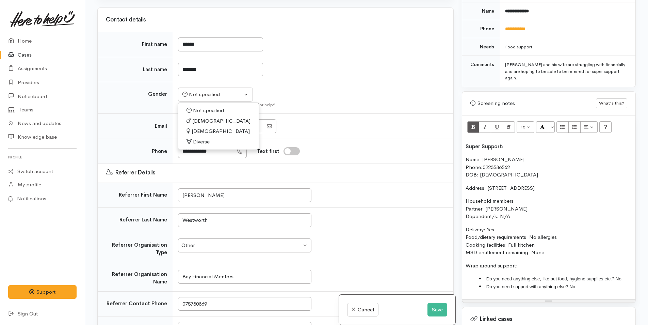
click at [200, 117] on span "Male" at bounding box center [221, 121] width 58 height 8
select select "Male"
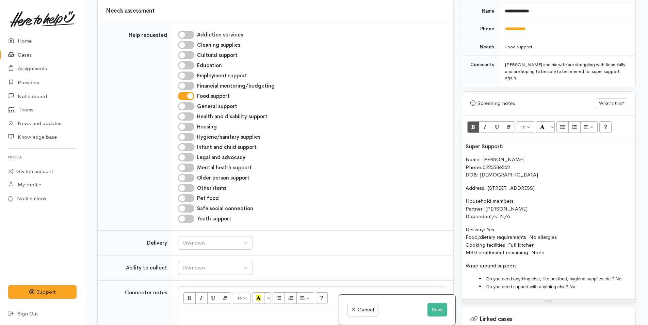
scroll to position [714, 0]
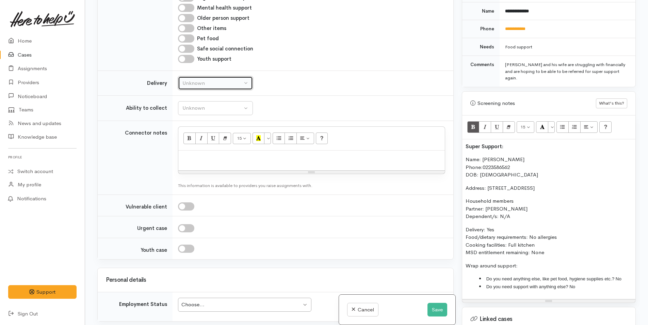
click at [194, 79] on div "Unknown" at bounding box center [212, 83] width 60 height 8
click at [195, 122] on span "Delivery needed" at bounding box center [204, 126] width 37 height 8
select select "3"
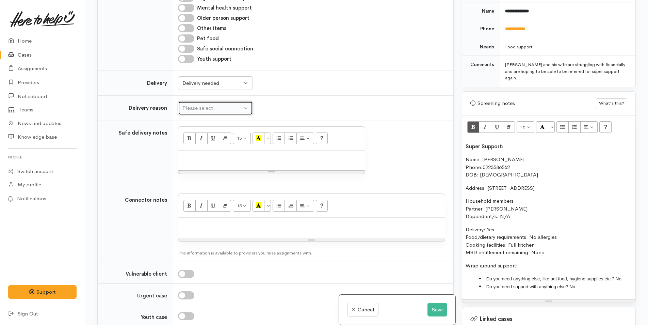
click at [198, 104] on div "Please select" at bounding box center [212, 108] width 60 height 8
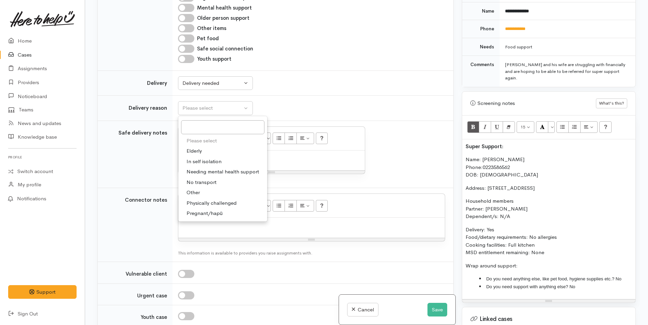
click at [197, 147] on span "Elderly" at bounding box center [193, 151] width 15 height 8
select select "6"
drag, startPoint x: 196, startPoint y: 216, endPoint x: 190, endPoint y: 220, distance: 6.8
click at [196, 221] on p at bounding box center [312, 225] width 260 height 8
click at [182, 150] on div at bounding box center [271, 160] width 186 height 20
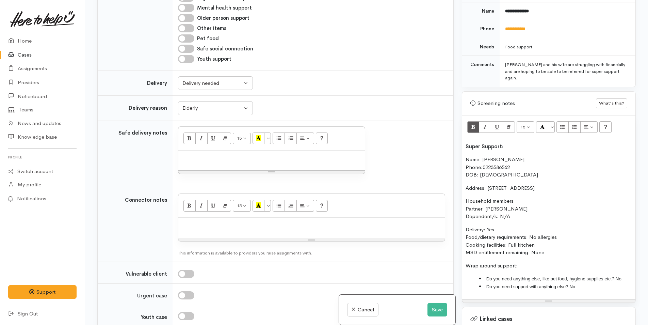
paste div
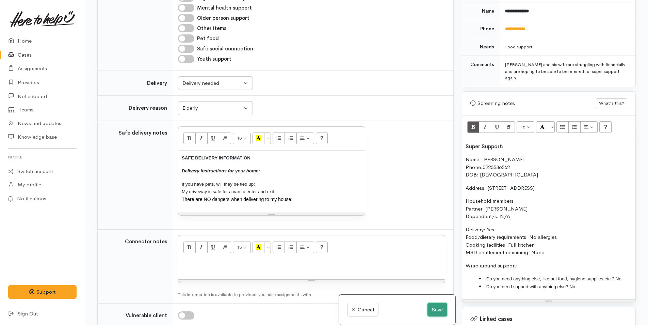
click at [434, 306] on button "Save" at bounding box center [437, 309] width 20 height 14
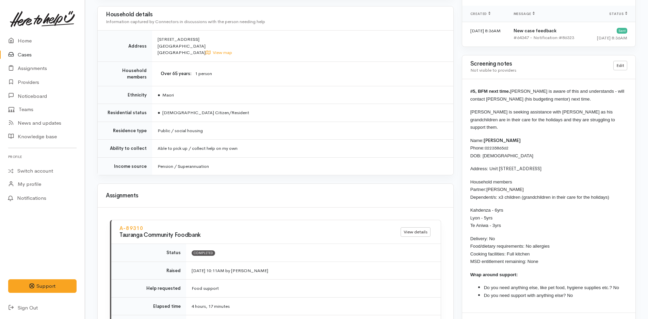
scroll to position [594, 0]
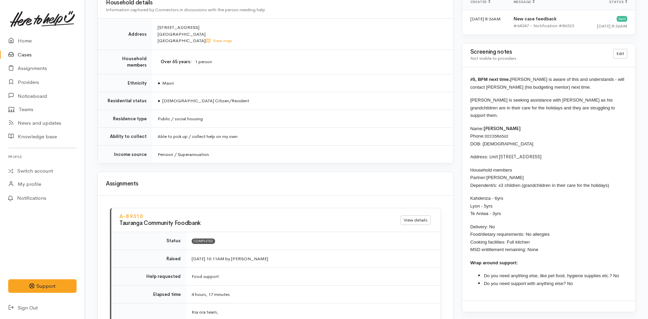
drag, startPoint x: 574, startPoint y: 279, endPoint x: 492, endPoint y: 192, distance: 118.9
click at [492, 192] on div "#5, BFM next time. Barney is aware of this and understands - will contact Cody …" at bounding box center [548, 184] width 173 height 234
click at [579, 280] on li "Do you need support with anything else? No" at bounding box center [555, 284] width 143 height 8
drag, startPoint x: 579, startPoint y: 278, endPoint x: 465, endPoint y: 123, distance: 191.7
click at [465, 123] on div "#5, BFM next time. Barney is aware of this and understands - will contact Cody …" at bounding box center [548, 184] width 173 height 234
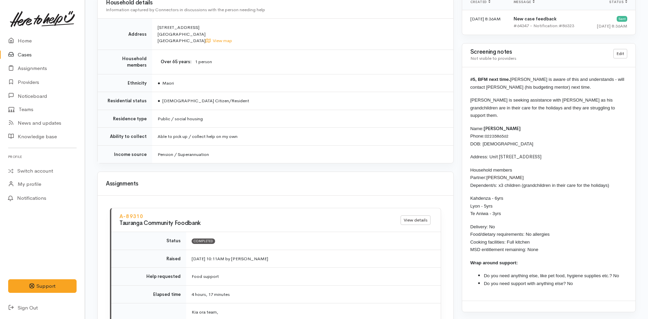
copy div "Name: Barney Tamanui Phone: 0223586562 DOB: 01/07/1957 Address: U nit 3/56 Mono…"
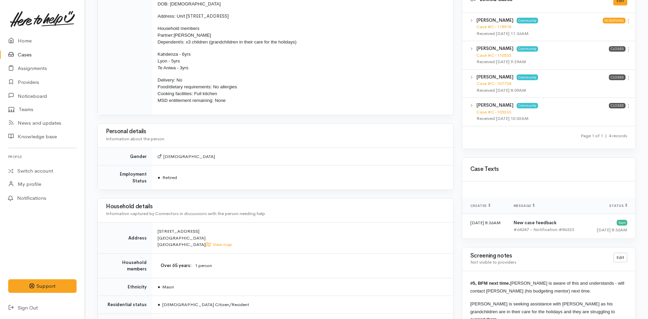
drag, startPoint x: 628, startPoint y: 78, endPoint x: 615, endPoint y: 96, distance: 22.6
click at [628, 78] on icon at bounding box center [628, 78] width 6 height 6
click at [604, 92] on link "View case" at bounding box center [604, 91] width 54 height 11
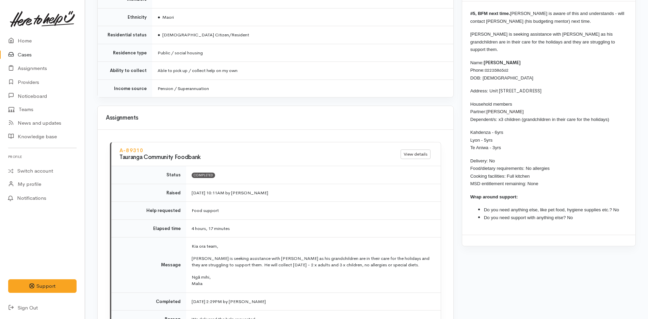
scroll to position [560, 0]
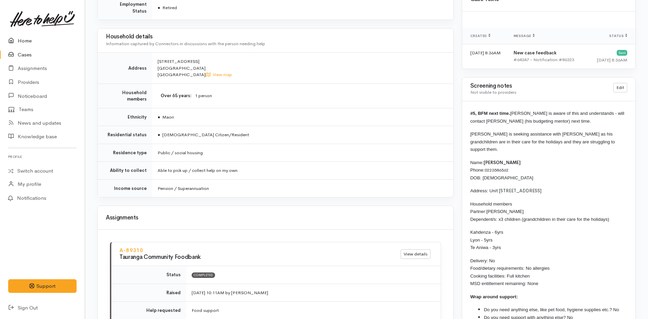
click at [22, 36] on link "Home" at bounding box center [42, 41] width 85 height 14
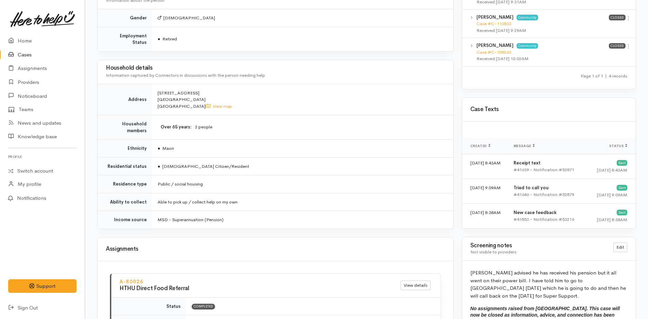
scroll to position [612, 0]
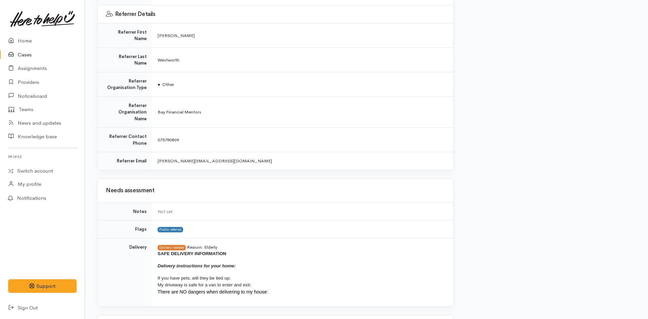
scroll to position [272, 0]
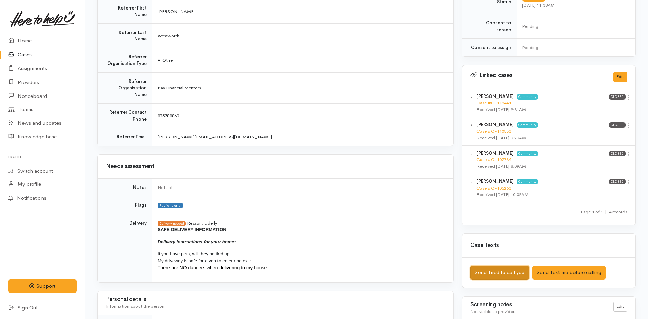
click at [491, 266] on button "Send Tried to call you" at bounding box center [499, 273] width 59 height 14
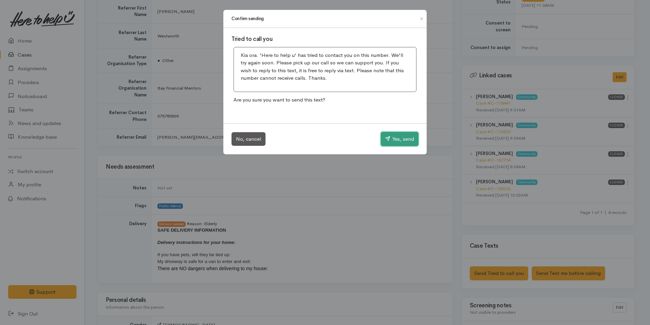
click at [397, 143] on button "Yes, send" at bounding box center [400, 139] width 38 height 14
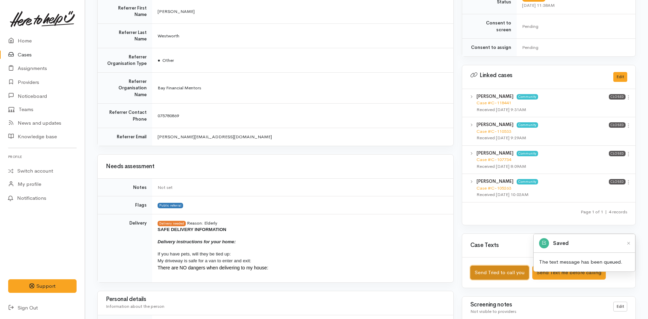
scroll to position [0, 0]
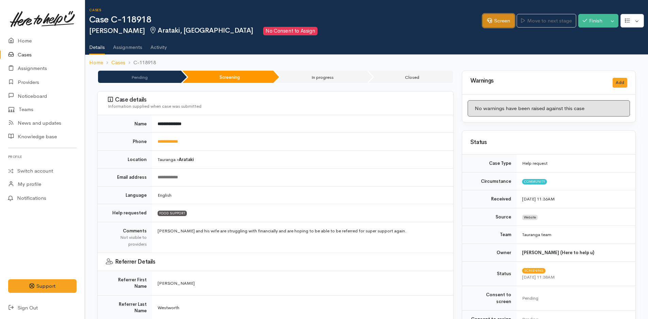
click at [487, 20] on icon at bounding box center [489, 20] width 5 height 5
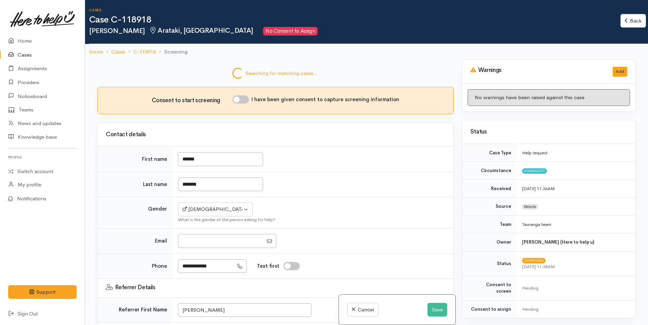
select select "6"
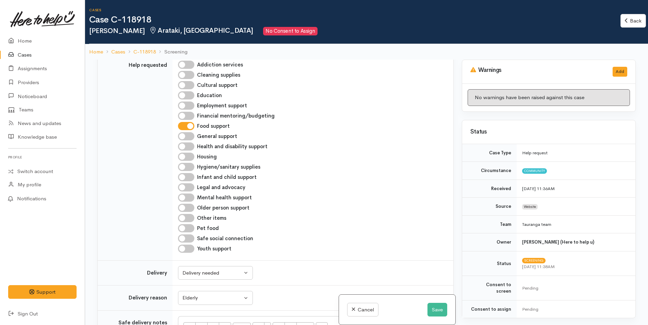
scroll to position [550, 0]
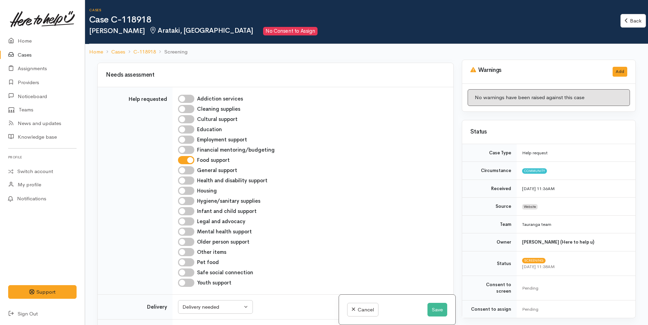
click at [187, 237] on input "Older person support" at bounding box center [186, 241] width 16 height 8
checkbox input "true"
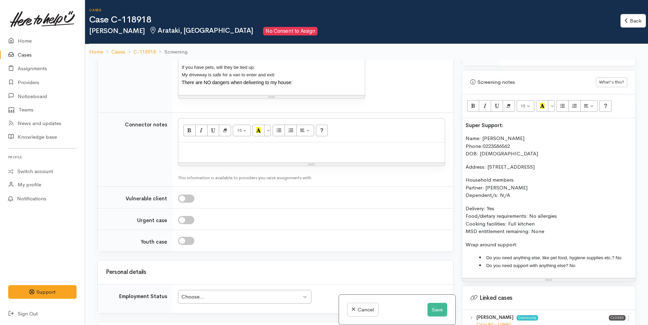
scroll to position [374, 0]
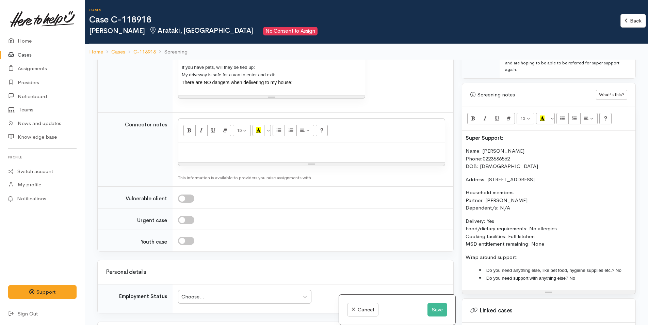
drag, startPoint x: 513, startPoint y: 224, endPoint x: 462, endPoint y: 136, distance: 101.2
click at [462, 136] on div "Super Support: Name: Barney Tamanui Phone: 0223586562 DOB: 01/07/1957 Address: …" at bounding box center [548, 211] width 173 height 160
copy div "Name: Barney Tamanui Phone: 0223586562 DOB: 01/07/1957 Address: Unit 3/56 Monow…"
click at [191, 146] on p at bounding box center [312, 150] width 260 height 8
paste div
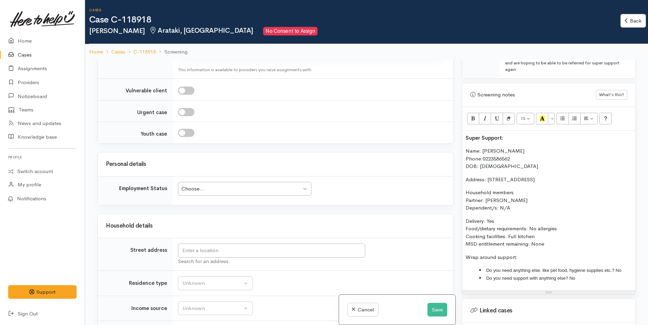
scroll to position [1163, 0]
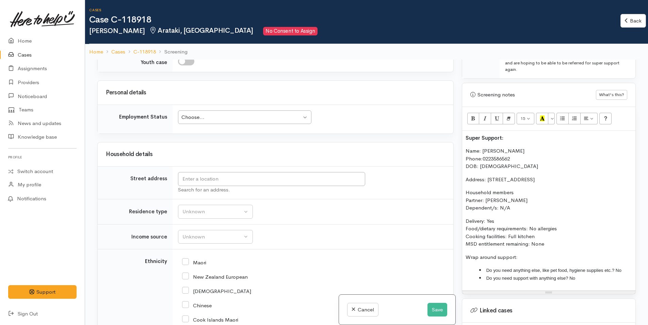
click at [209, 115] on div "Choose... Choose..." at bounding box center [244, 117] width 133 height 14
click at [204, 172] on input "text" at bounding box center [271, 179] width 187 height 14
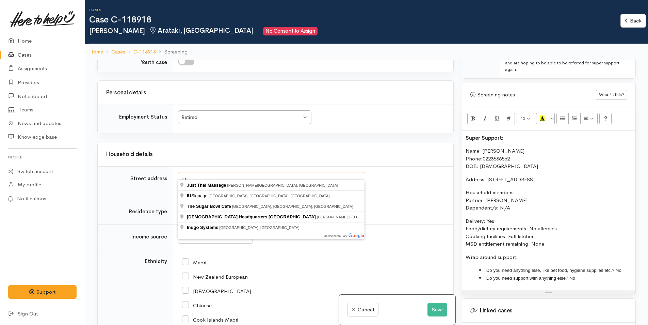
type input "i"
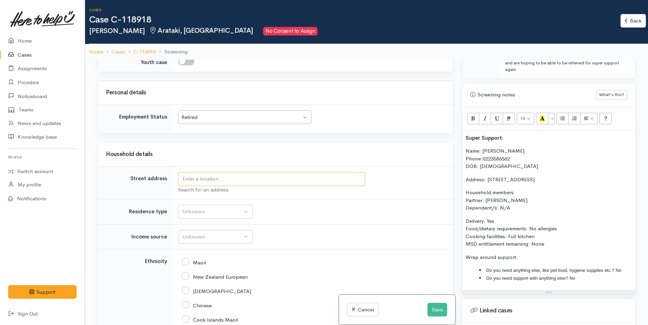
type input "i"
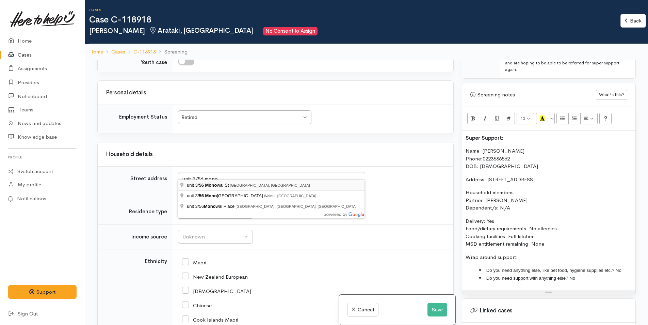
type input "unit 3/56 Monowai St, Mount Maunganui, New Zealand"
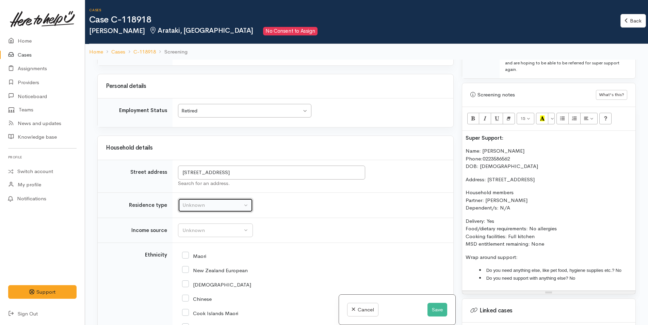
click at [217, 203] on div "Unknown" at bounding box center [212, 205] width 60 height 8
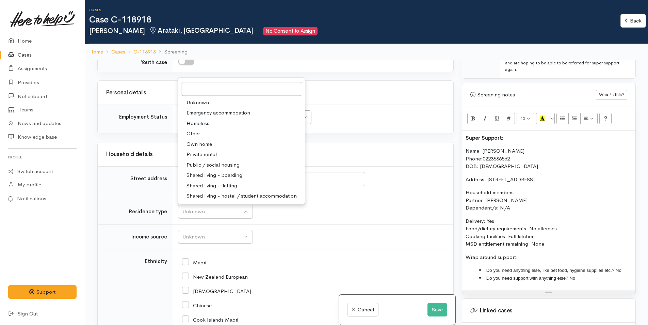
click at [220, 161] on span "Public / social housing" at bounding box center [212, 165] width 53 height 8
select select "3"
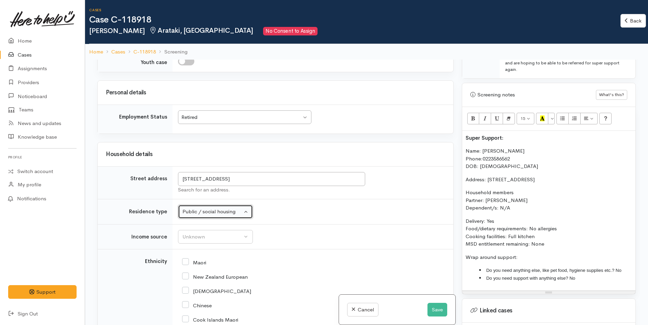
scroll to position [1231, 0]
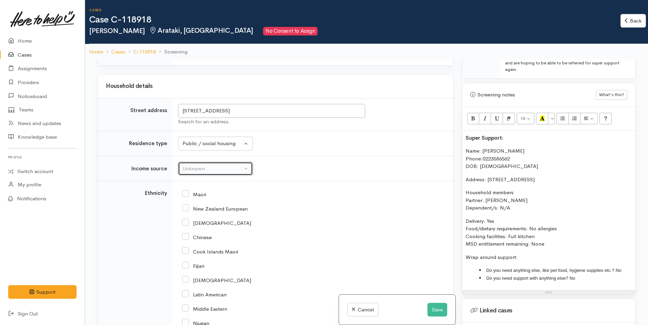
click at [202, 165] on div "Unknown" at bounding box center [212, 169] width 60 height 8
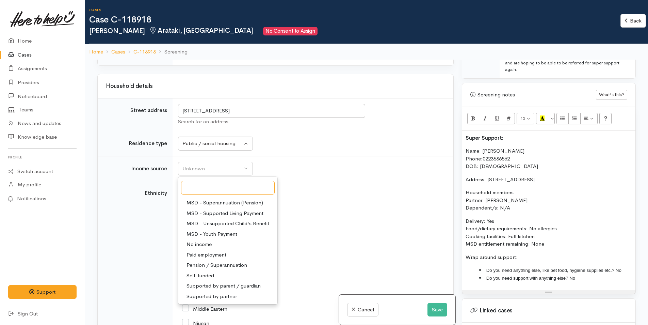
scroll to position [68, 0]
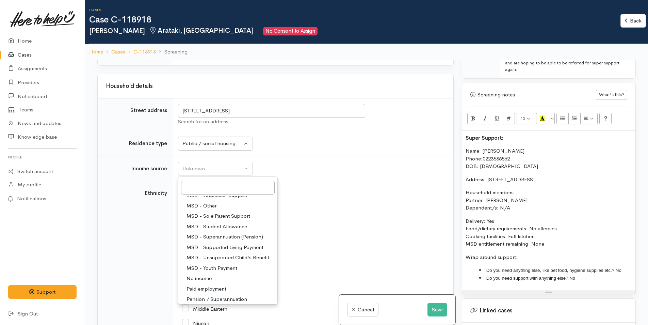
click at [215, 233] on span "MSD - Superannuation (Pension)" at bounding box center [224, 237] width 77 height 8
select select "2"
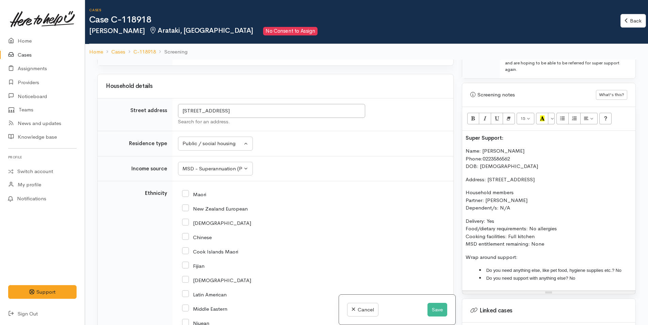
click at [188, 190] on input "Maori" at bounding box center [194, 193] width 24 height 6
checkbox input "true"
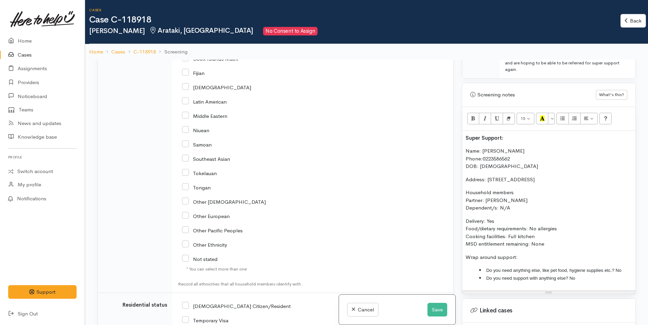
scroll to position [1469, 0]
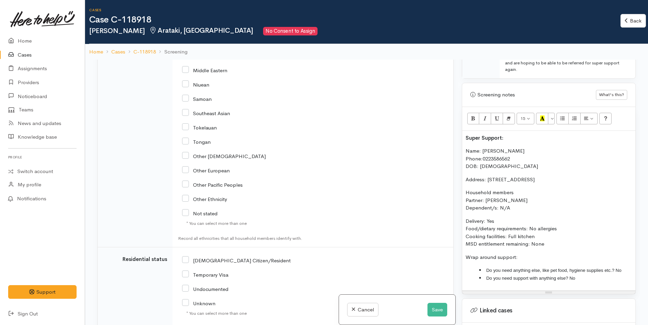
click at [185, 256] on input "NZ Citizen/Resident" at bounding box center [236, 259] width 109 height 6
checkbox input "true"
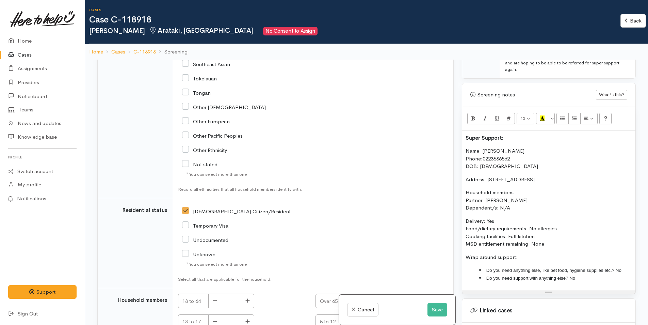
scroll to position [1566, 0]
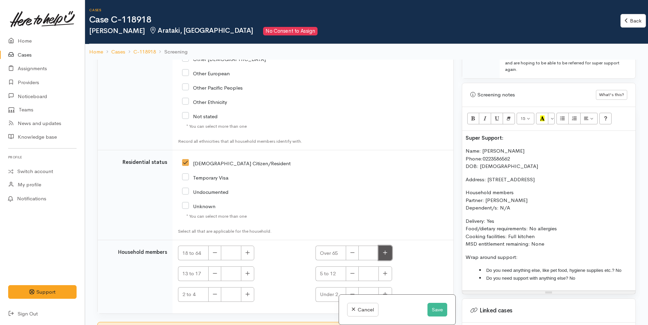
click at [384, 250] on icon "button" at bounding box center [385, 252] width 4 height 5
type input "2"
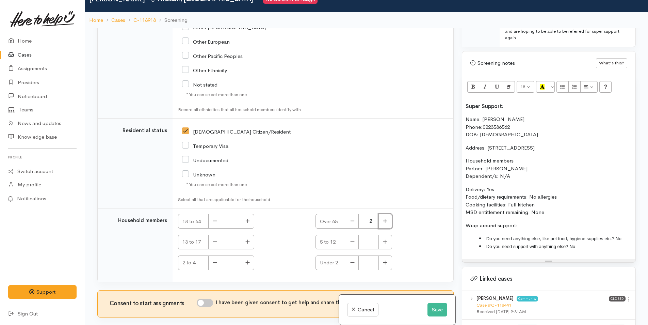
scroll to position [60, 0]
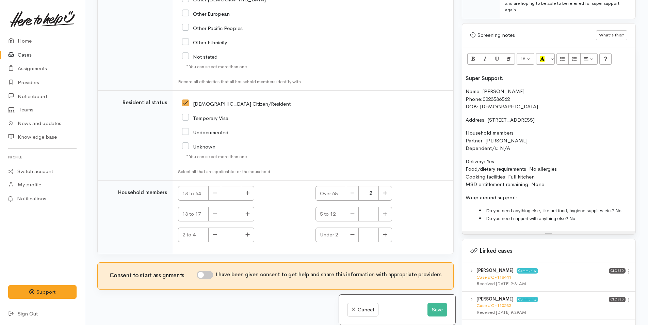
drag, startPoint x: 536, startPoint y: 170, endPoint x: 460, endPoint y: 59, distance: 134.6
click at [460, 59] on div "Warnings Add No warnings have been raised against this case Add Warning Title ●…" at bounding box center [549, 162] width 182 height 325
copy div "Super Support: Name: Barney Tamanui Phone: 0223586562 DOB: 01/07/1957 Address: …"
click at [569, 173] on p "Delivery: Yes Food/dietary requirements: No allergies Cooking facilities: Full …" at bounding box center [548, 172] width 166 height 31
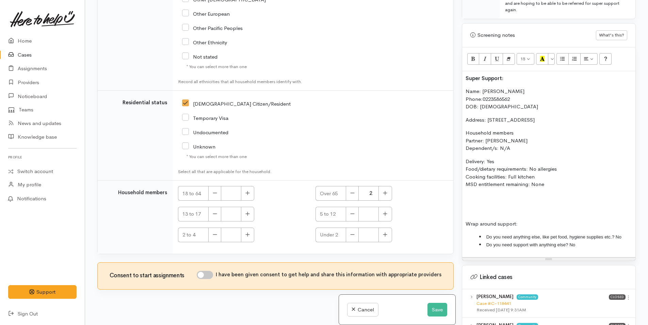
click at [506, 74] on p "Super Support:" at bounding box center [548, 78] width 166 height 8
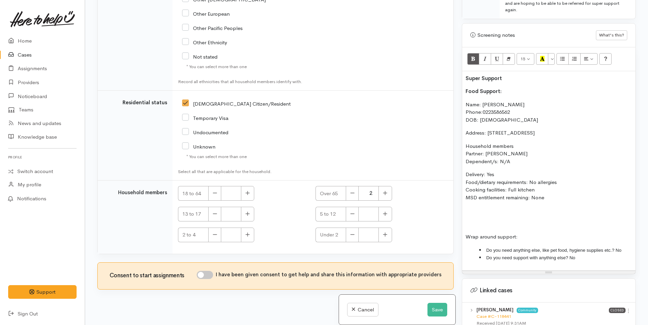
click at [473, 206] on p at bounding box center [548, 210] width 166 height 8
drag, startPoint x: 599, startPoint y: 118, endPoint x: 461, endPoint y: 80, distance: 143.7
click at [461, 80] on div "Warnings Add No warnings have been raised against this case Add Warning Title ●…" at bounding box center [549, 162] width 182 height 325
copy div "Food Support: Name: Barney Tamanui Phone: 0223586562 DOB: 01/07/1957 Address: U…"
click at [470, 201] on div "Super Support Food Support: Name: Barney Tamanui Phone: 0223586562 DOB: 01/07/1…" at bounding box center [548, 170] width 173 height 199
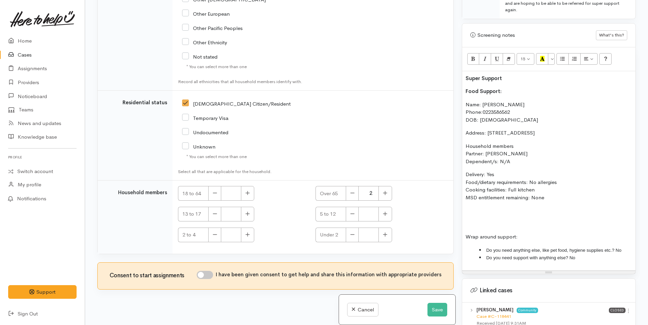
click at [466, 206] on p at bounding box center [548, 210] width 166 height 8
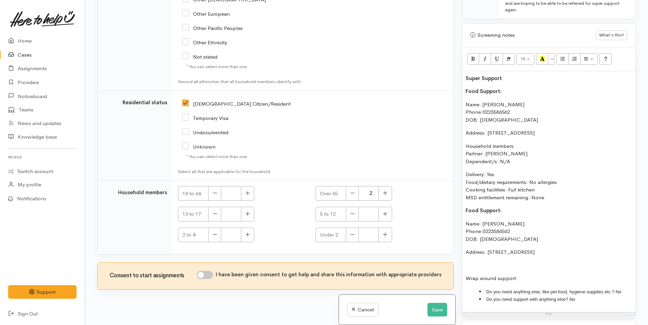
drag, startPoint x: 494, startPoint y: 196, endPoint x: 463, endPoint y: 193, distance: 30.5
click at [463, 193] on div "Super Support Food Support: Name: Barney Tamanui Phone: 0223586562 DOB: 01/07/1…" at bounding box center [548, 191] width 173 height 241
click at [486, 261] on p at bounding box center [548, 265] width 166 height 8
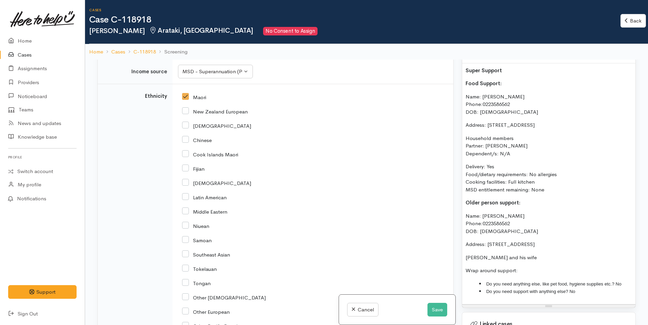
scroll to position [442, 0]
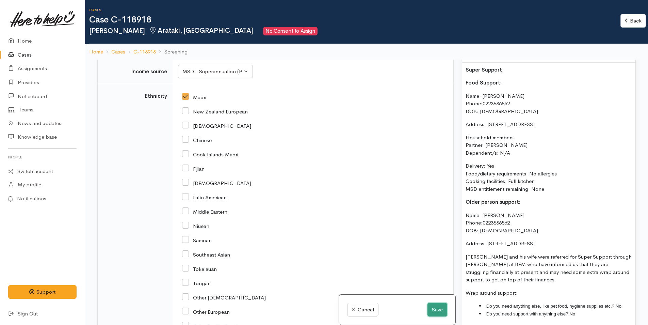
click at [443, 310] on button "Save" at bounding box center [437, 309] width 20 height 14
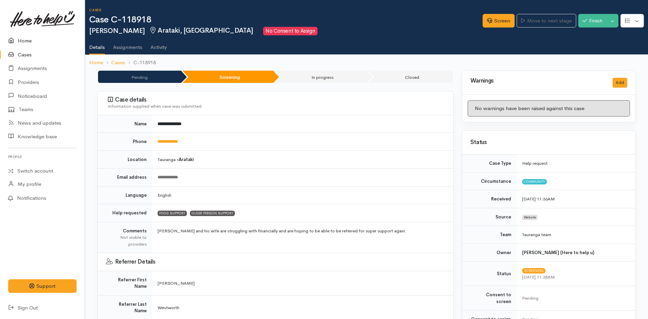
click at [34, 39] on link "Home" at bounding box center [42, 41] width 85 height 14
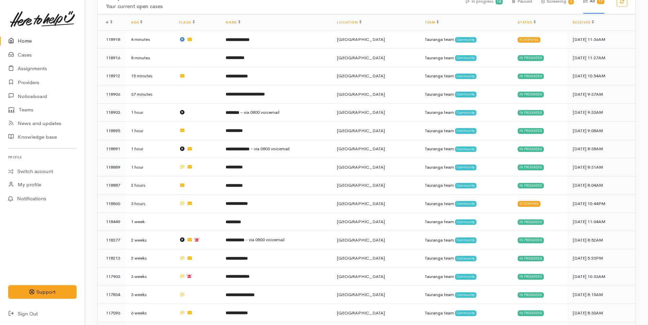
scroll to position [228, 0]
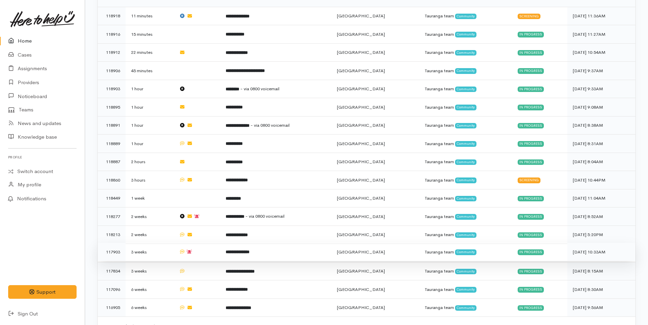
scroll to position [228, 0]
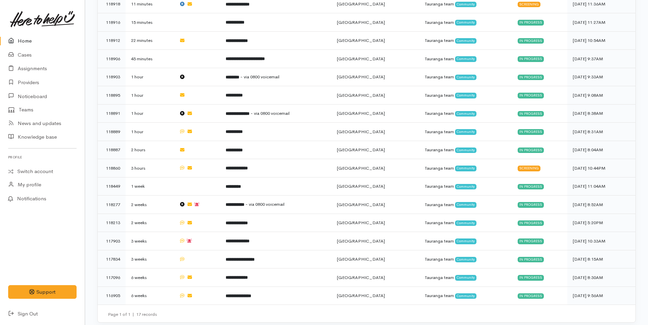
drag, startPoint x: 280, startPoint y: 256, endPoint x: 33, endPoint y: 41, distance: 327.9
click at [33, 41] on link "Home" at bounding box center [42, 41] width 85 height 14
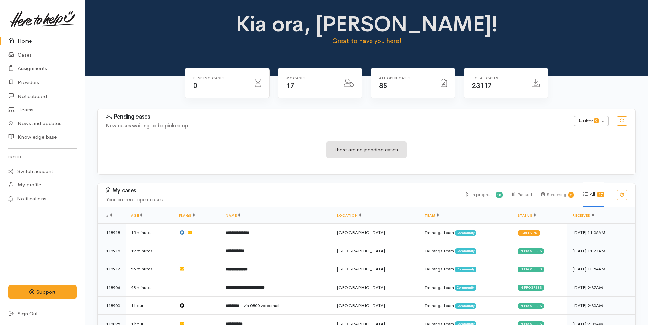
click at [28, 39] on link "Home" at bounding box center [42, 41] width 85 height 14
click at [29, 42] on link "Home" at bounding box center [42, 41] width 85 height 14
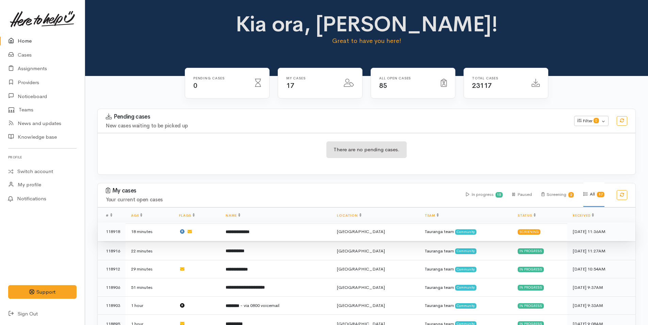
click at [237, 227] on td "**********" at bounding box center [275, 231] width 111 height 18
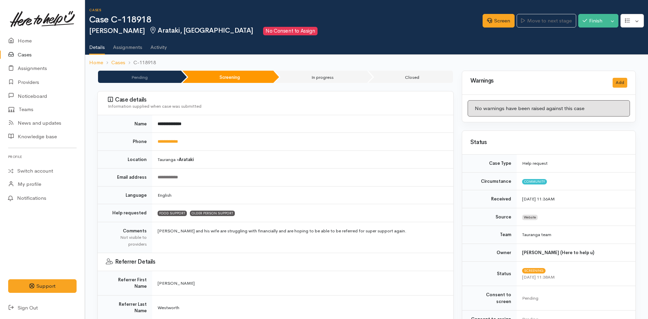
drag, startPoint x: 23, startPoint y: 48, endPoint x: 208, endPoint y: 72, distance: 186.3
click at [24, 48] on link "Cases" at bounding box center [42, 55] width 85 height 14
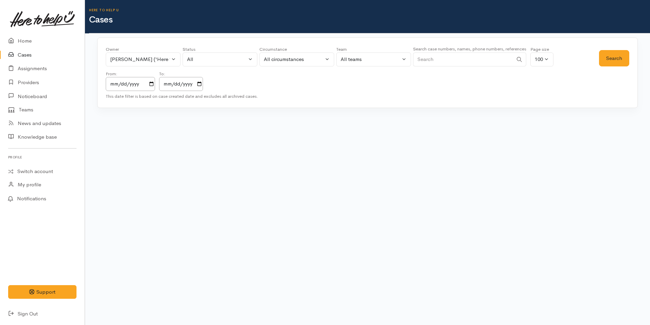
drag, startPoint x: 464, startPoint y: 60, endPoint x: 454, endPoint y: 57, distance: 9.6
click at [464, 60] on input "Search" at bounding box center [463, 59] width 100 height 14
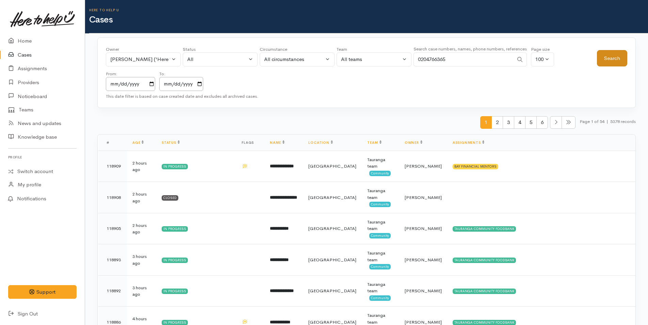
type input "0204766365"
click at [614, 61] on button "Search" at bounding box center [612, 58] width 30 height 17
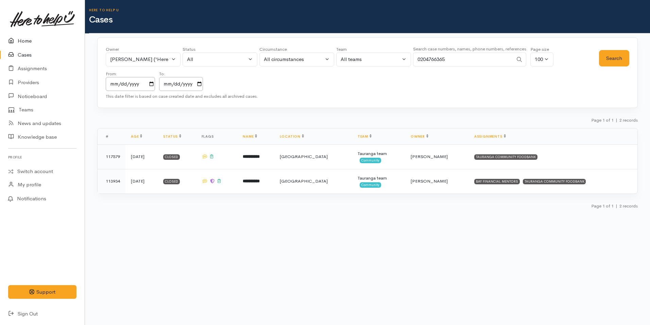
click at [29, 36] on link "Home" at bounding box center [42, 41] width 85 height 14
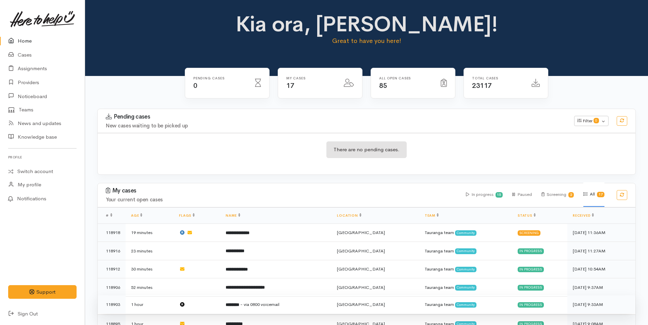
scroll to position [204, 0]
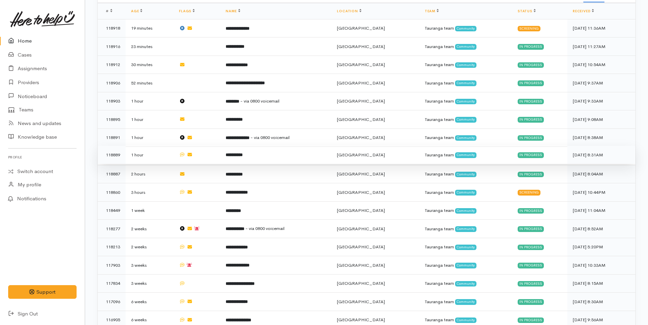
click at [271, 148] on td "**********" at bounding box center [275, 155] width 111 height 18
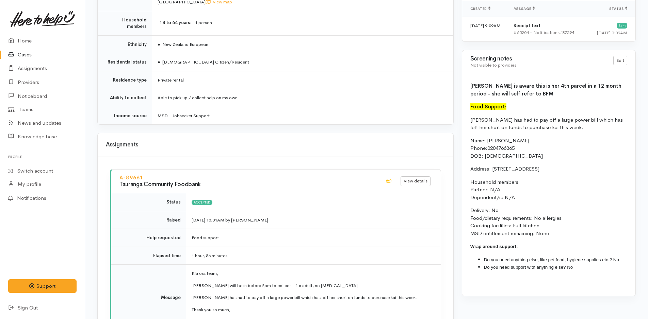
scroll to position [533, 0]
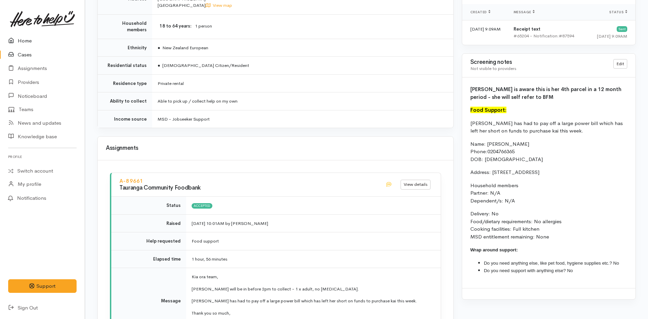
click at [21, 38] on link "Home" at bounding box center [42, 41] width 85 height 14
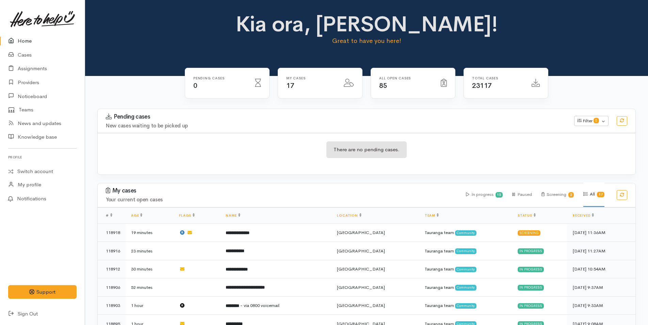
click at [20, 35] on link "Home" at bounding box center [42, 41] width 85 height 14
click at [18, 39] on link "Home" at bounding box center [42, 41] width 85 height 14
click at [19, 42] on link "Home" at bounding box center [42, 41] width 85 height 14
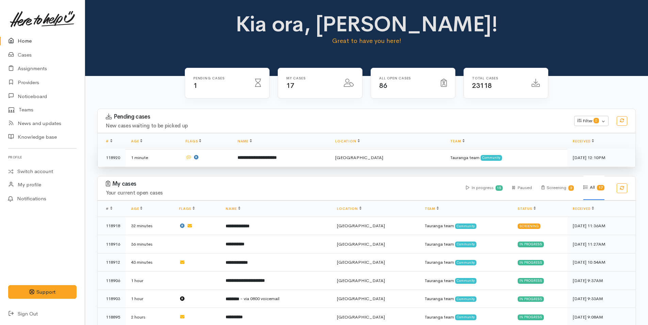
click at [245, 155] on b "**********" at bounding box center [256, 157] width 39 height 4
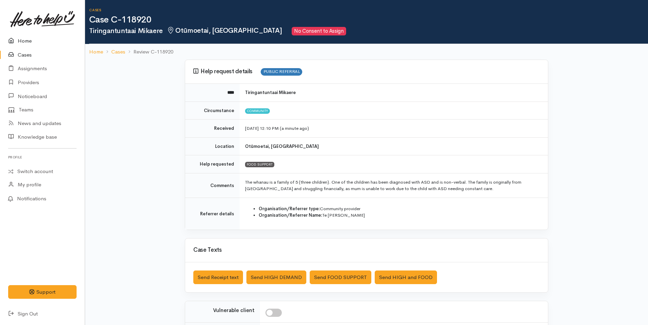
click at [20, 38] on link "Home" at bounding box center [42, 41] width 85 height 14
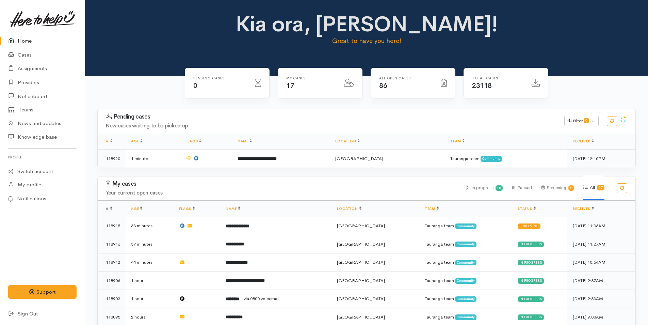
drag, startPoint x: 30, startPoint y: 35, endPoint x: 30, endPoint y: 39, distance: 4.1
click at [30, 35] on link "Home" at bounding box center [42, 41] width 85 height 14
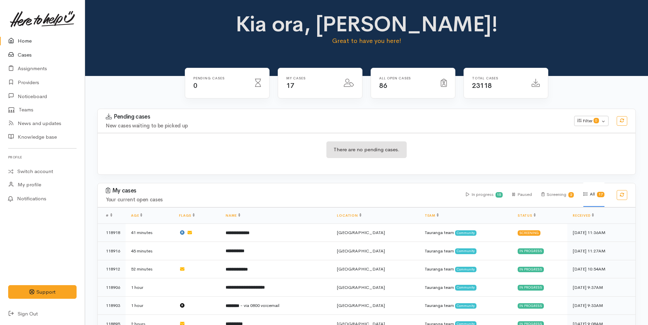
click at [28, 54] on link "Cases" at bounding box center [42, 55] width 85 height 14
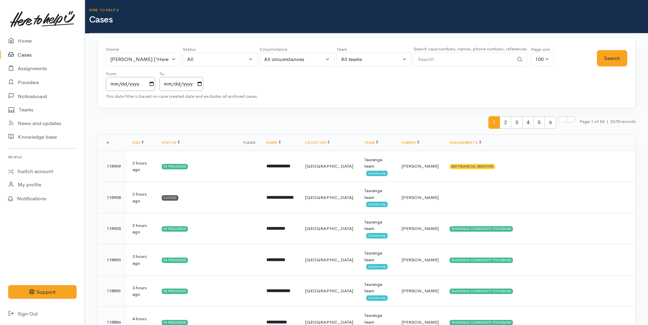
click at [421, 55] on input "Search" at bounding box center [463, 59] width 100 height 14
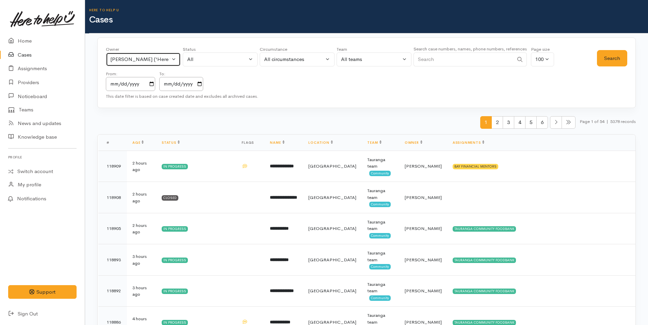
click at [161, 60] on div "[PERSON_NAME] ('Here to help u')" at bounding box center [140, 59] width 60 height 8
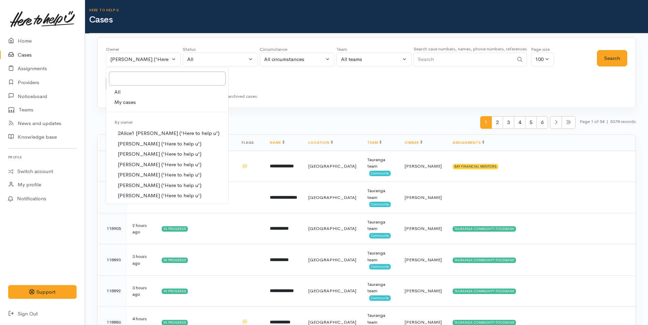
click at [144, 94] on link "All" at bounding box center [167, 92] width 122 height 11
select select "-1"
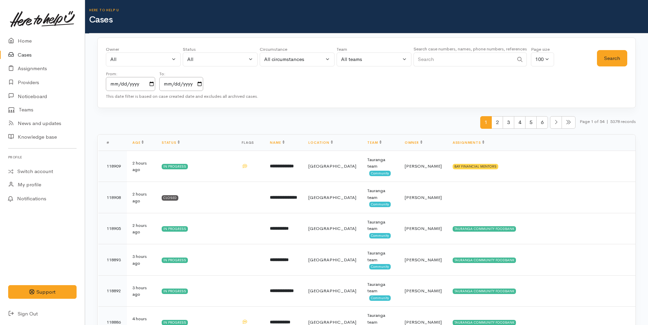
click at [447, 62] on input "Search" at bounding box center [463, 59] width 100 height 14
type input "0278029154"
click at [625, 55] on button "Search" at bounding box center [612, 58] width 30 height 17
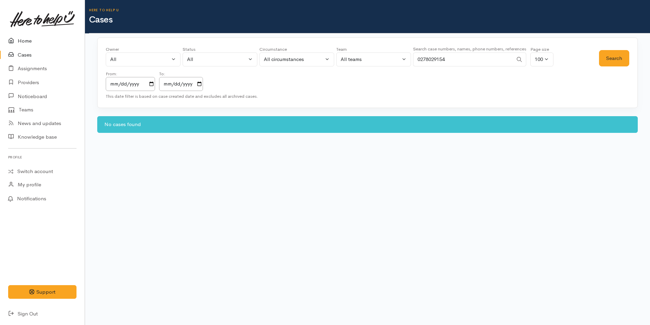
click at [15, 38] on icon at bounding box center [13, 41] width 10 height 9
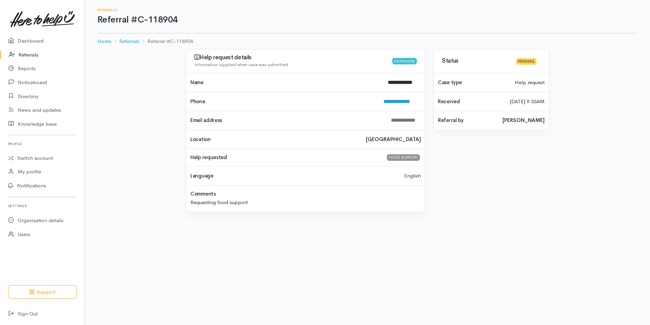
drag, startPoint x: 0, startPoint y: 0, endPoint x: 29, endPoint y: 55, distance: 62.5
click at [29, 55] on link "Referrals" at bounding box center [42, 55] width 85 height 14
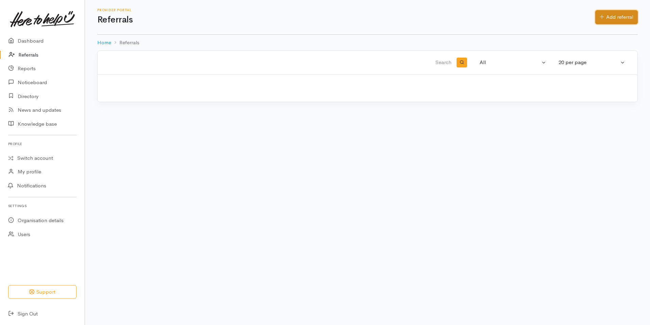
click at [619, 17] on link "Add referral" at bounding box center [617, 17] width 43 height 14
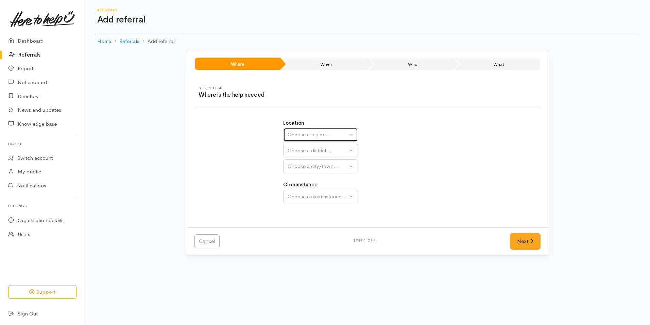
click at [300, 132] on div "Choose a region..." at bounding box center [318, 135] width 60 height 8
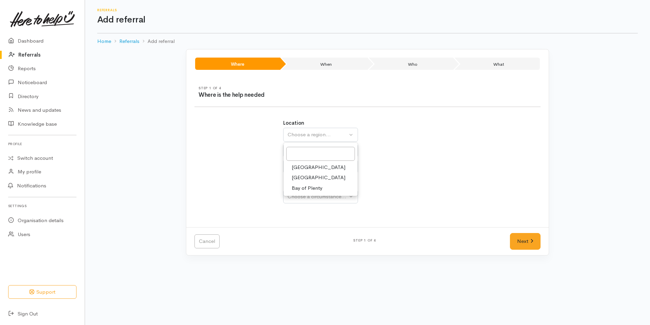
click at [298, 189] on span "Bay of Plenty" at bounding box center [307, 188] width 31 height 8
select select "4"
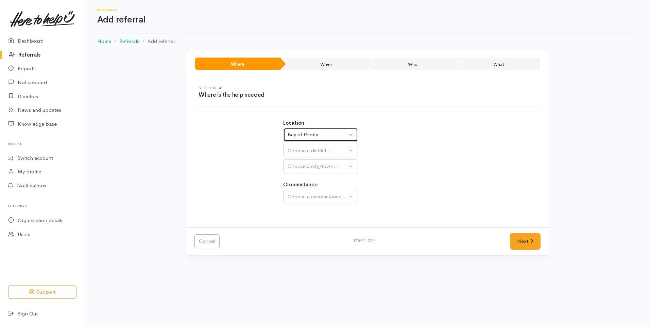
select select
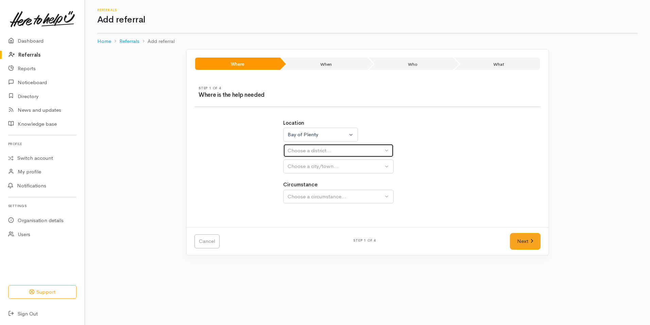
click at [300, 147] on div "Choose a district..." at bounding box center [336, 151] width 96 height 8
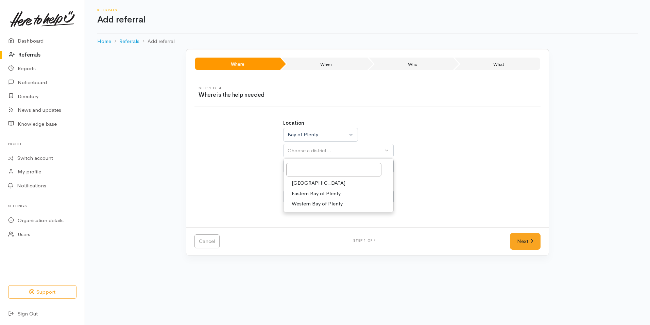
click at [298, 182] on span "[GEOGRAPHIC_DATA]" at bounding box center [319, 183] width 54 height 8
select select "6"
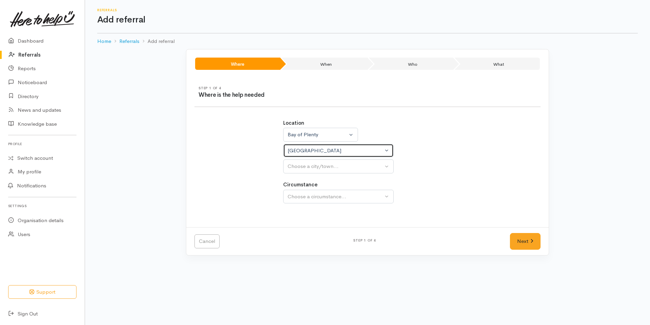
select select
click at [303, 165] on div "Choose a city/town..." at bounding box center [336, 166] width 96 height 8
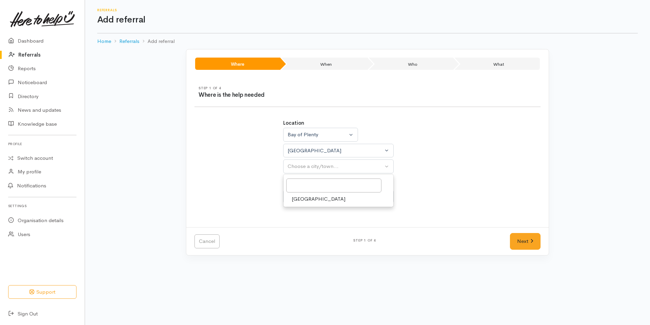
click at [300, 200] on span "[GEOGRAPHIC_DATA]" at bounding box center [319, 199] width 54 height 8
select select "4"
click at [308, 193] on div "Choose a circumstance..." at bounding box center [336, 197] width 96 height 8
drag, startPoint x: 313, startPoint y: 230, endPoint x: 447, endPoint y: 232, distance: 134.4
click at [314, 230] on span "Community" at bounding box center [305, 229] width 26 height 8
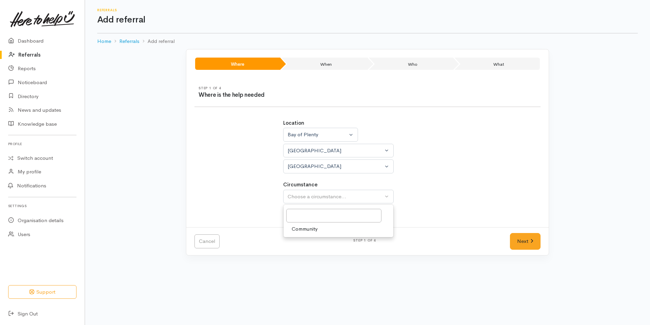
select select "2"
drag, startPoint x: 518, startPoint y: 234, endPoint x: 507, endPoint y: 235, distance: 11.7
click at [518, 234] on link "Next" at bounding box center [525, 241] width 31 height 17
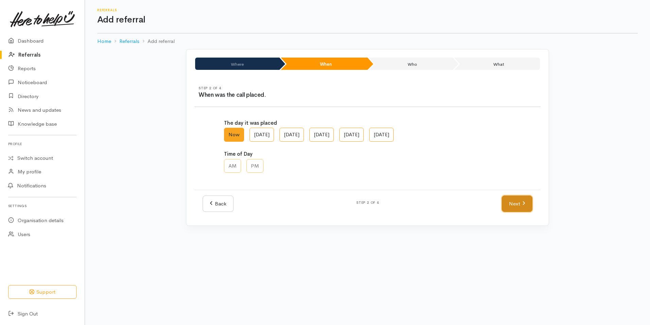
click at [519, 205] on link "Next" at bounding box center [517, 203] width 31 height 17
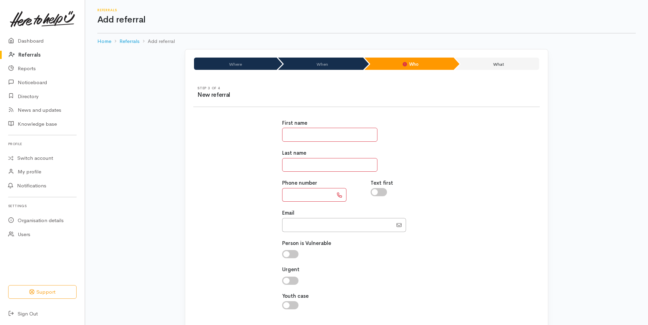
click at [325, 133] on input "text" at bounding box center [329, 135] width 95 height 14
click at [309, 123] on div "First name **" at bounding box center [366, 130] width 169 height 22
drag, startPoint x: 314, startPoint y: 139, endPoint x: 311, endPoint y: 137, distance: 3.8
click at [313, 138] on input "**" at bounding box center [329, 135] width 95 height 14
type input "**"
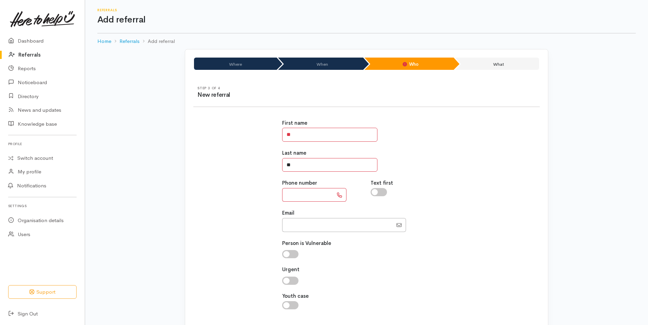
type input "**"
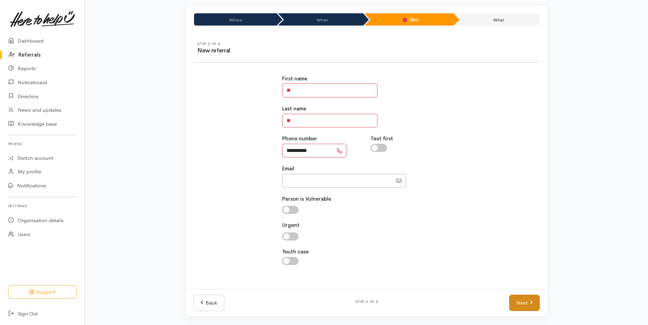
type input "**********"
drag, startPoint x: 514, startPoint y: 304, endPoint x: 435, endPoint y: 243, distance: 99.6
click at [514, 304] on link "Next" at bounding box center [524, 302] width 31 height 17
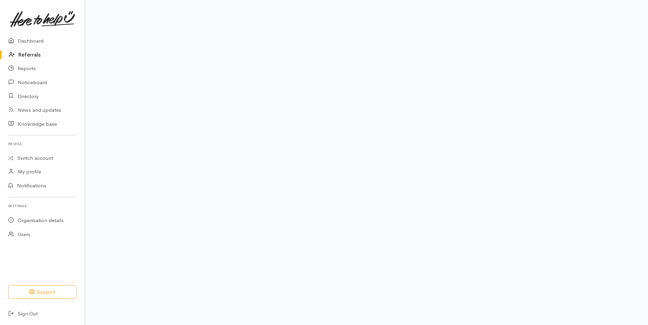
scroll to position [31, 0]
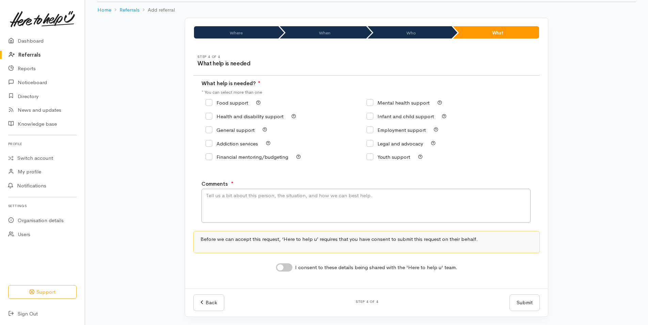
click at [221, 103] on input "Food support" at bounding box center [226, 102] width 43 height 5
checkbox input "true"
click at [239, 199] on textarea "Comments" at bounding box center [365, 205] width 329 height 34
type textarea "Requesting kai support for 1 x adult, 5 x children. Declined by MSD for kai sup…"
drag, startPoint x: 277, startPoint y: 265, endPoint x: 377, endPoint y: 284, distance: 102.2
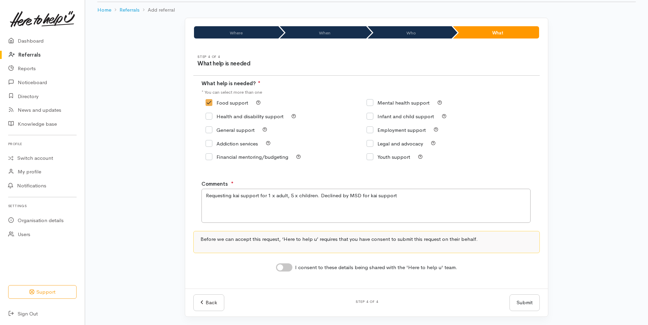
click at [277, 265] on input "I consent to these details being shared with the 'Here to help u' team." at bounding box center [284, 267] width 16 height 8
checkbox input "true"
click at [521, 298] on button "Submit" at bounding box center [524, 302] width 30 height 17
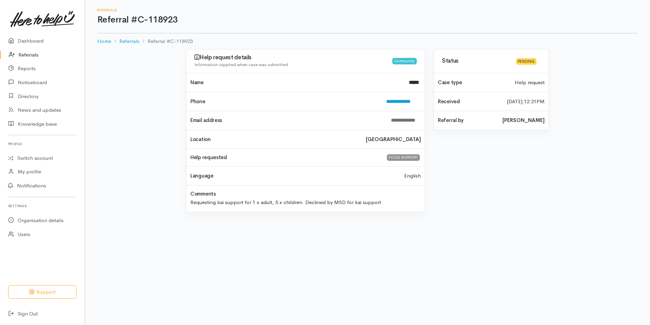
click at [24, 52] on link "Referrals" at bounding box center [42, 55] width 85 height 14
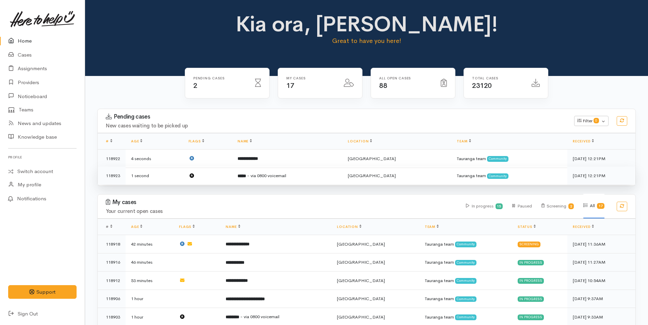
click at [303, 179] on td "***** - via 0800 voicemail" at bounding box center [287, 175] width 110 height 18
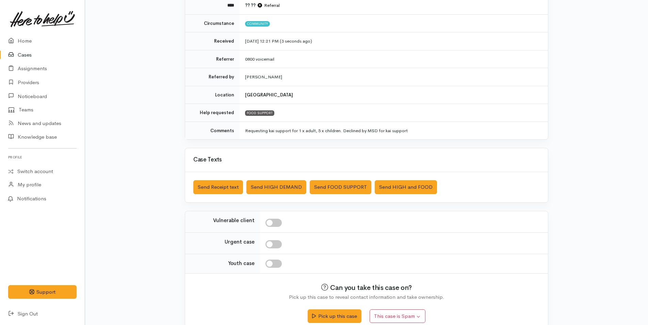
scroll to position [98, 0]
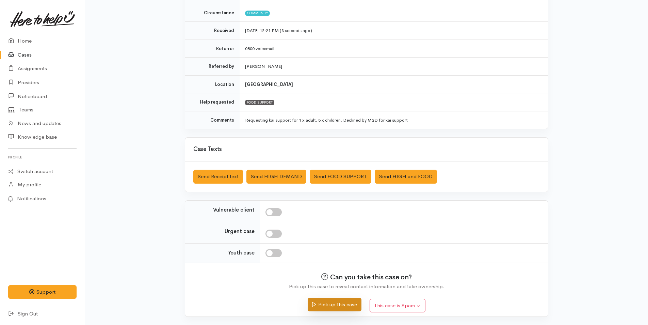
click at [330, 304] on button "Pick up this case" at bounding box center [334, 304] width 53 height 14
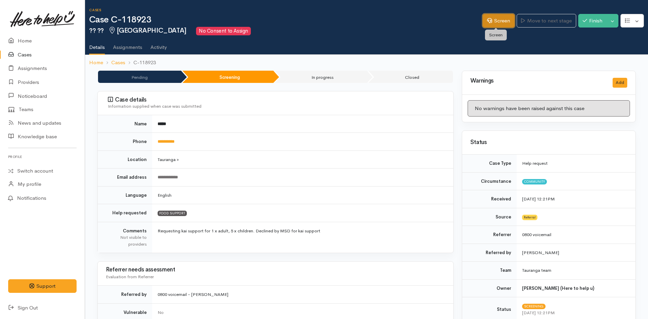
click at [501, 21] on link "Screen" at bounding box center [498, 21] width 32 height 14
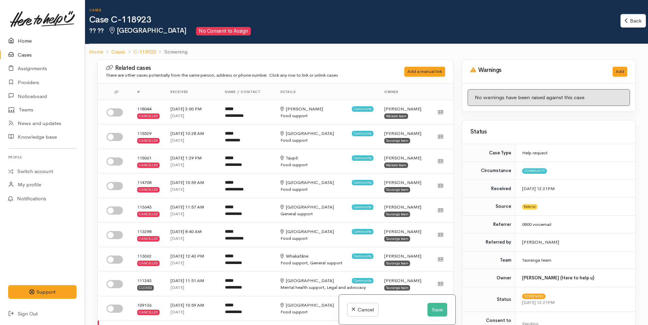
click at [33, 37] on link "Home" at bounding box center [42, 41] width 85 height 14
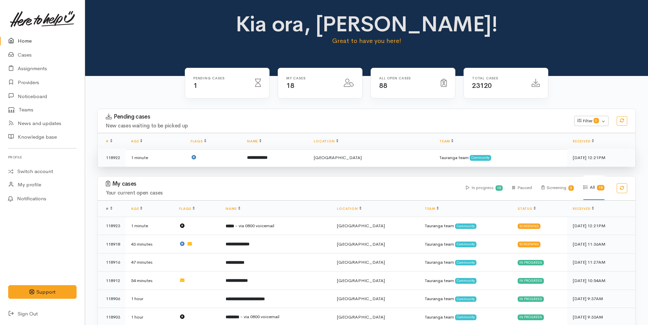
click at [291, 160] on td "**********" at bounding box center [275, 157] width 67 height 18
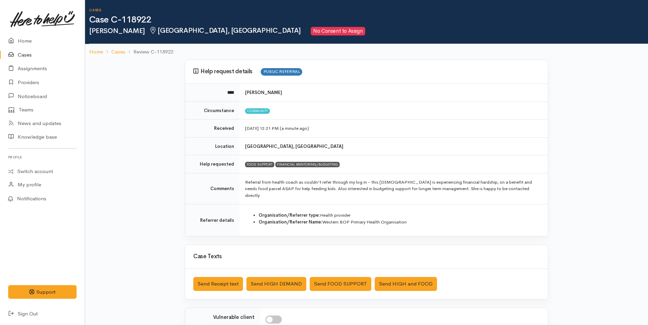
click at [34, 31] on link at bounding box center [42, 19] width 68 height 30
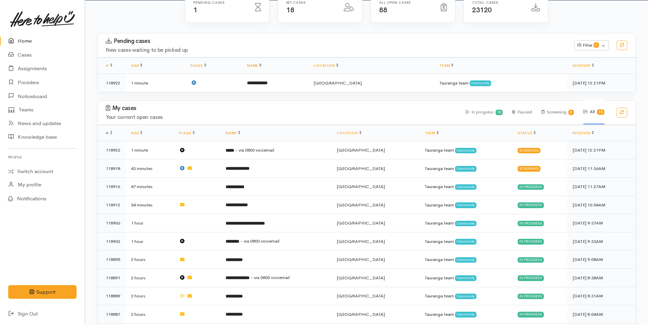
scroll to position [136, 0]
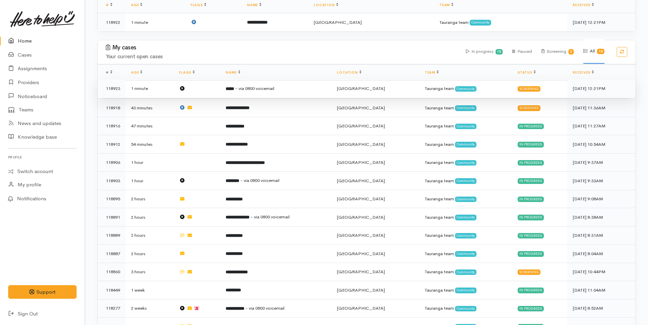
click at [287, 90] on td "***** - via 0800 voicemail" at bounding box center [275, 88] width 111 height 18
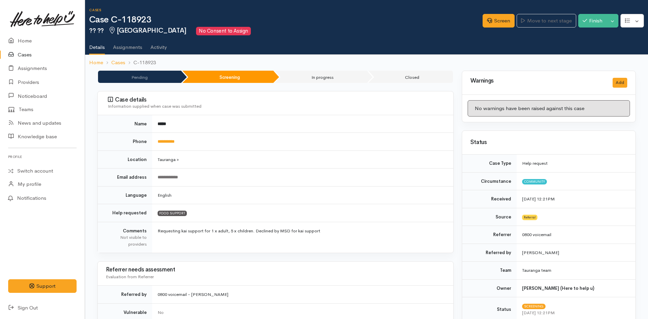
click at [166, 145] on td "**********" at bounding box center [302, 142] width 301 height 18
click at [168, 141] on link "**********" at bounding box center [165, 141] width 17 height 4
click at [494, 22] on link "Screen" at bounding box center [498, 21] width 32 height 14
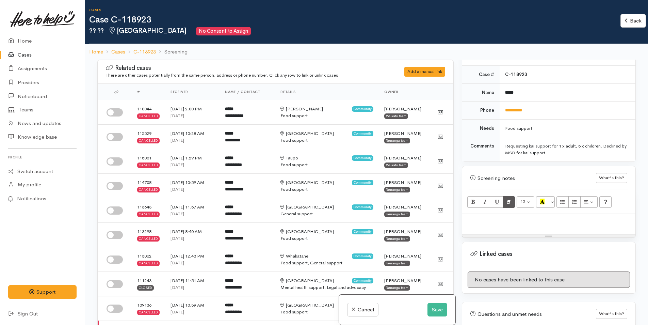
scroll to position [357, 0]
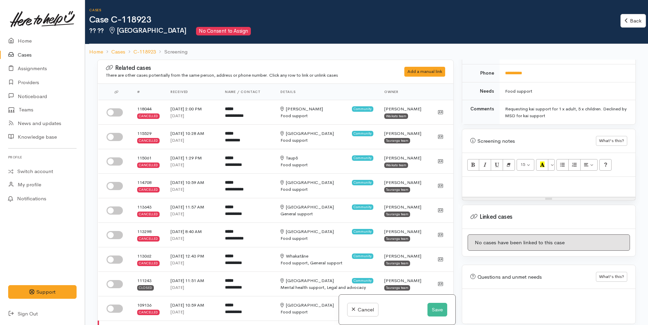
click at [475, 180] on p at bounding box center [548, 184] width 166 height 8
paste div
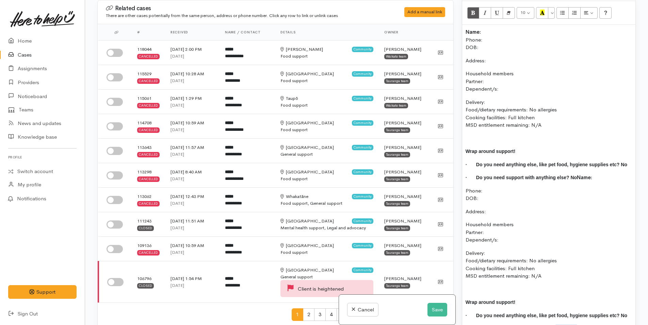
scroll to position [453, 0]
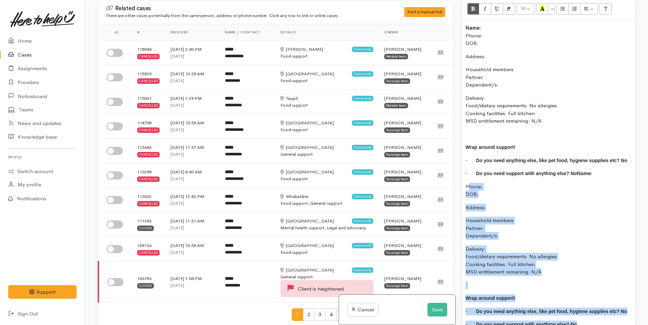
drag, startPoint x: 545, startPoint y: 313, endPoint x: 464, endPoint y: 179, distance: 156.3
click at [464, 179] on div "Name: Phone: DOB: Address: Household members Partner: Dependent/s: Delivery: Fo…" at bounding box center [548, 179] width 173 height 316
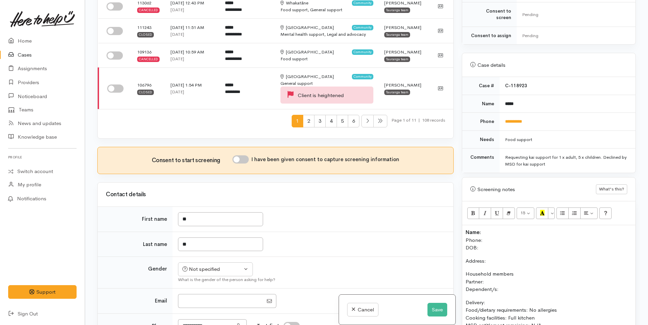
scroll to position [306, 0]
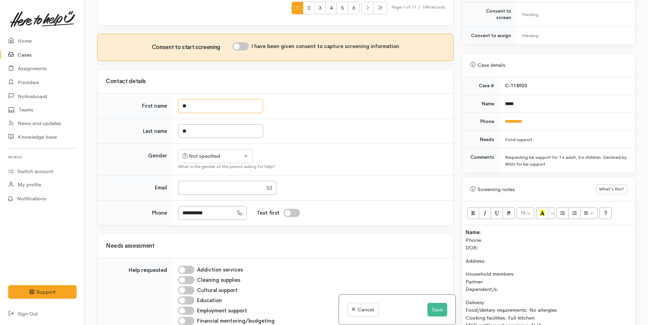
drag, startPoint x: 189, startPoint y: 101, endPoint x: 129, endPoint y: 93, distance: 60.2
click at [129, 93] on div "Contact details First name ** Last name ** Gender Not specified [DEMOGRAPHIC_DA…" at bounding box center [275, 147] width 356 height 156
click at [244, 44] on input "I have been given consent to capture screening information" at bounding box center [240, 46] width 16 height 8
checkbox input "true"
type input "*****"
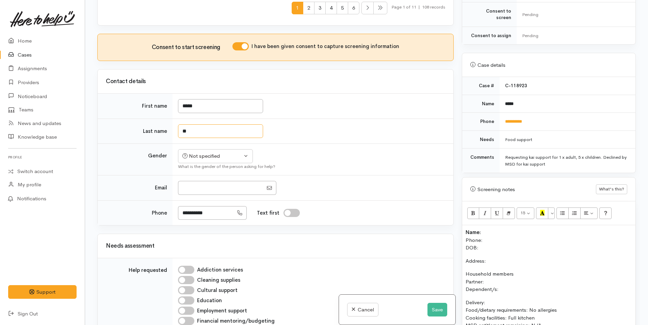
scroll to position [0, 0]
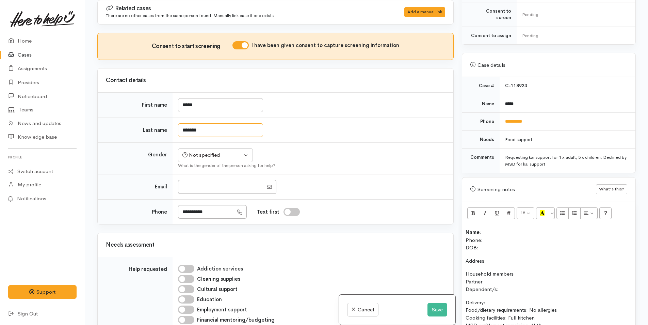
type input "*******"
drag, startPoint x: 200, startPoint y: 151, endPoint x: 204, endPoint y: 152, distance: 4.5
click at [200, 151] on div "Not specified" at bounding box center [212, 155] width 60 height 8
click at [206, 193] on span "[DEMOGRAPHIC_DATA]" at bounding box center [221, 192] width 58 height 8
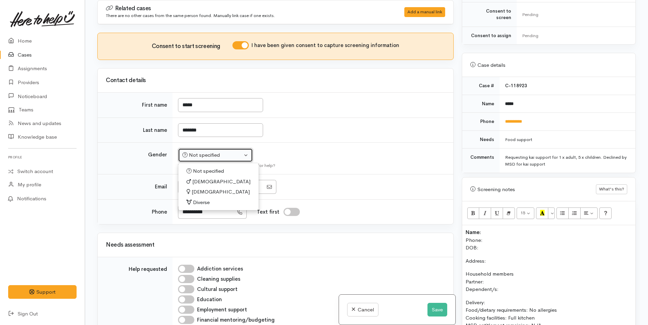
select select "[DEMOGRAPHIC_DATA]"
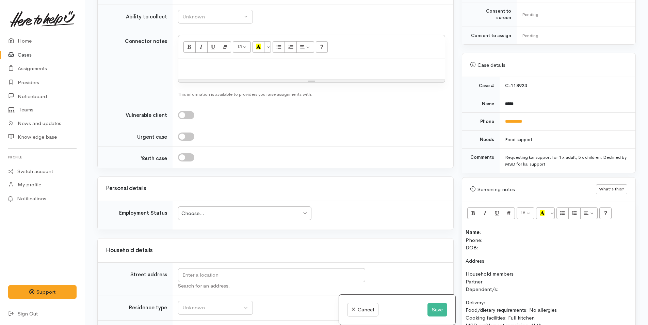
scroll to position [544, 0]
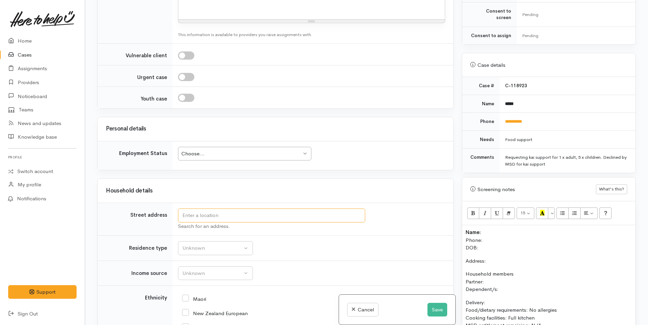
click at [206, 217] on input "text" at bounding box center [271, 215] width 187 height 14
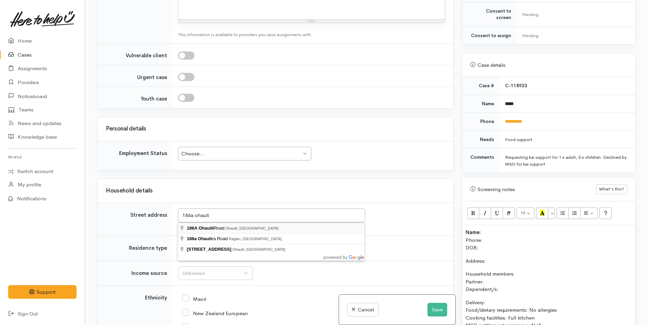
type input "[STREET_ADDRESS]"
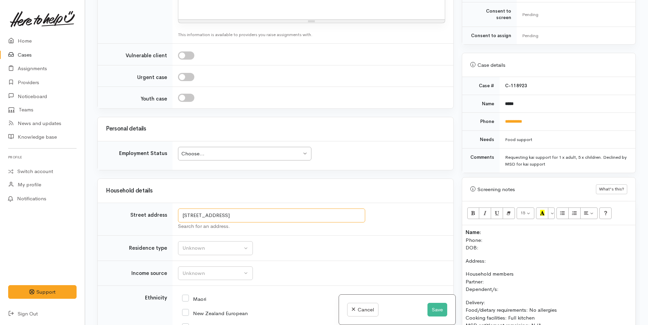
drag, startPoint x: 244, startPoint y: 216, endPoint x: 164, endPoint y: 212, distance: 80.0
click at [164, 212] on tr "Street address [STREET_ADDRESS] Search for an address." at bounding box center [275, 219] width 355 height 33
click at [502, 257] on p "Address:" at bounding box center [548, 261] width 166 height 8
click at [496, 239] on p "Name: Phone: DOB:" at bounding box center [548, 239] width 166 height 23
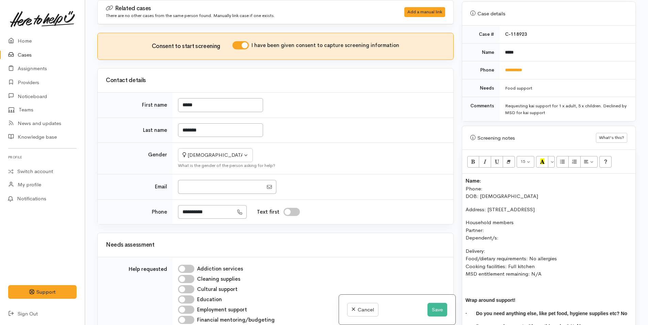
scroll to position [351, 0]
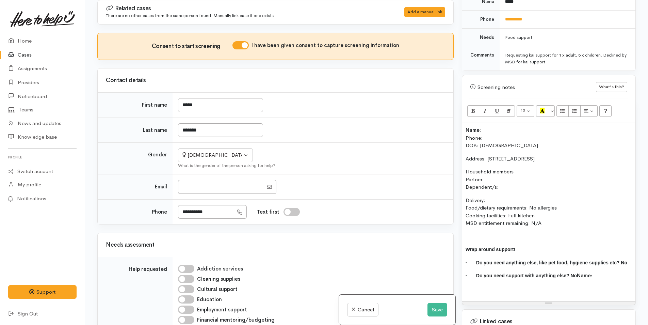
click at [508, 176] on p "Household members Partner: Dependent/s:" at bounding box center [548, 179] width 166 height 23
click at [516, 178] on p "Household members Partner: Dependent/s:" at bounding box center [548, 179] width 166 height 23
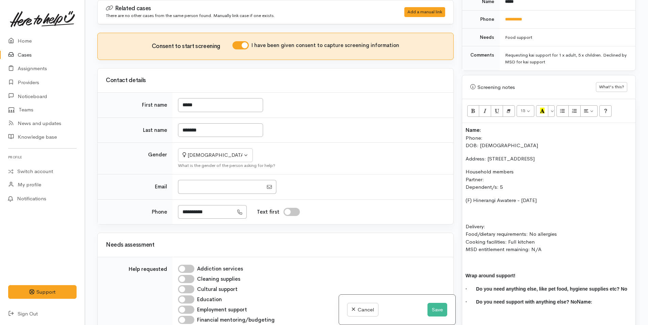
click at [564, 196] on p "(F) Hinerangi Awatere - 31/08/2009" at bounding box center [548, 200] width 166 height 8
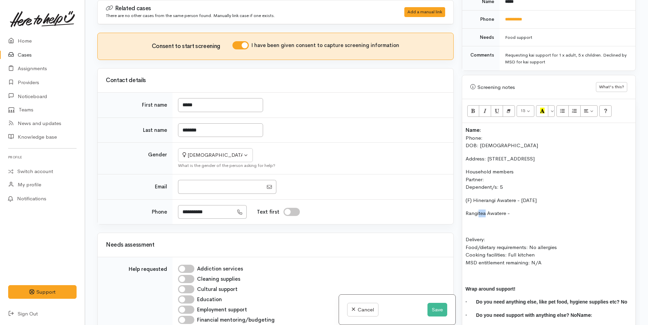
drag, startPoint x: 485, startPoint y: 206, endPoint x: 478, endPoint y: 206, distance: 6.5
click at [478, 210] on o\ "Rangitea Awatere -" at bounding box center [487, 213] width 44 height 6
click at [536, 199] on div "Name: Phone: DOB: 01/08/1988 Address: 186A Ohauiti Road, Ohauiti, New Zealand H…" at bounding box center [548, 232] width 173 height 218
click at [532, 209] on p "Rangikia Awatere -" at bounding box center [548, 213] width 166 height 8
drag, startPoint x: 516, startPoint y: 205, endPoint x: 494, endPoint y: 207, distance: 21.8
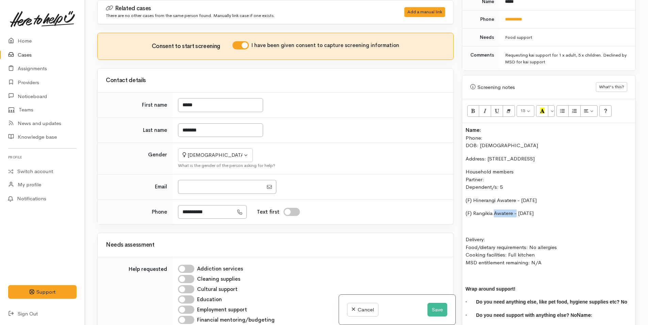
click at [494, 210] on o\ "(F) Rangikia Awatere - 21/03/2013" at bounding box center [499, 213] width 68 height 6
copy o\ "Awatere -"
click at [466, 214] on div "Name: Phone: DOB: 01/08/1988 Address: 186A Ohauiti Road, Ohauiti, New Zealand H…" at bounding box center [548, 232] width 173 height 218
click at [518, 222] on p "Mariu Awatere -" at bounding box center [548, 226] width 166 height 8
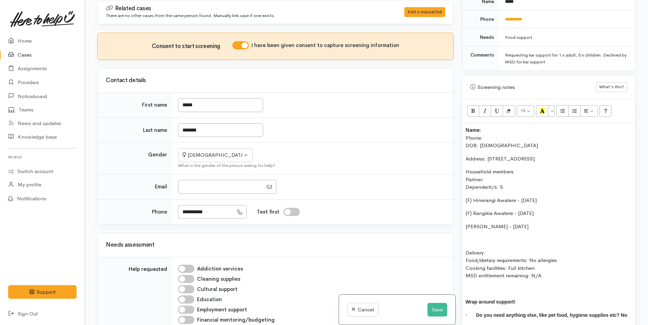
click at [465, 223] on o\ "Mariu Awatere - 10/01/2015" at bounding box center [496, 226] width 63 height 6
click at [469, 227] on div "Name: Phone: DOB: 01/08/1988 Address: 186A Ohauiti Road, Ohauiti, New Zealand H…" at bounding box center [548, 238] width 173 height 231
click at [465, 231] on div "Name: Phone: DOB: 01/08/1988 Address: 186A Ohauiti Road, Ohauiti, New Zealand H…" at bounding box center [548, 238] width 173 height 231
click at [526, 235] on p "(F) Nellie Awatere -" at bounding box center [548, 239] width 166 height 8
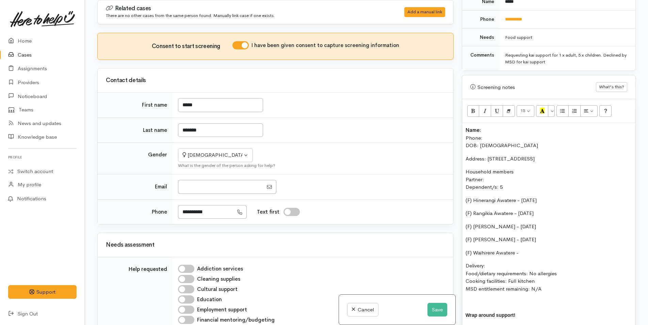
click at [487, 173] on p "Household members Partner: Dependent/s: 5" at bounding box center [548, 179] width 166 height 23
click at [525, 249] on p "(F) Waihirere Awatere -" at bounding box center [548, 253] width 166 height 8
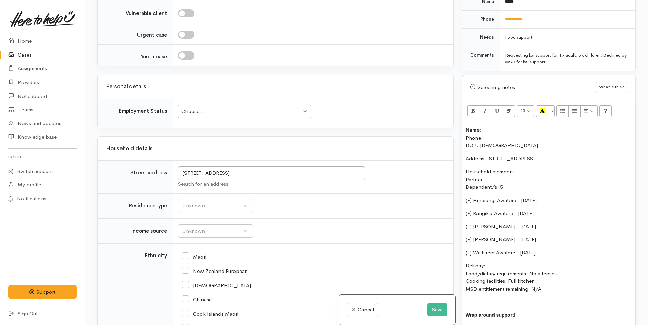
scroll to position [612, 0]
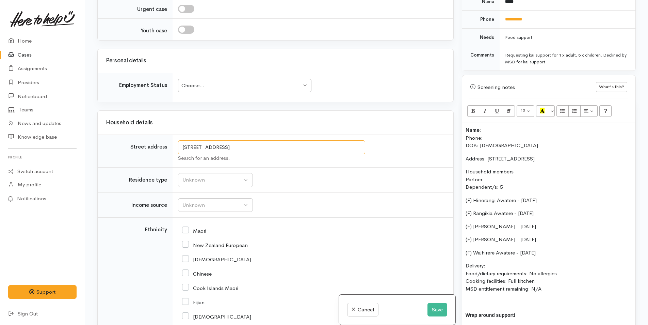
drag, startPoint x: 244, startPoint y: 145, endPoint x: 169, endPoint y: 140, distance: 75.0
click at [169, 140] on tr "Street address 186A Ohauiti Road, Ohauiti, New Zealand Search for an address." at bounding box center [275, 151] width 355 height 33
click at [489, 172] on p "Household members Partner: Dependent/s: 5" at bounding box center [548, 179] width 166 height 23
click at [493, 126] on p "Name: Phone: DOB: 01/08/1988" at bounding box center [548, 137] width 166 height 23
click at [491, 262] on p "Delivery: Food/dietary requirements: No allergies Cooking facilities: Full kitc…" at bounding box center [548, 277] width 166 height 31
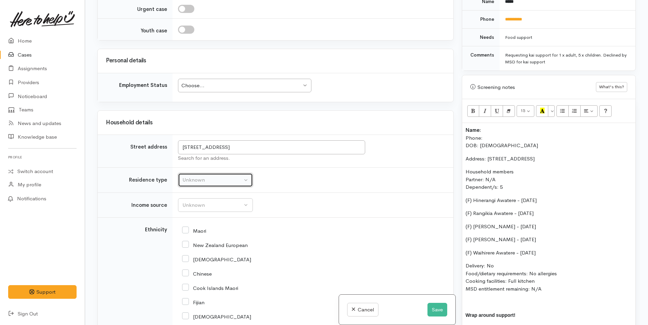
click at [239, 183] on div "Unknown" at bounding box center [212, 180] width 60 height 8
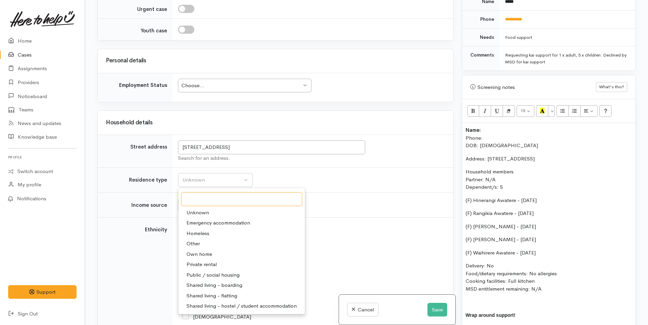
click at [215, 88] on div "Choose..." at bounding box center [241, 86] width 120 height 8
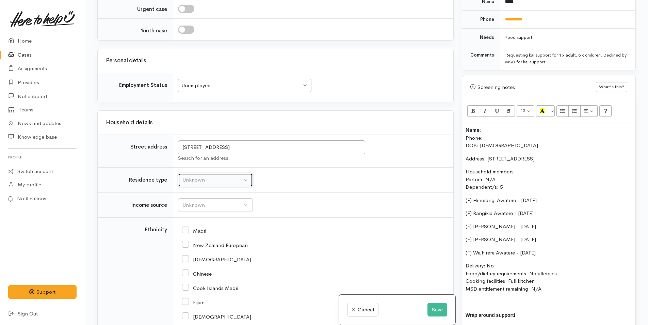
click at [199, 181] on div "Unknown" at bounding box center [212, 180] width 60 height 8
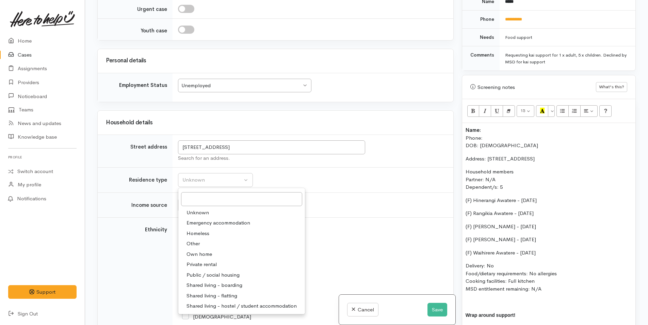
click at [199, 263] on span "Private rental" at bounding box center [201, 264] width 30 height 8
select select "2"
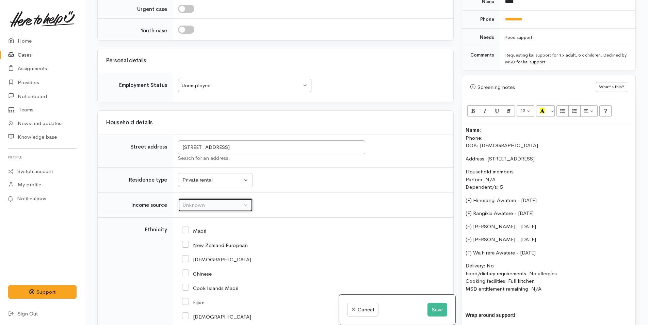
click at [194, 202] on div "Unknown" at bounding box center [212, 205] width 60 height 8
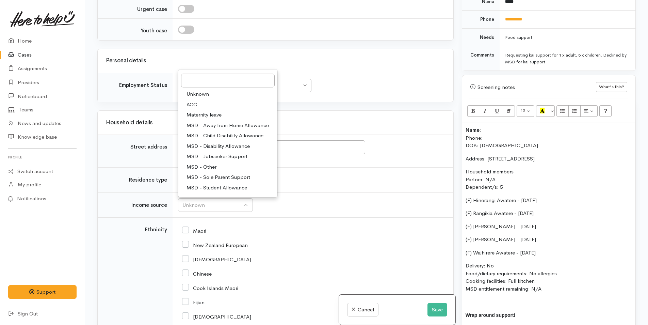
click at [208, 174] on span "MSD - Sole Parent Support" at bounding box center [218, 177] width 64 height 8
select select "7"
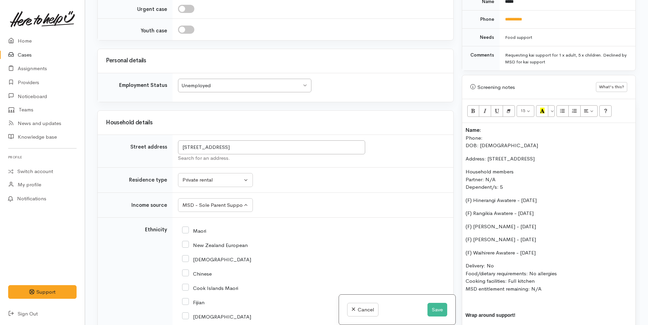
click at [185, 228] on input "Maori" at bounding box center [194, 230] width 24 height 6
checkbox input "true"
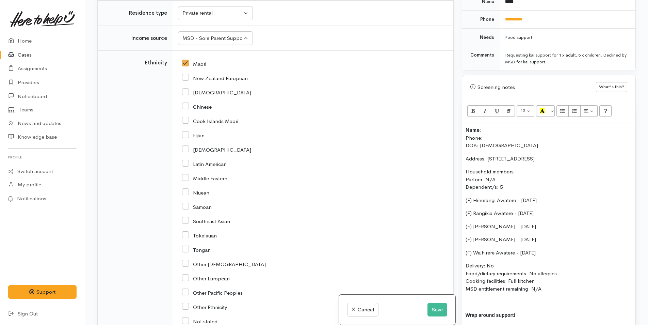
scroll to position [884, 0]
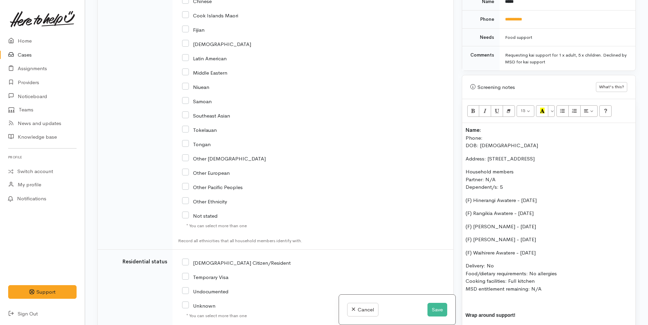
click at [188, 262] on input "NZ Citizen/Resident" at bounding box center [236, 262] width 109 height 6
checkbox input "true"
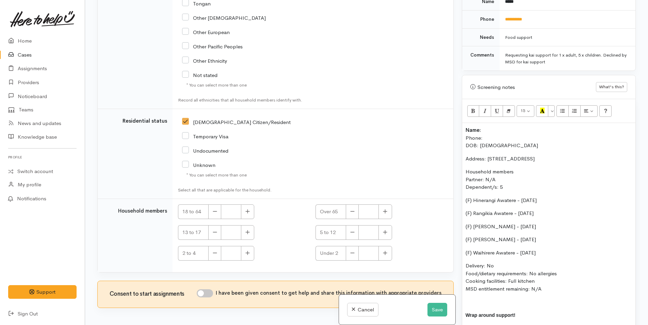
scroll to position [1050, 0]
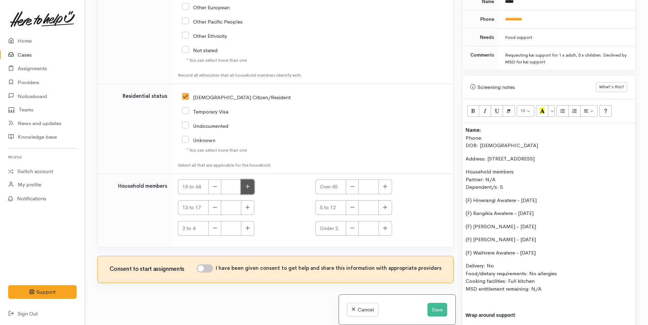
click at [249, 187] on icon "button" at bounding box center [247, 186] width 4 height 5
type input "1"
click at [209, 265] on input "I have been given consent to get help and share this information with appropria…" at bounding box center [205, 268] width 16 height 8
checkbox input "true"
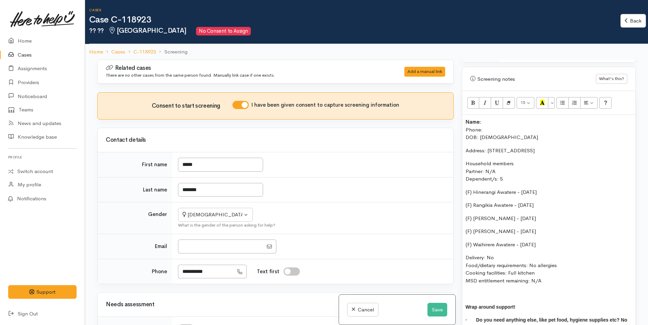
scroll to position [419, 0]
click at [512, 118] on p "Name: Phone: DOB: 01/08/1988" at bounding box center [548, 129] width 166 height 23
click at [490, 123] on p "Name: Orini O'Brien Phone: DOB: 01/08/1988" at bounding box center [548, 129] width 166 height 23
drag, startPoint x: 550, startPoint y: 275, endPoint x: 445, endPoint y: 113, distance: 192.9
click at [445, 113] on div "Related cases There are no other cases from the same person found. Manually lin…" at bounding box center [366, 222] width 546 height 325
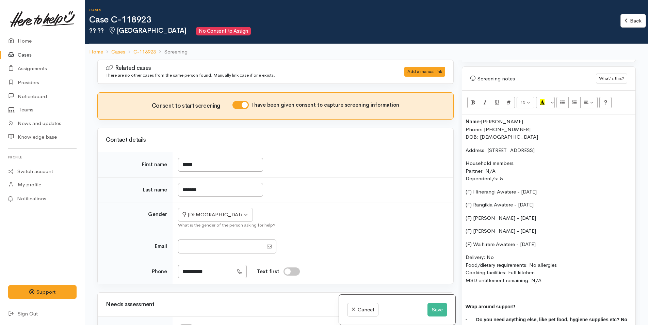
copy div "Name: Orini O'Brien Phone: 0278029154 DOB: 01/08/1988 Address: 186A Ohauiti Roa…"
click at [463, 116] on div "Name: Orini O'Brien Phone: 0278029154 DOB: 01/08/1988 Address: 186A Ohauiti Roa…" at bounding box center [548, 236] width 173 height 244
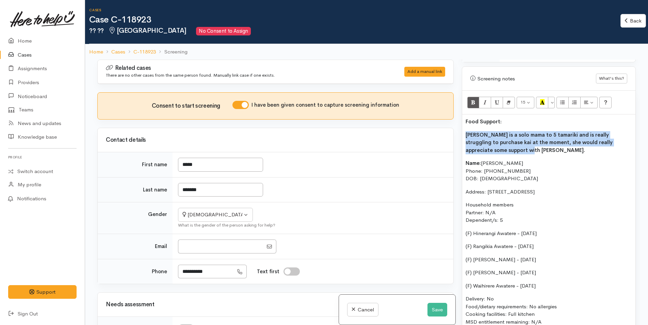
drag, startPoint x: 511, startPoint y: 145, endPoint x: 494, endPoint y: 117, distance: 33.0
click at [466, 131] on p "Orini is a solo mama to 5 tamariki and is really struggling to purchase kai at …" at bounding box center [548, 142] width 166 height 23
click at [475, 99] on icon "Bold (CTRL+B)" at bounding box center [473, 102] width 4 height 6
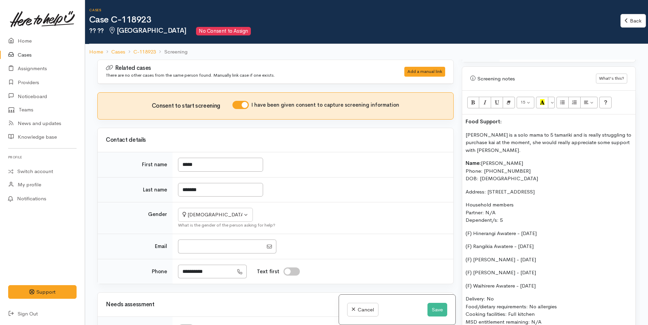
click at [508, 118] on p "Food Support:" at bounding box center [548, 122] width 166 height 8
drag, startPoint x: 510, startPoint y: 113, endPoint x: 519, endPoint y: 105, distance: 12.8
click at [468, 114] on div "Food Support: Orini is a solo mama to 5 tamariki and is really struggling to pu…" at bounding box center [548, 256] width 173 height 285
click at [542, 99] on icon "Recent Color" at bounding box center [542, 102] width 4 height 6
click at [507, 118] on p "F ood Support:" at bounding box center [548, 122] width 166 height 8
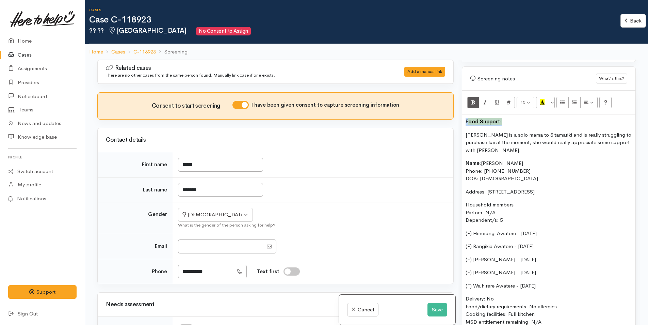
drag, startPoint x: 507, startPoint y: 114, endPoint x: 511, endPoint y: 107, distance: 8.5
click at [460, 112] on div "Warnings Add No warnings have been raised against this case Add Warning Title ●…" at bounding box center [549, 222] width 182 height 325
click at [542, 99] on icon "Recent Color" at bounding box center [542, 102] width 4 height 6
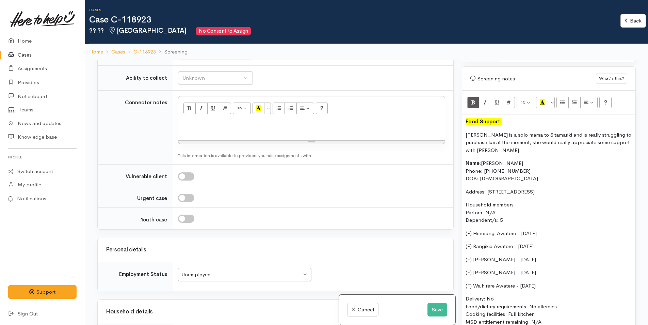
scroll to position [442, 0]
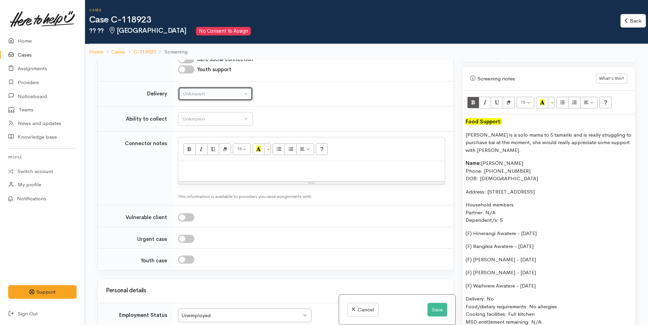
drag, startPoint x: 196, startPoint y: 94, endPoint x: 193, endPoint y: 114, distance: 20.6
click at [196, 94] on div "Unknown" at bounding box center [212, 94] width 60 height 8
click at [187, 158] on span "No" at bounding box center [189, 157] width 7 height 8
select select "1"
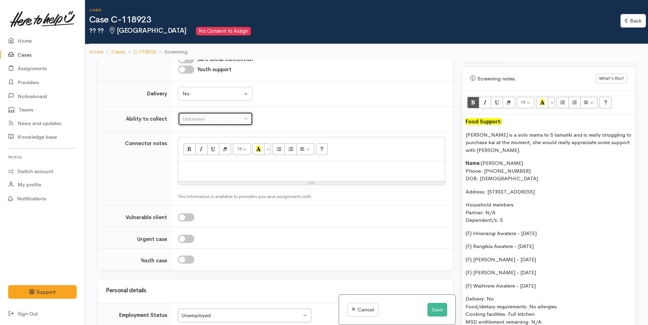
click at [211, 122] on div "Unknown" at bounding box center [212, 119] width 60 height 8
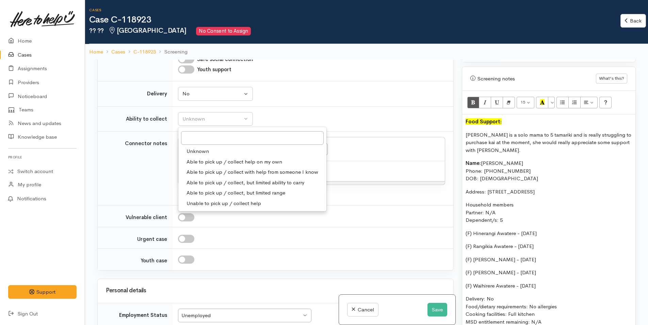
click at [214, 161] on span "Able to pick up / collect help on my own" at bounding box center [234, 162] width 96 height 8
select select "2"
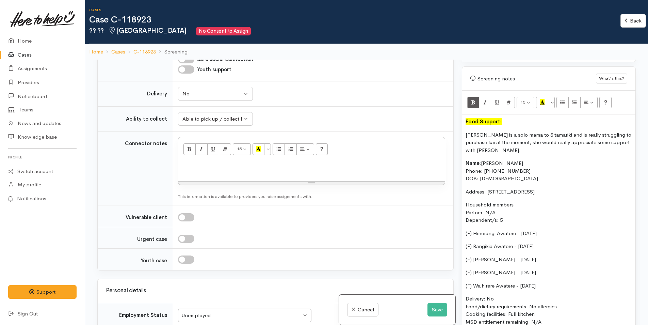
click at [626, 136] on p "Orini is a solo mama to 5 tamariki and is really struggling to purchase kai at …" at bounding box center [548, 142] width 166 height 23
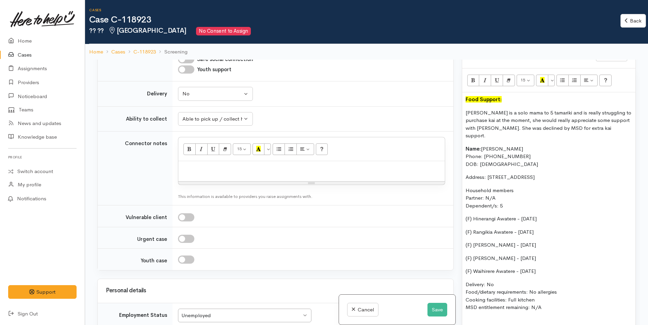
scroll to position [453, 0]
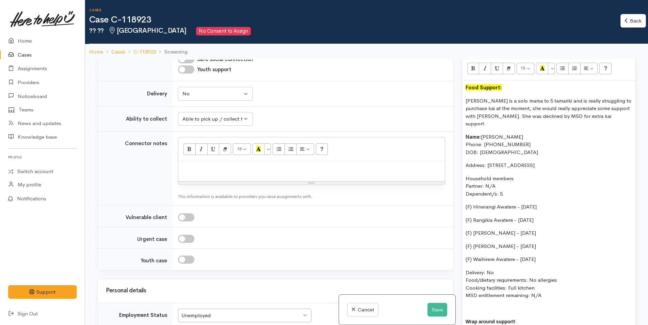
drag, startPoint x: 548, startPoint y: 281, endPoint x: 465, endPoint y: 118, distance: 182.9
click at [465, 118] on div "F ood Support: Orini is a solo mama to 5 tamariki and is really struggling to p…" at bounding box center [548, 226] width 173 height 293
copy div "Name: Orini O'Brien Phone: 0278029154 DOB: 01/08/1988 Address: 186A Ohauiti Roa…"
click at [186, 163] on div at bounding box center [311, 171] width 266 height 20
paste div
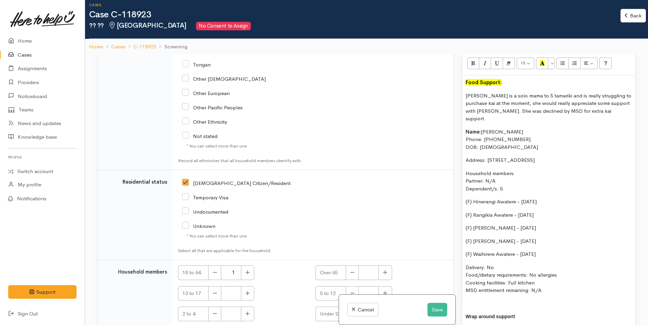
scroll to position [1208, 0]
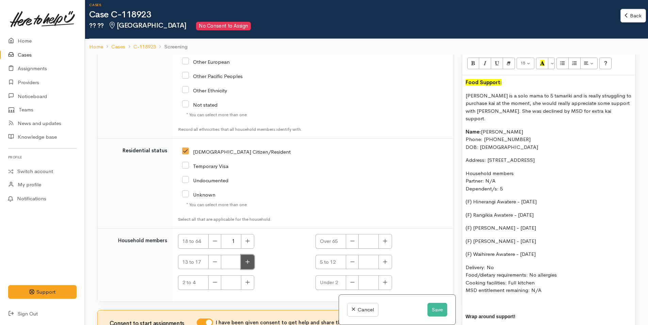
click at [249, 261] on icon "button" at bounding box center [247, 261] width 4 height 5
type input "1"
click at [386, 264] on button "button" at bounding box center [384, 261] width 13 height 15
type input "2"
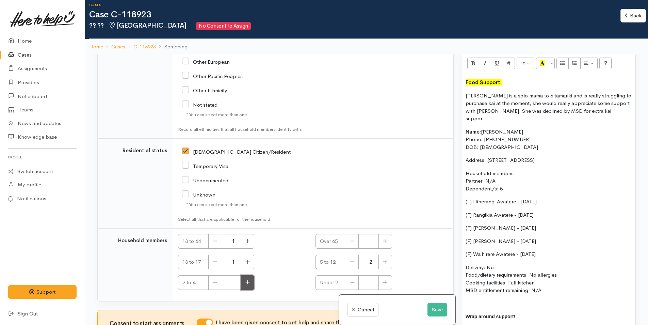
click at [244, 284] on button "button" at bounding box center [247, 282] width 13 height 15
click at [247, 282] on icon "button" at bounding box center [247, 281] width 4 height 5
type input "2"
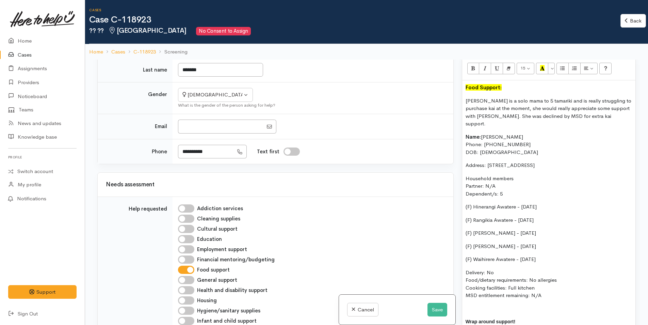
scroll to position [0, 0]
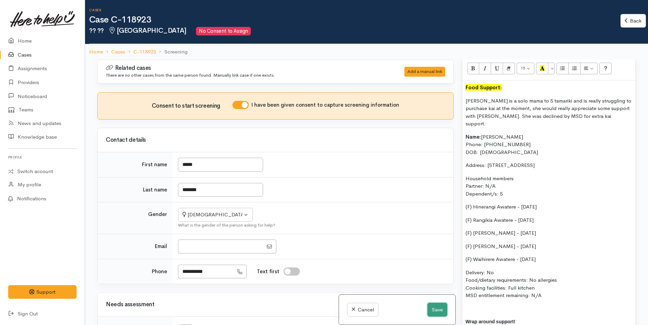
click at [437, 310] on button "Save" at bounding box center [437, 309] width 20 height 14
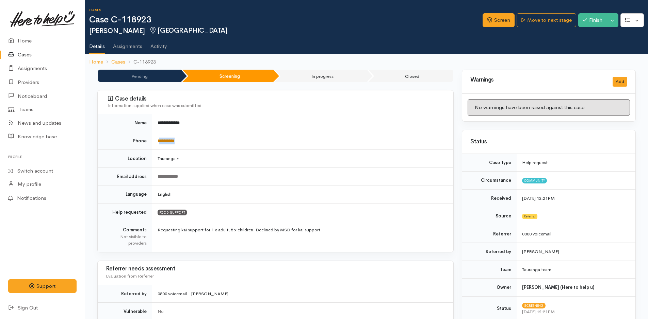
drag, startPoint x: 187, startPoint y: 139, endPoint x: 160, endPoint y: 142, distance: 27.6
click at [160, 142] on td "**********" at bounding box center [302, 141] width 301 height 18
copy link "*********"
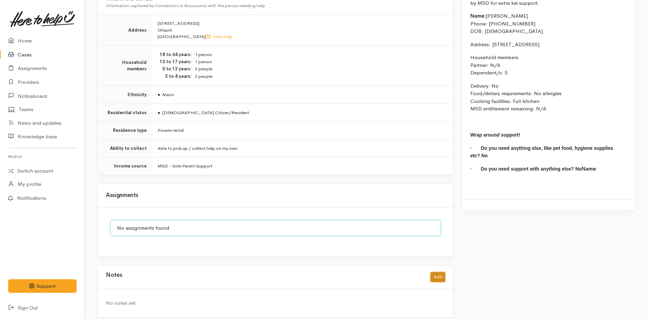
click at [438, 272] on button "Add" at bounding box center [437, 277] width 15 height 10
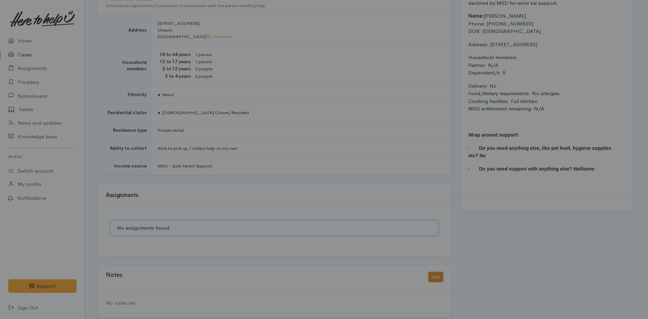
scroll to position [565, 0]
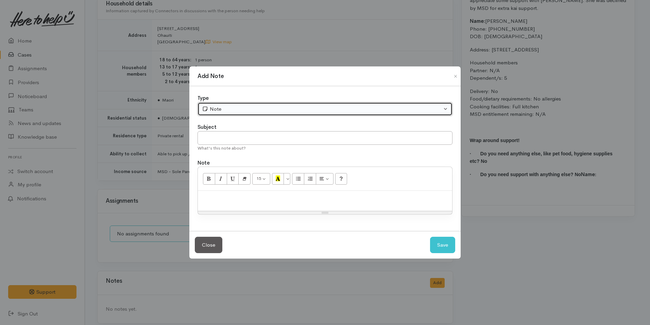
click at [212, 107] on div "Note" at bounding box center [322, 109] width 240 height 8
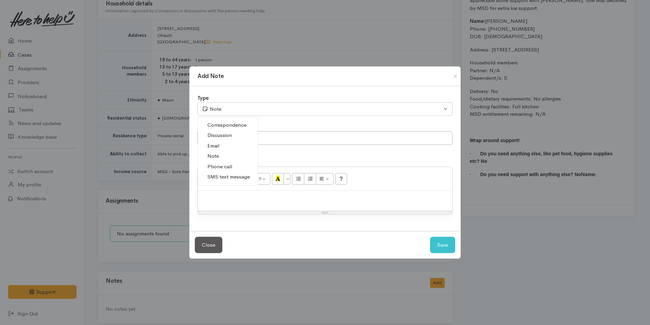
click at [222, 178] on span "SMS text message" at bounding box center [229, 177] width 43 height 8
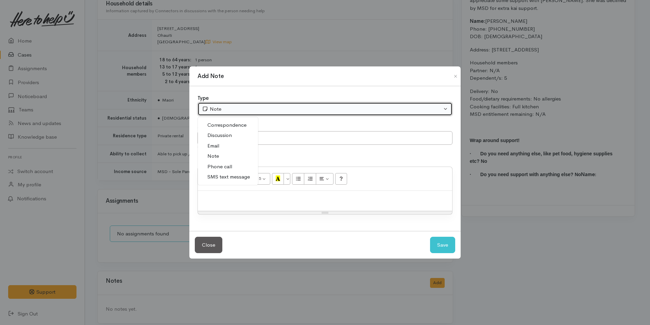
select select "5"
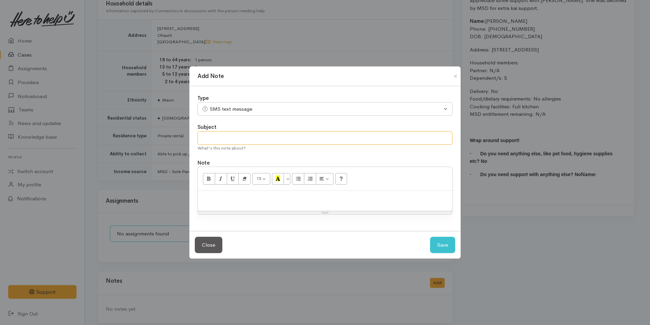
click at [237, 133] on input "text" at bounding box center [325, 138] width 255 height 14
type input "Provider details"
paste div
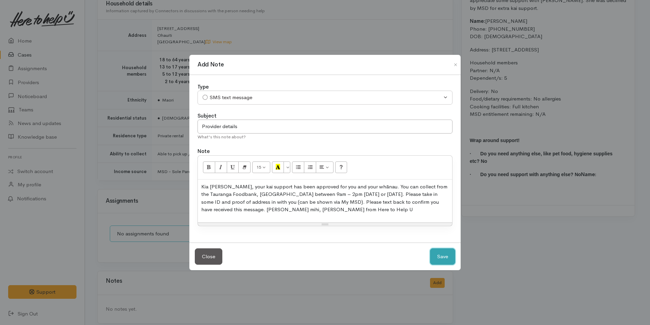
click at [441, 251] on button "Save" at bounding box center [442, 256] width 25 height 17
select select "1"
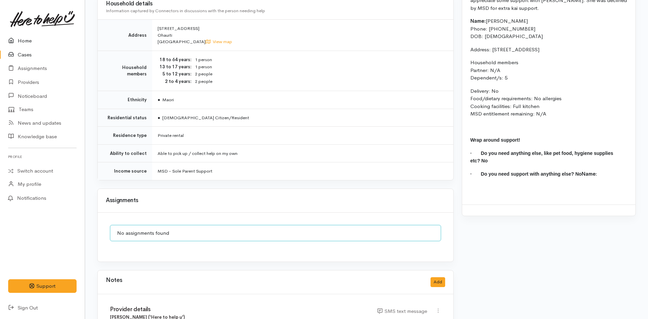
click at [24, 38] on link "Home" at bounding box center [42, 41] width 85 height 14
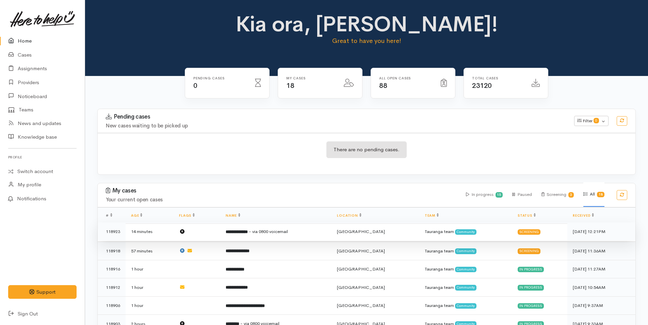
click at [248, 234] on b "**********" at bounding box center [237, 231] width 22 height 4
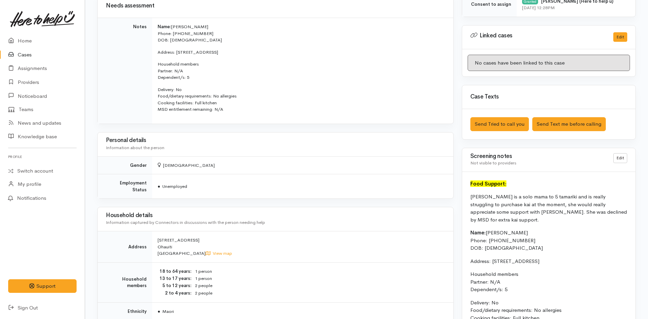
scroll to position [408, 0]
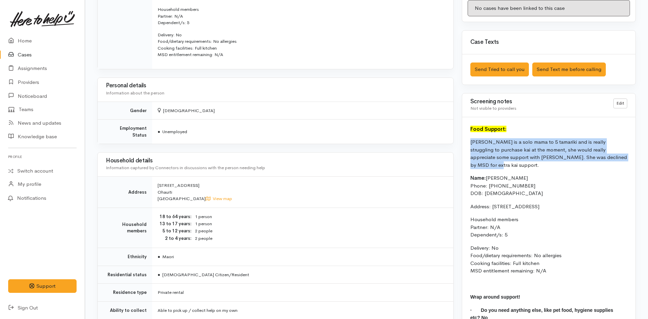
drag, startPoint x: 621, startPoint y: 156, endPoint x: 468, endPoint y: 143, distance: 154.4
click at [468, 143] on div "F ood Support: [PERSON_NAME] is a solo mama to 5 tamariki and is really struggl…" at bounding box center [548, 239] width 173 height 245
copy p "[PERSON_NAME] is a solo mama to 5 tamariki and is really struggling to purchase…"
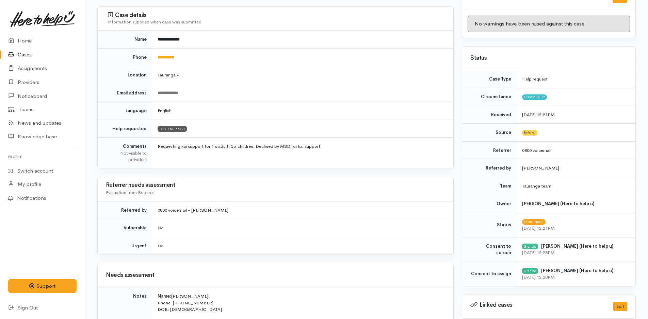
scroll to position [0, 0]
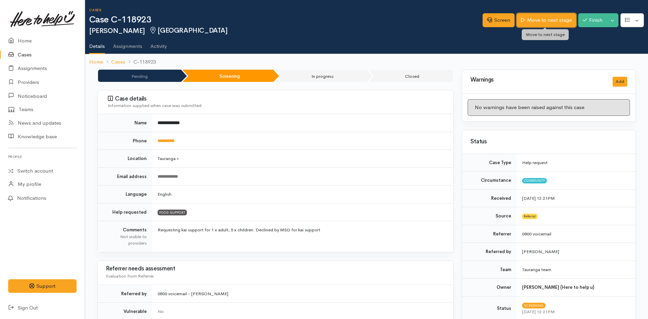
click at [538, 21] on link "Move to next stage" at bounding box center [545, 20] width 59 height 14
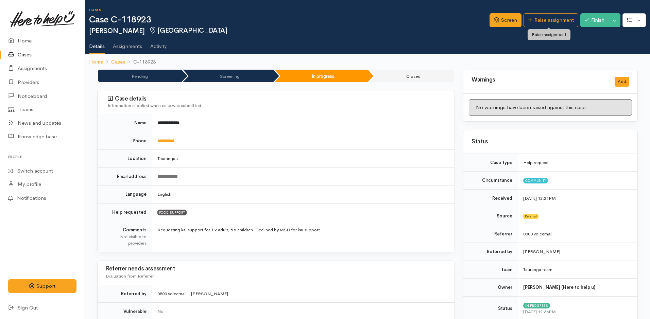
click at [538, 21] on link "Raise assignment" at bounding box center [551, 20] width 55 height 14
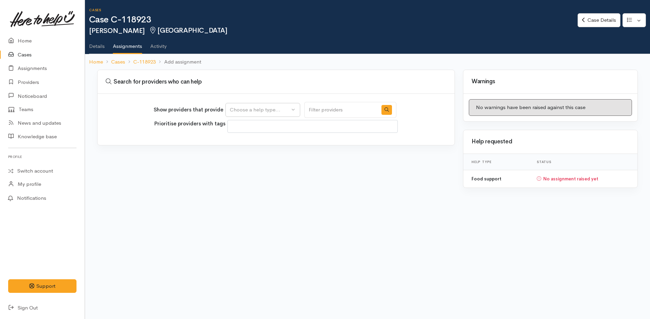
select select
click at [254, 107] on div "Choose a help type..." at bounding box center [260, 110] width 60 height 8
click at [252, 142] on span "Food support" at bounding box center [250, 143] width 32 height 8
select select "3"
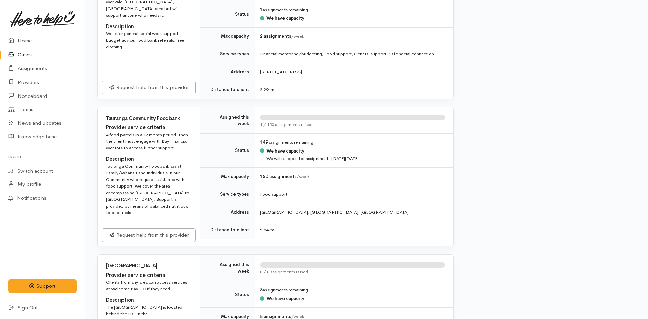
scroll to position [408, 0]
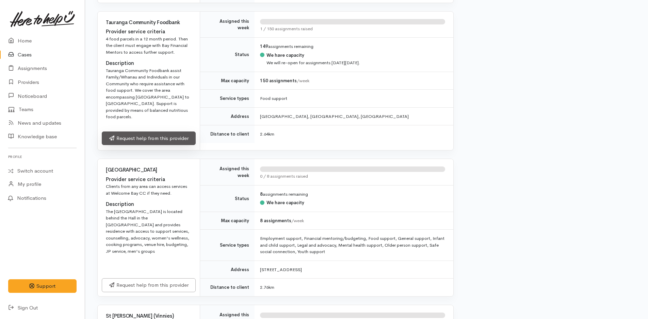
click at [131, 137] on link "Request help from this provider" at bounding box center [149, 139] width 94 height 14
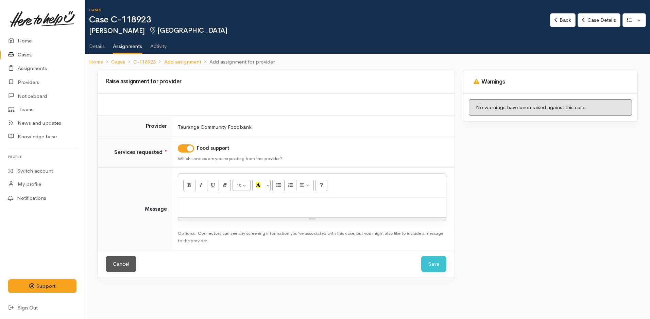
click at [216, 212] on div at bounding box center [312, 208] width 268 height 20
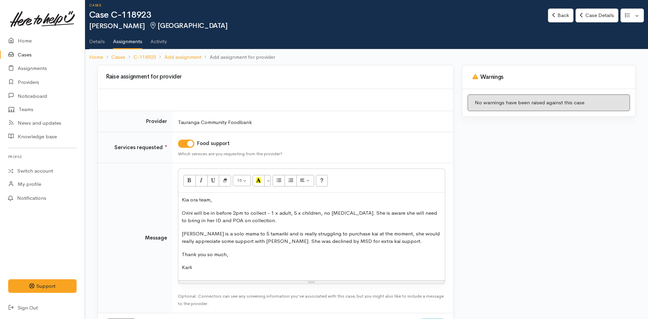
scroll to position [35, 0]
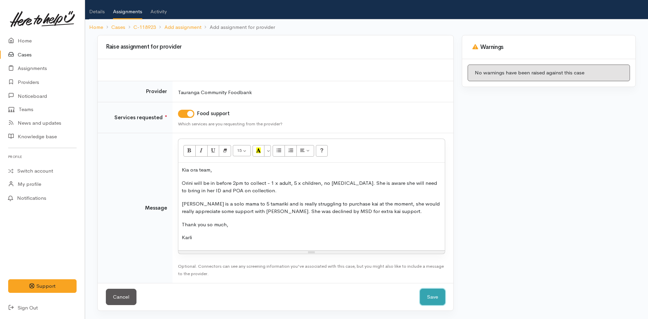
click at [429, 299] on button "Save" at bounding box center [432, 297] width 25 height 17
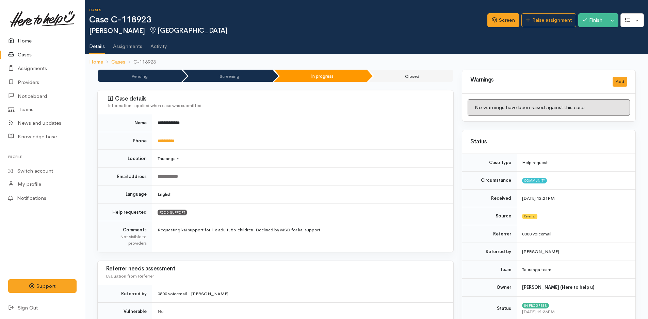
click at [17, 36] on link "Home" at bounding box center [42, 41] width 85 height 14
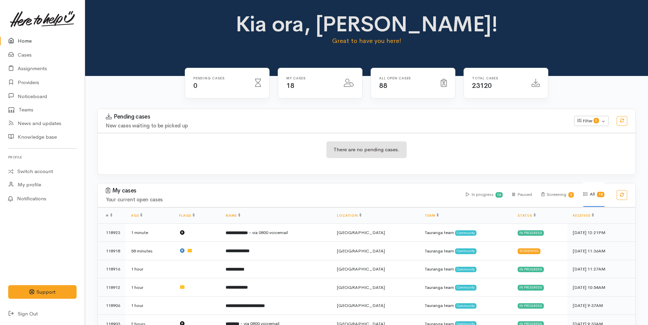
click at [14, 40] on icon at bounding box center [13, 41] width 10 height 9
click at [16, 38] on icon at bounding box center [13, 41] width 10 height 9
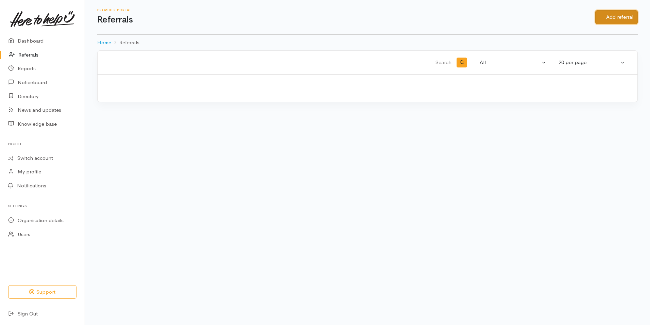
click at [597, 16] on link "Add referral" at bounding box center [617, 17] width 43 height 14
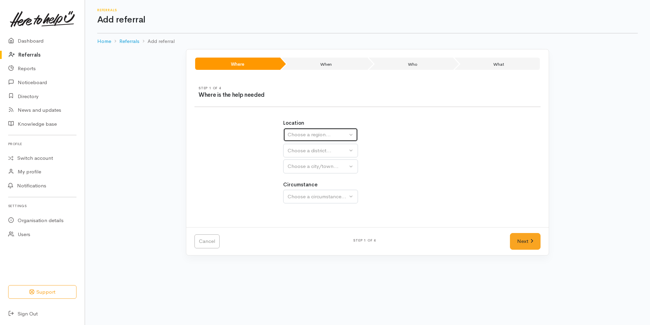
click at [317, 139] on button "Choose a region..." at bounding box center [320, 135] width 75 height 14
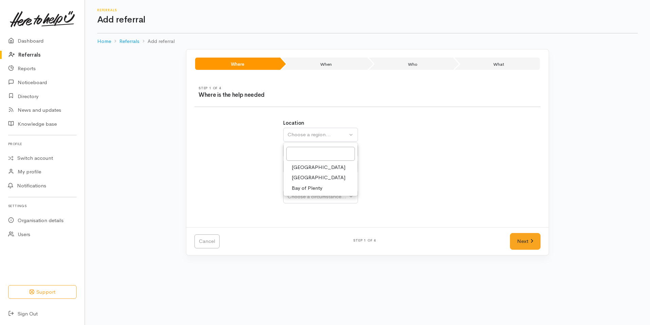
click at [314, 186] on span "Bay of Plenty" at bounding box center [307, 188] width 31 height 8
select select "4"
select select
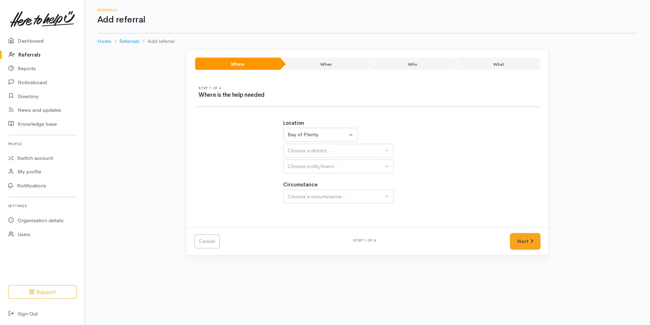
click at [310, 151] on div "Choose a district..." at bounding box center [336, 151] width 96 height 8
click at [309, 182] on span "[GEOGRAPHIC_DATA]" at bounding box center [319, 183] width 54 height 8
select select "6"
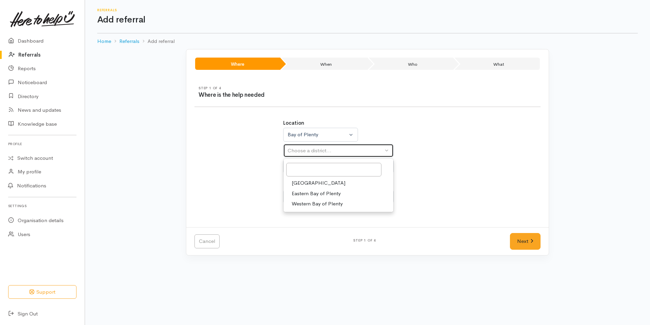
select select
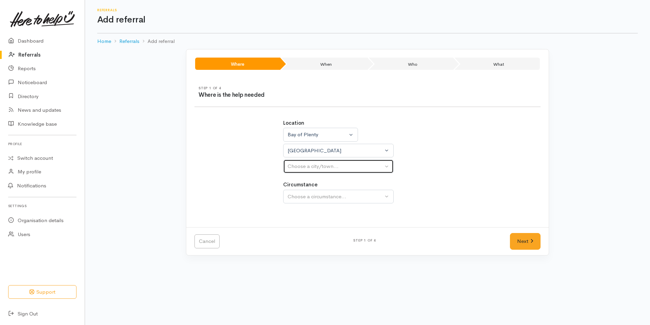
click at [313, 168] on div "Choose a city/town..." at bounding box center [336, 166] width 96 height 8
click at [302, 199] on span "[GEOGRAPHIC_DATA]" at bounding box center [319, 199] width 54 height 8
select select "4"
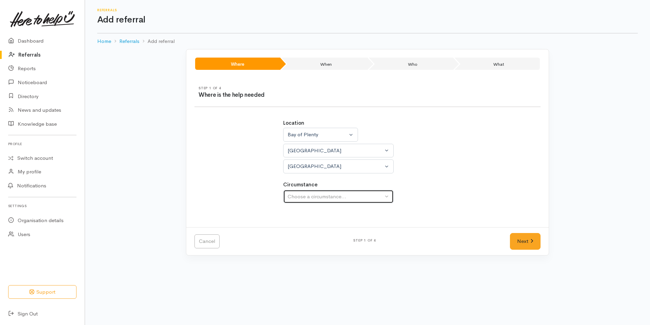
click at [308, 195] on div "Choose a circumstance..." at bounding box center [336, 197] width 96 height 8
click at [304, 230] on span "Community" at bounding box center [305, 229] width 26 height 8
select select "2"
click at [514, 243] on link "Next" at bounding box center [525, 241] width 31 height 17
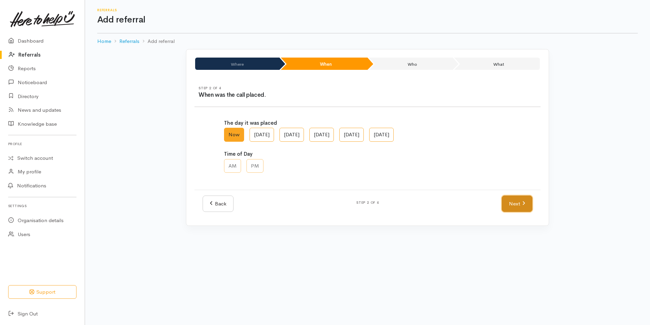
click at [509, 204] on link "Next" at bounding box center [517, 203] width 31 height 17
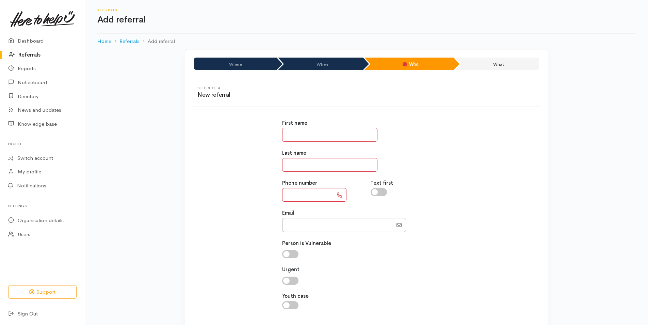
click at [320, 137] on input "text" at bounding box center [329, 135] width 95 height 14
type input "********"
type input "*****"
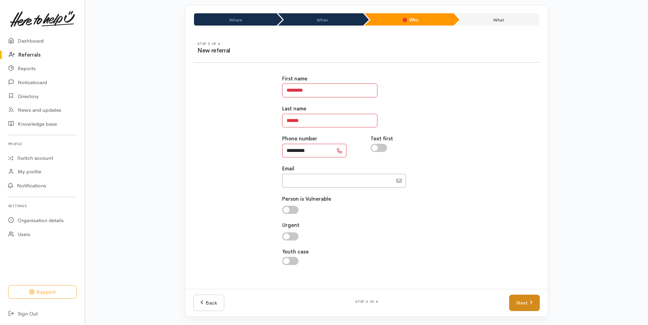
type input "*********"
click at [525, 308] on link "Next" at bounding box center [524, 302] width 31 height 17
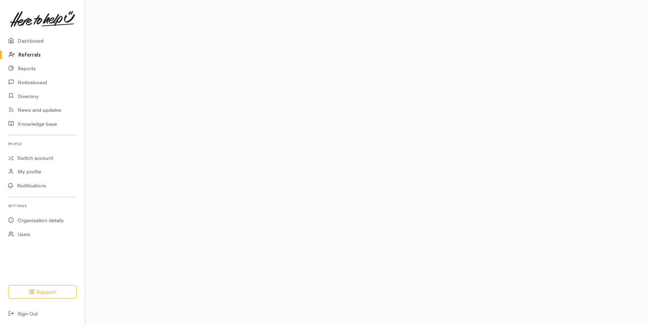
scroll to position [31, 0]
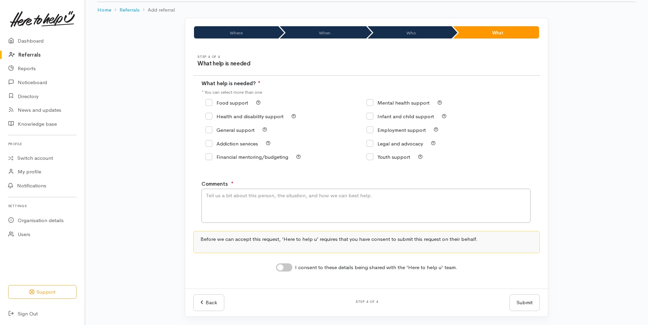
click at [225, 106] on div "Food support" at bounding box center [285, 103] width 161 height 10
click at [223, 102] on input "Food support" at bounding box center [226, 102] width 43 height 5
checkbox input "true"
click at [248, 211] on textarea "Comments" at bounding box center [365, 205] width 329 height 34
type textarea "Calling from TPP - needing support with kai and blankets. Has asked to call her…"
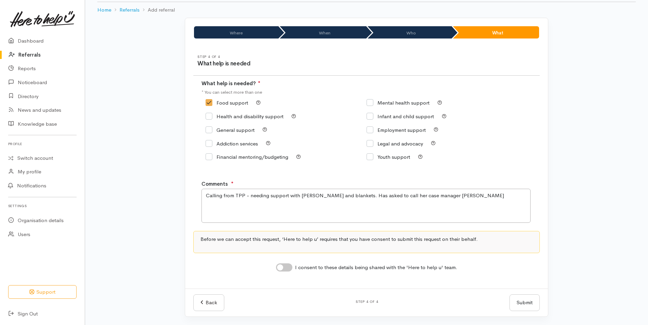
click at [286, 267] on input "I consent to these details being shared with the 'Here to help u' team." at bounding box center [284, 267] width 16 height 8
checkbox input "true"
click at [524, 303] on button "Submit" at bounding box center [524, 302] width 30 height 17
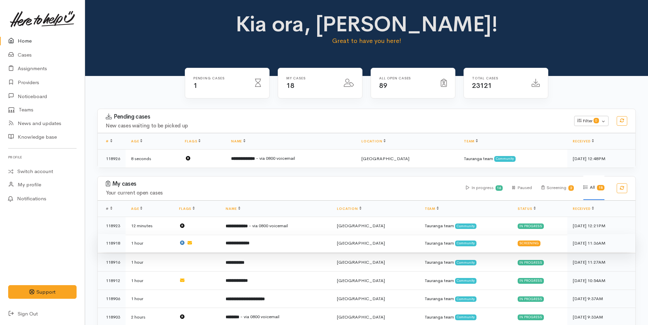
click at [299, 239] on td "**********" at bounding box center [275, 243] width 111 height 18
click at [270, 243] on td "**********" at bounding box center [275, 243] width 111 height 18
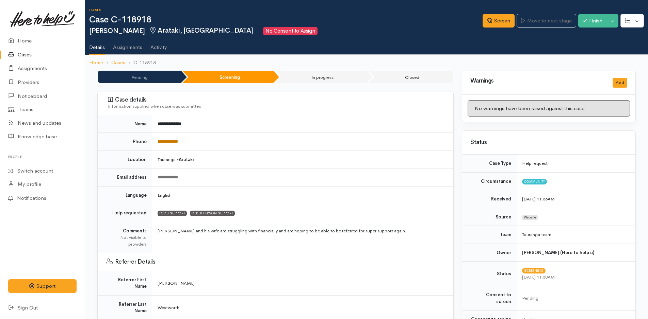
click at [175, 143] on link "**********" at bounding box center [167, 141] width 20 height 4
click at [30, 35] on link "Home" at bounding box center [42, 41] width 85 height 14
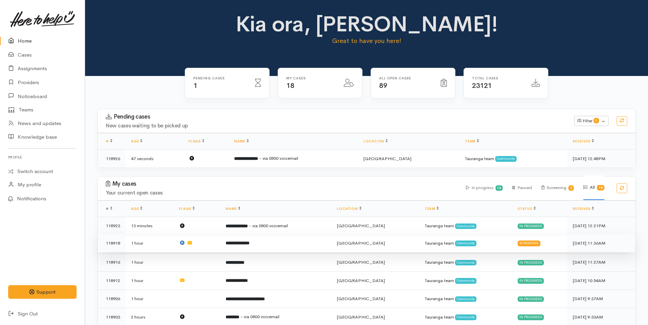
click at [294, 238] on td "**********" at bounding box center [275, 243] width 111 height 18
click at [504, 241] on td "Tauranga team Community" at bounding box center [465, 243] width 93 height 18
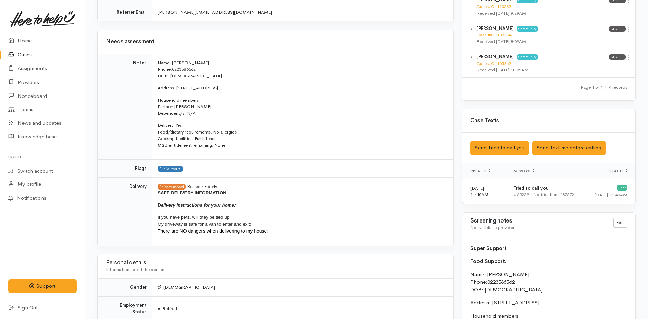
scroll to position [476, 0]
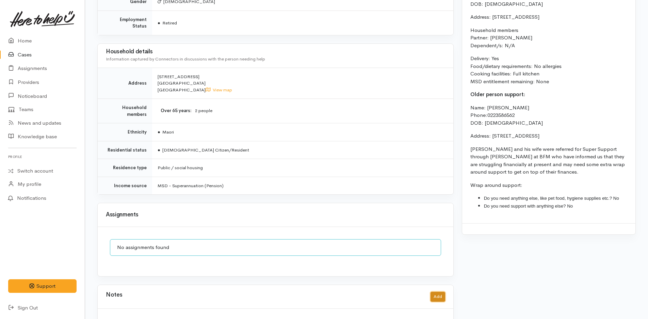
click at [438, 292] on button "Add" at bounding box center [437, 297] width 15 height 10
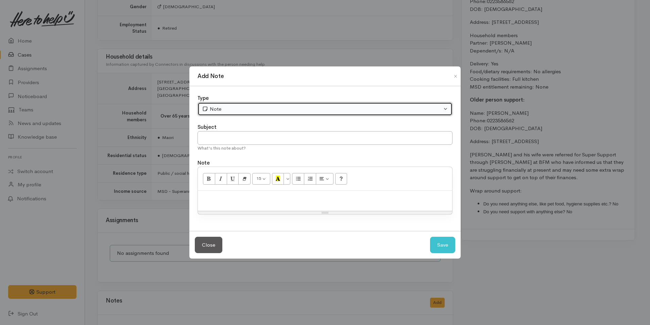
click at [229, 109] on div "Note" at bounding box center [322, 109] width 240 height 8
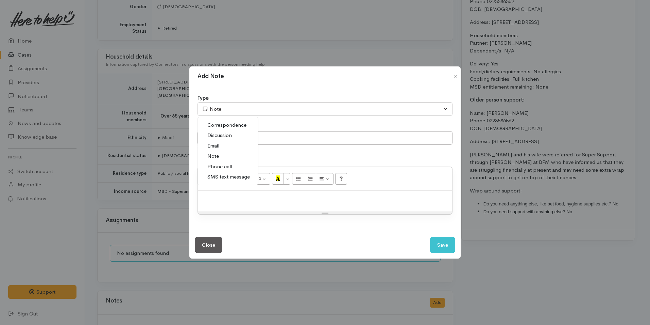
click at [217, 167] on span "Phone call" at bounding box center [220, 167] width 25 height 8
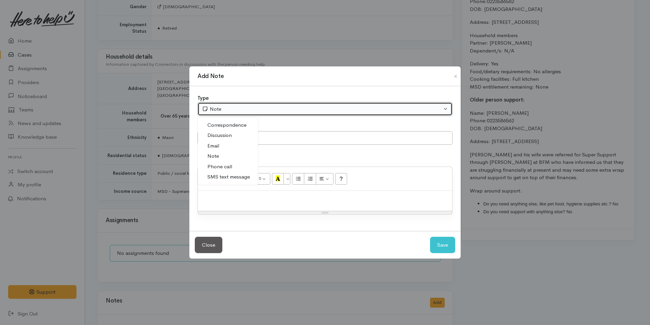
select select "3"
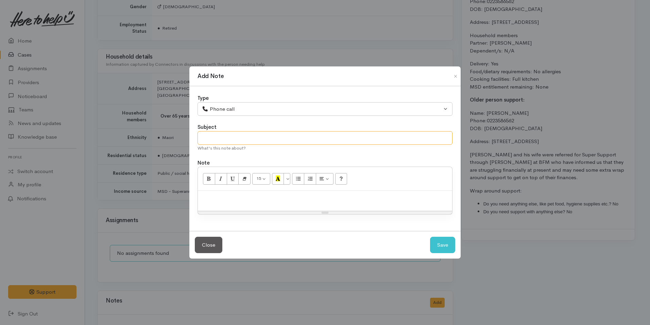
click at [230, 136] on input "text" at bounding box center [325, 138] width 255 height 14
type input "Attempted Contact"
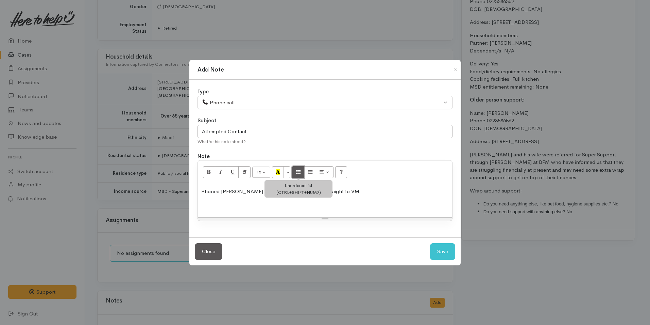
click at [295, 169] on button "Unordered list (CTRL+SHIFT+NUM7)" at bounding box center [298, 172] width 12 height 12
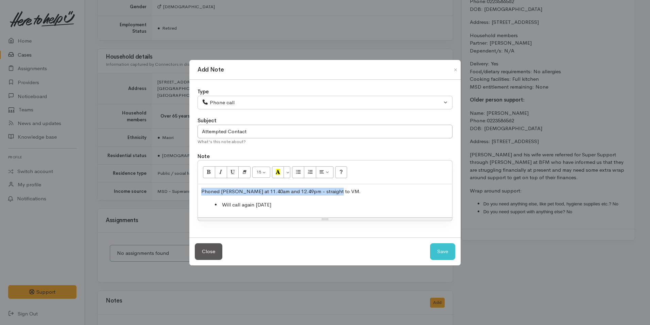
drag, startPoint x: 336, startPoint y: 187, endPoint x: 192, endPoint y: 185, distance: 144.2
click at [185, 193] on div "Add Note Type Correspondence Discussion Email Note Phone call SMS text message …" at bounding box center [325, 162] width 650 height 325
click at [209, 169] on icon "Bold (CTRL+B)" at bounding box center [209, 172] width 4 height 6
click at [444, 248] on button "Save" at bounding box center [442, 251] width 25 height 17
select select "1"
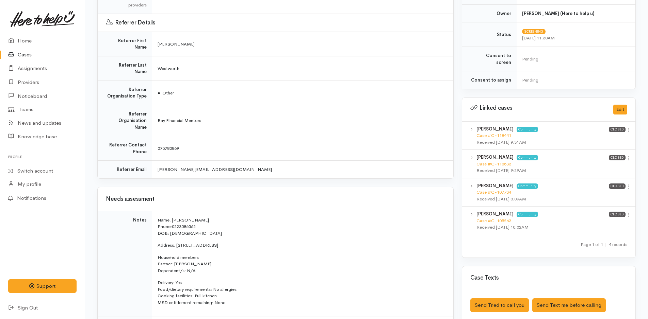
scroll to position [134, 0]
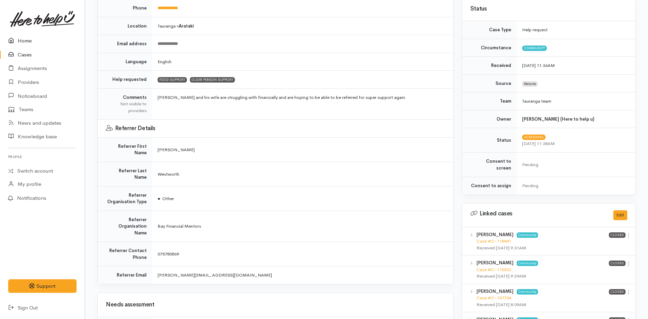
click at [10, 39] on icon at bounding box center [13, 41] width 10 height 9
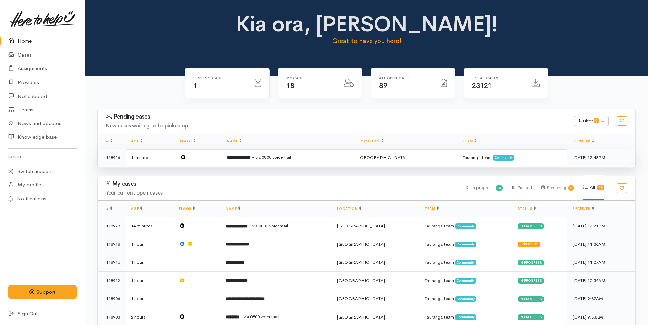
click at [306, 154] on td "**********" at bounding box center [287, 157] width 132 height 18
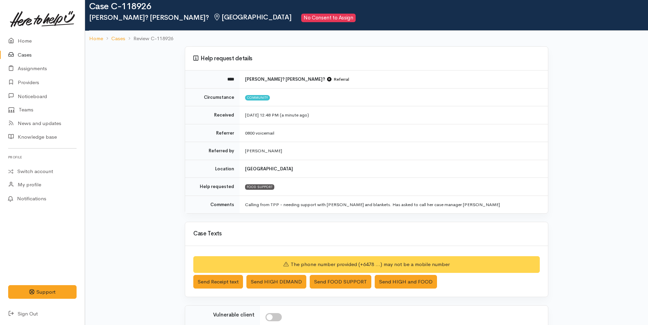
scroll to position [118, 0]
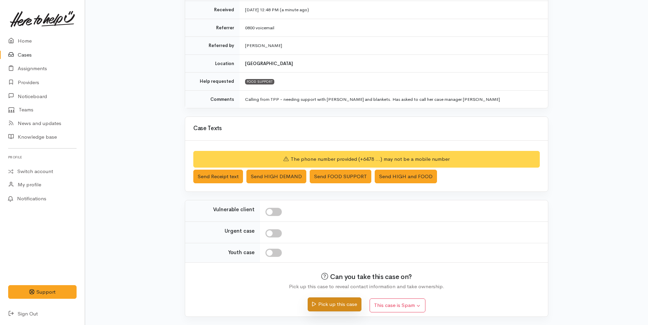
click at [317, 306] on button "Pick up this case" at bounding box center [334, 304] width 53 height 14
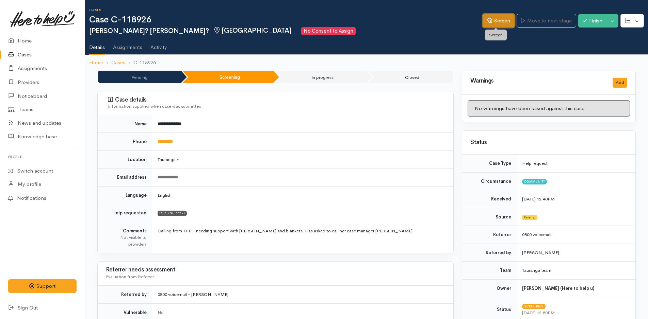
click at [508, 23] on link "Screen" at bounding box center [498, 21] width 32 height 14
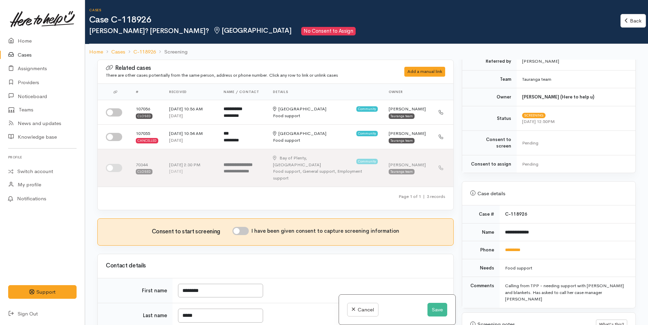
scroll to position [238, 0]
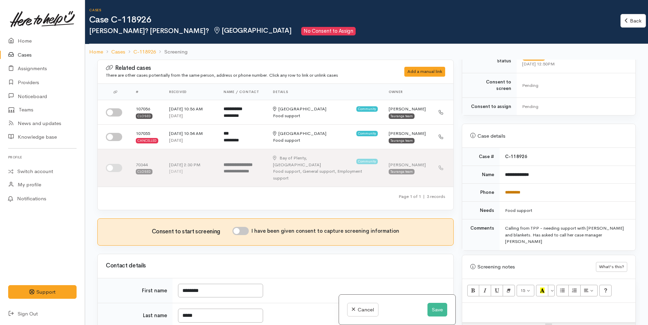
click at [514, 190] on link "*********" at bounding box center [512, 192] width 15 height 4
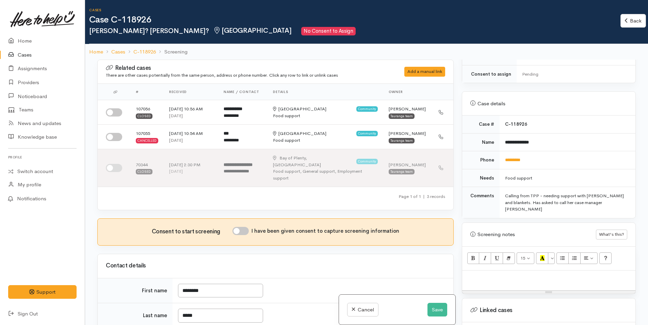
scroll to position [357, 0]
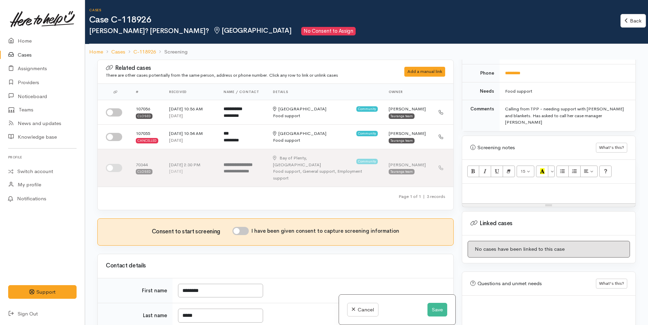
click at [474, 187] on p at bounding box center [548, 191] width 166 height 8
paste div
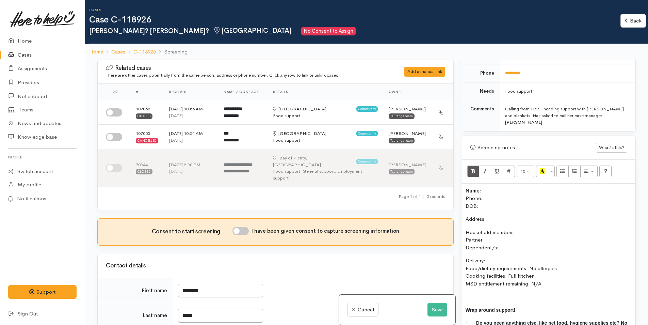
scroll to position [1, 0]
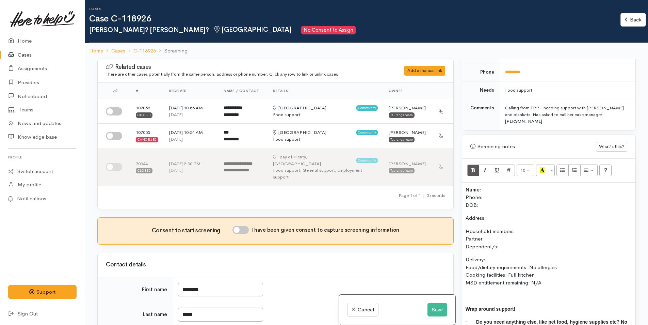
click at [500, 186] on p "Name: Phone: DOB:" at bounding box center [548, 197] width 166 height 23
click at [484, 186] on p "Name: Theresa Reed Phone: DOB:" at bounding box center [548, 197] width 166 height 23
click button "Save"
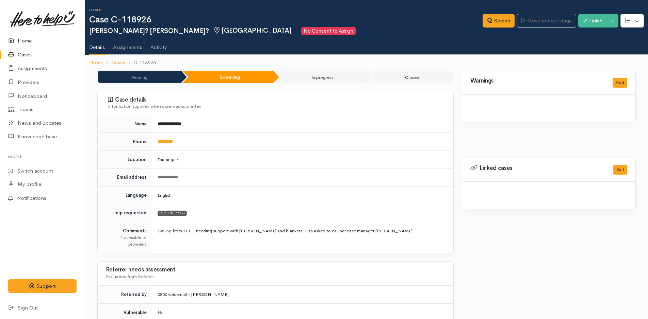
drag, startPoint x: 0, startPoint y: 0, endPoint x: 19, endPoint y: 40, distance: 44.3
click at [19, 40] on link "Home" at bounding box center [42, 41] width 85 height 14
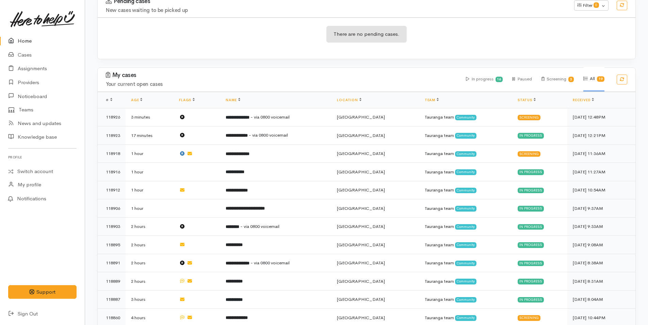
scroll to position [264, 0]
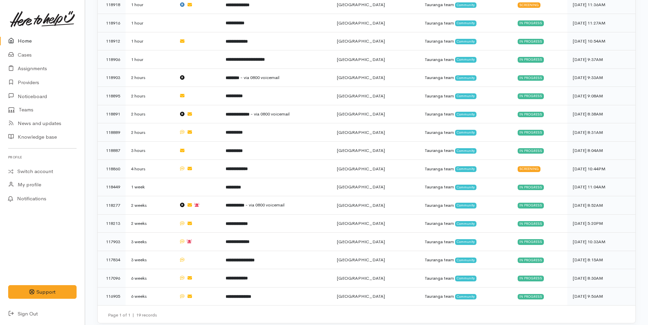
click at [35, 37] on link "Home" at bounding box center [42, 41] width 85 height 14
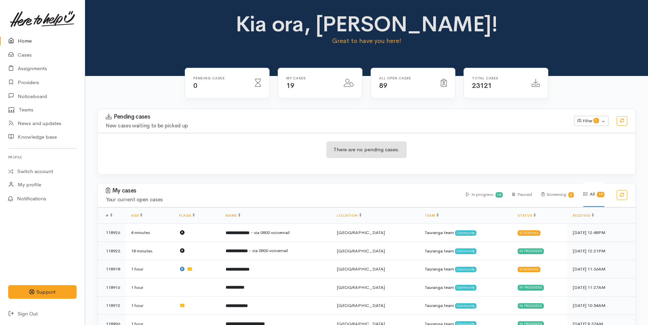
click at [30, 38] on link "Home" at bounding box center [42, 41] width 85 height 14
click at [34, 42] on link "Home" at bounding box center [42, 41] width 85 height 14
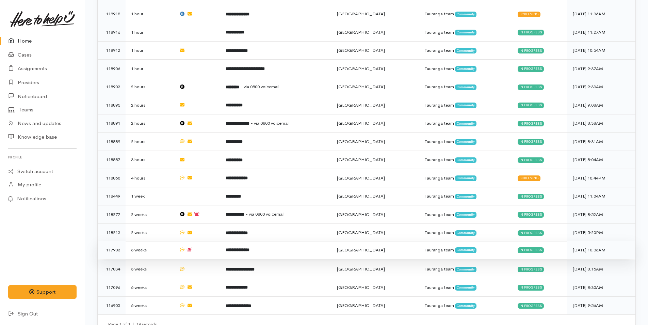
scroll to position [264, 0]
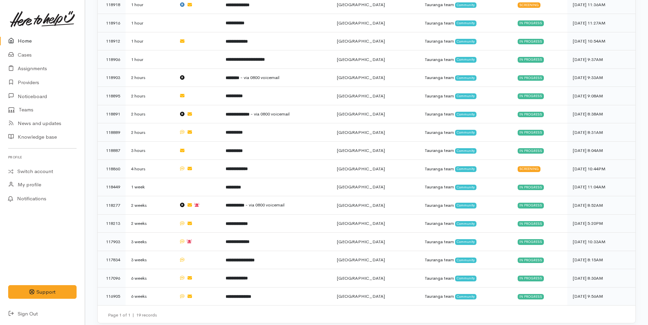
drag, startPoint x: 27, startPoint y: 35, endPoint x: 90, endPoint y: 51, distance: 65.9
click at [27, 35] on link "Home" at bounding box center [42, 41] width 85 height 14
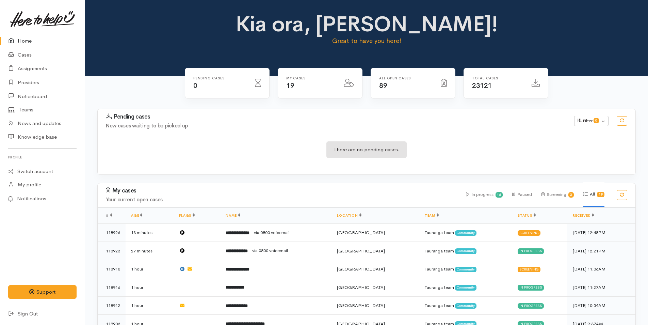
click at [36, 38] on link "Home" at bounding box center [42, 41] width 85 height 14
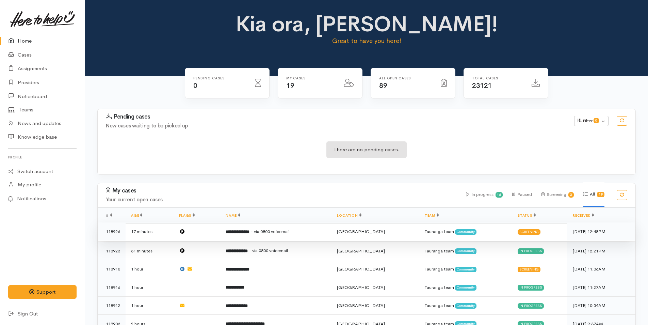
click at [249, 234] on b "**********" at bounding box center [238, 231] width 24 height 4
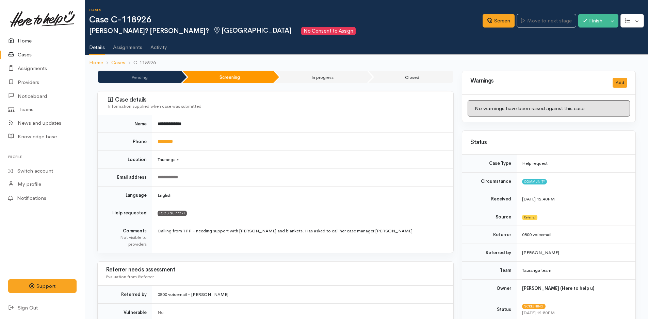
drag, startPoint x: 26, startPoint y: 41, endPoint x: 63, endPoint y: 45, distance: 37.0
click at [26, 41] on link "Home" at bounding box center [42, 41] width 85 height 14
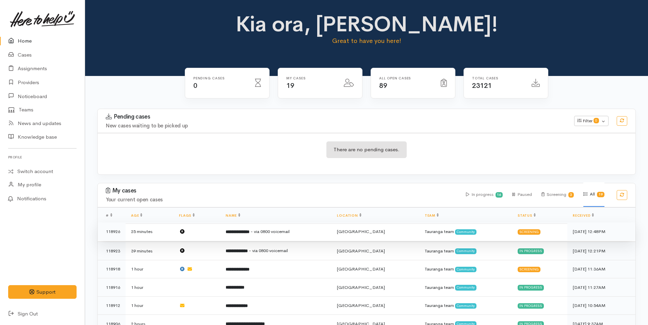
click at [249, 233] on b "**********" at bounding box center [238, 231] width 24 height 4
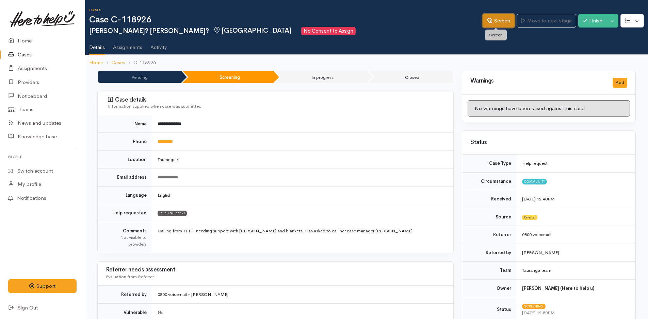
click at [493, 18] on link "Screen" at bounding box center [498, 21] width 32 height 14
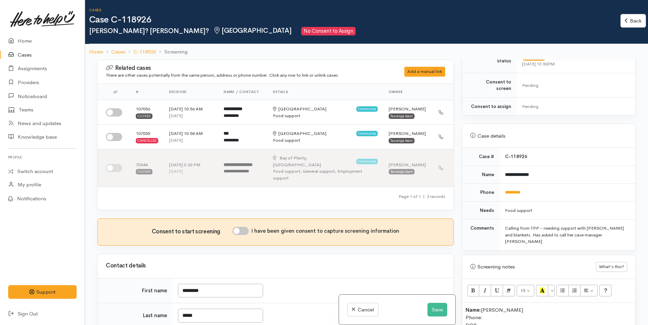
scroll to position [272, 0]
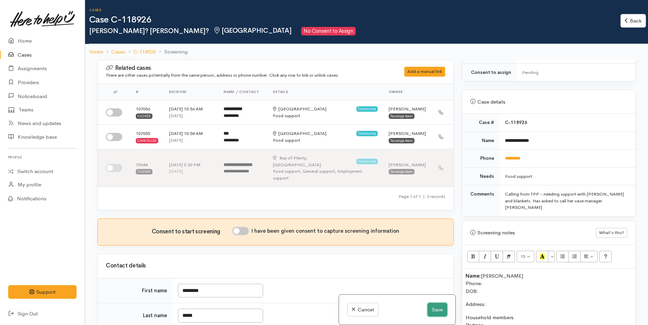
click at [433, 316] on div "Cancel Save" at bounding box center [397, 309] width 116 height 30
click at [435, 310] on button "Save" at bounding box center [437, 309] width 20 height 14
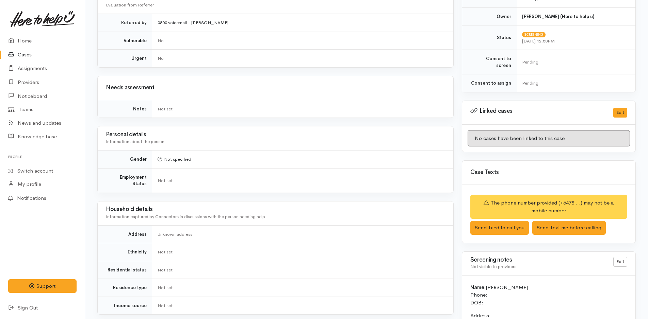
scroll to position [416, 0]
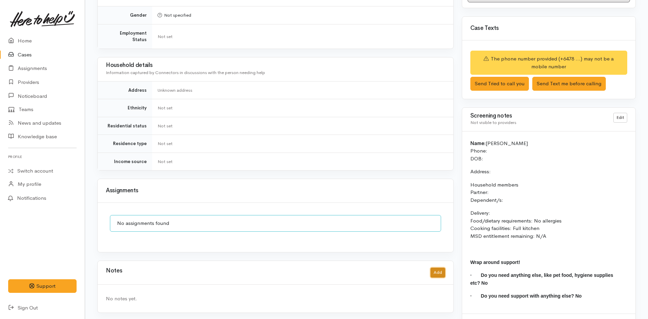
click at [434, 268] on button "Add" at bounding box center [437, 273] width 15 height 10
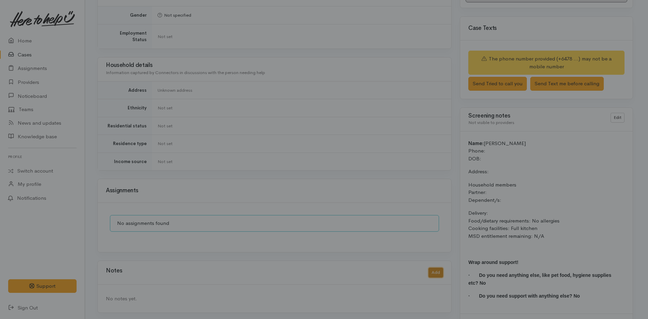
scroll to position [411, 0]
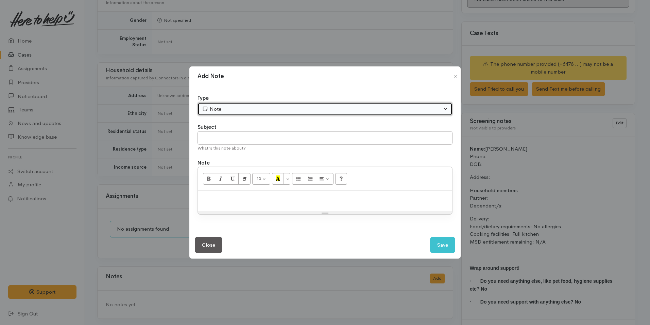
click at [212, 104] on button "Note" at bounding box center [325, 109] width 255 height 14
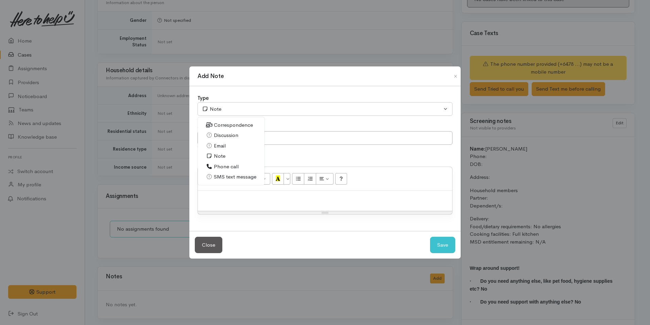
click at [224, 166] on span "Phone call" at bounding box center [226, 167] width 25 height 8
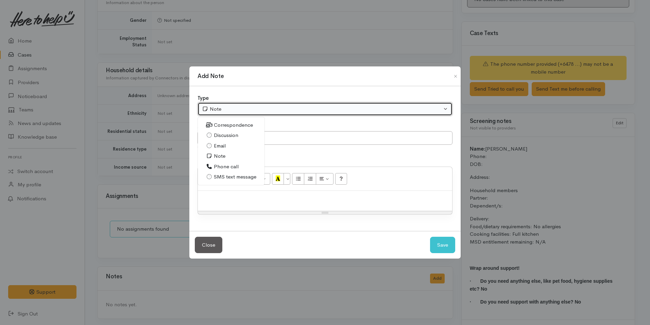
select select "3"
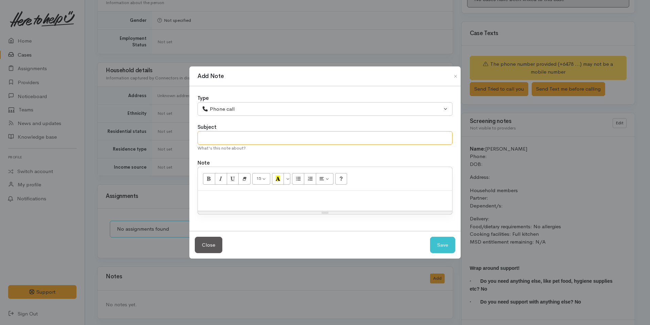
click at [239, 134] on input "text" at bounding box center [325, 138] width 255 height 14
type input "Attempted Contact"
click at [226, 197] on p "Phoned" at bounding box center [325, 198] width 248 height 8
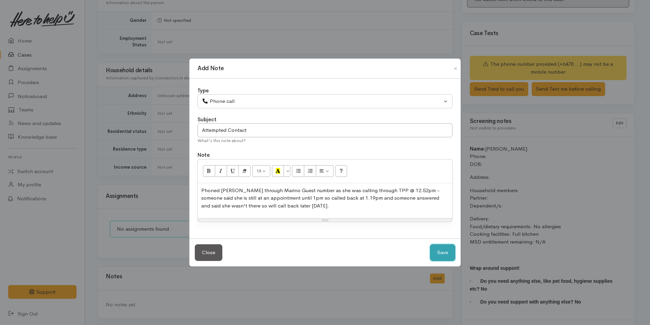
click at [439, 247] on button "Save" at bounding box center [442, 252] width 25 height 17
select select "1"
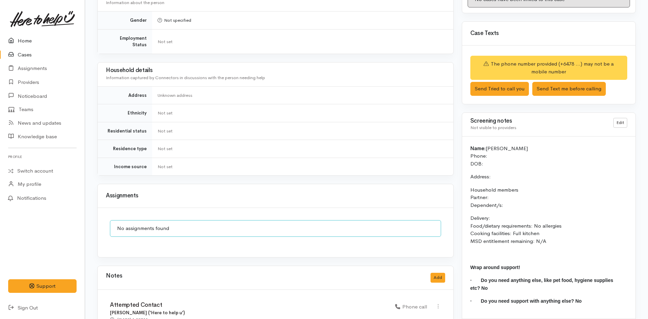
click at [20, 37] on link "Home" at bounding box center [42, 41] width 85 height 14
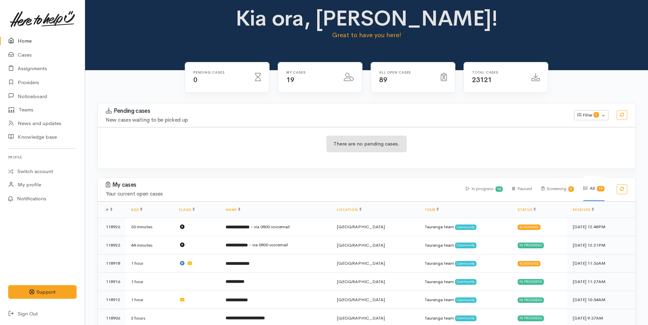
scroll to position [204, 0]
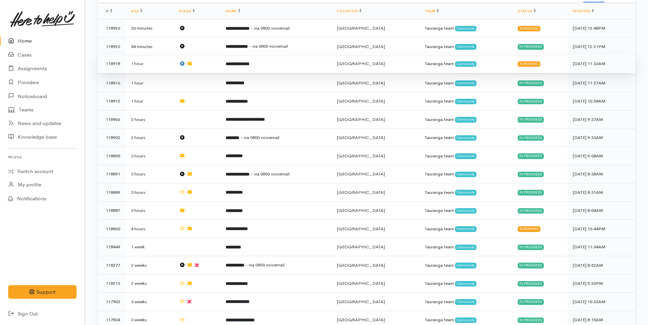
click at [287, 64] on td "**********" at bounding box center [275, 63] width 111 height 18
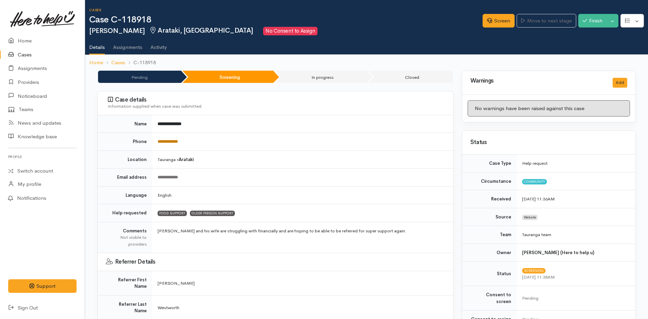
click at [169, 143] on link "**********" at bounding box center [167, 141] width 20 height 4
click at [29, 39] on link "Home" at bounding box center [42, 41] width 85 height 14
